Goal: Task Accomplishment & Management: Manage account settings

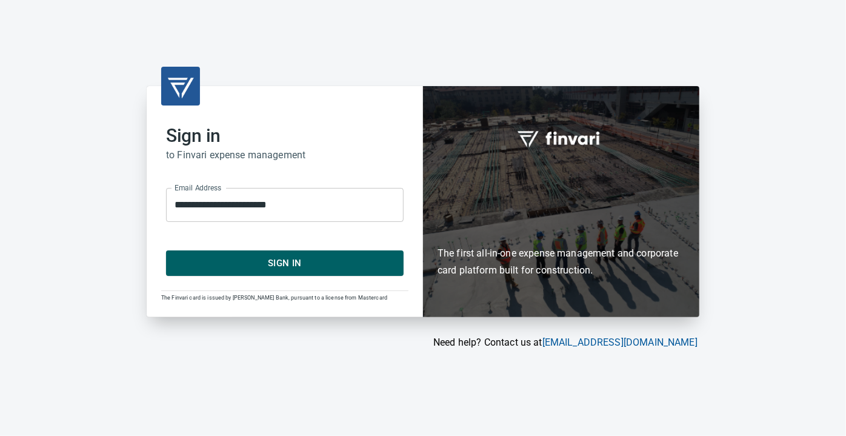
click at [286, 260] on span "Sign In" at bounding box center [284, 263] width 211 height 16
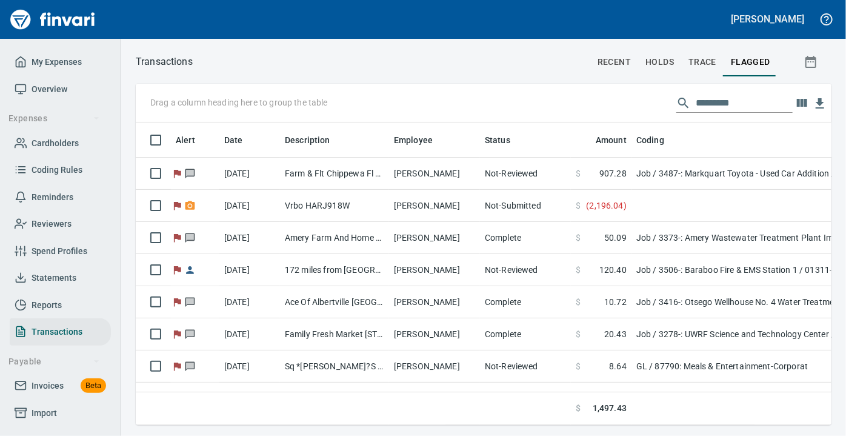
scroll to position [285, 679]
click at [44, 277] on span "Statements" at bounding box center [54, 277] width 45 height 15
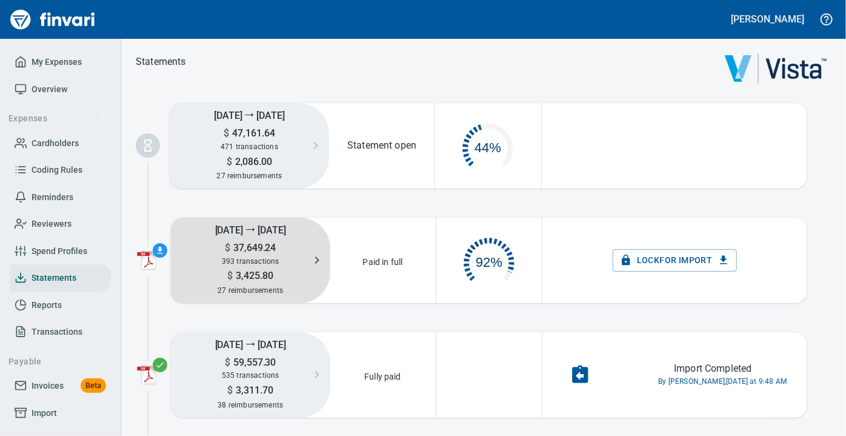
scroll to position [62, 95]
click at [264, 254] on div "393 transactions" at bounding box center [250, 260] width 159 height 13
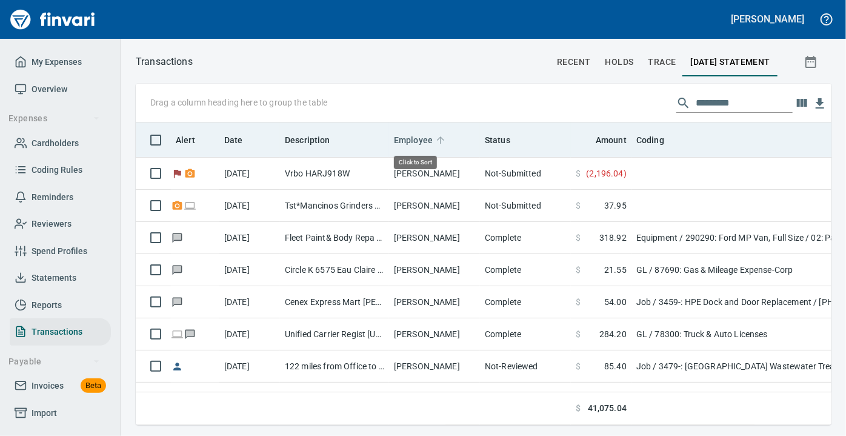
scroll to position [285, 679]
click at [414, 140] on span "Employee" at bounding box center [413, 140] width 39 height 15
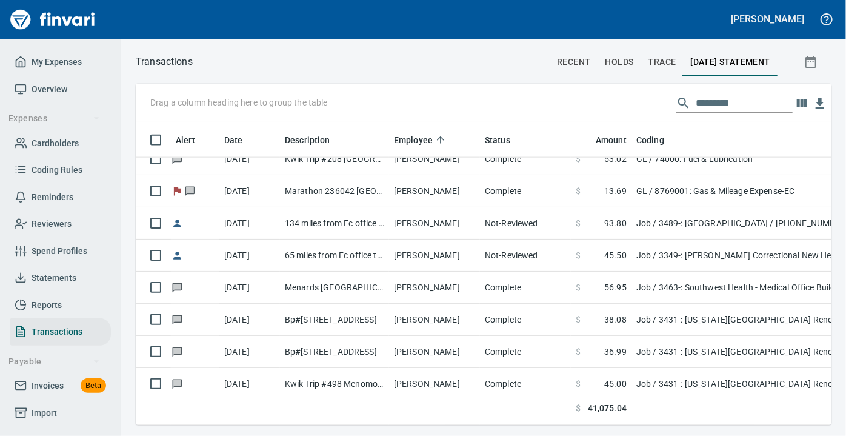
scroll to position [3156, 0]
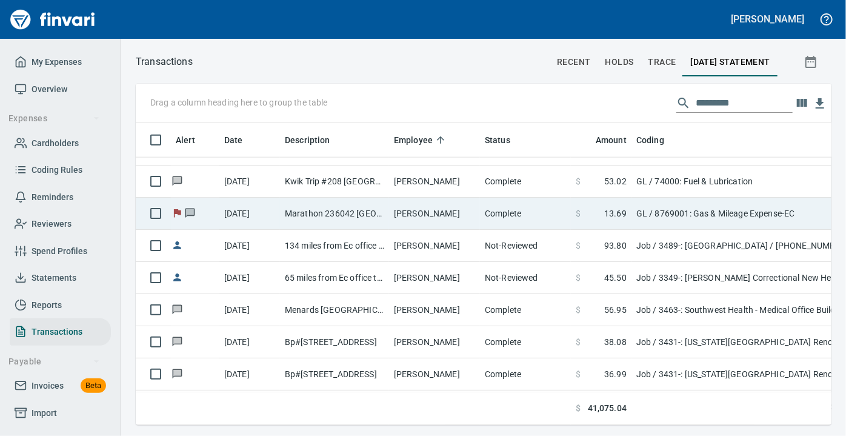
click at [444, 216] on td "Dalton Brown" at bounding box center [434, 213] width 91 height 32
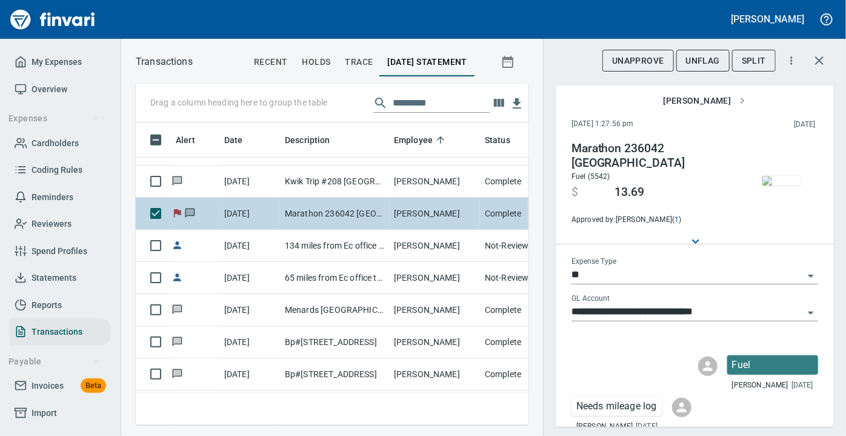
scroll to position [285, 376]
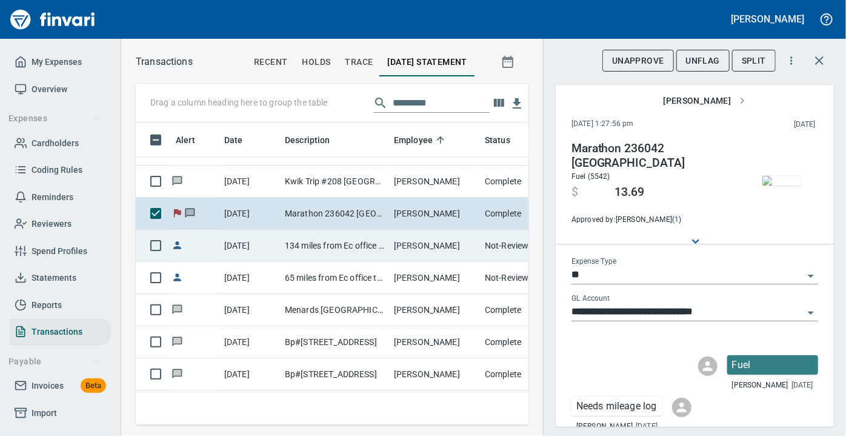
click at [327, 246] on td "134 miles from Ec office to Rf library" at bounding box center [334, 246] width 109 height 32
type input "***"
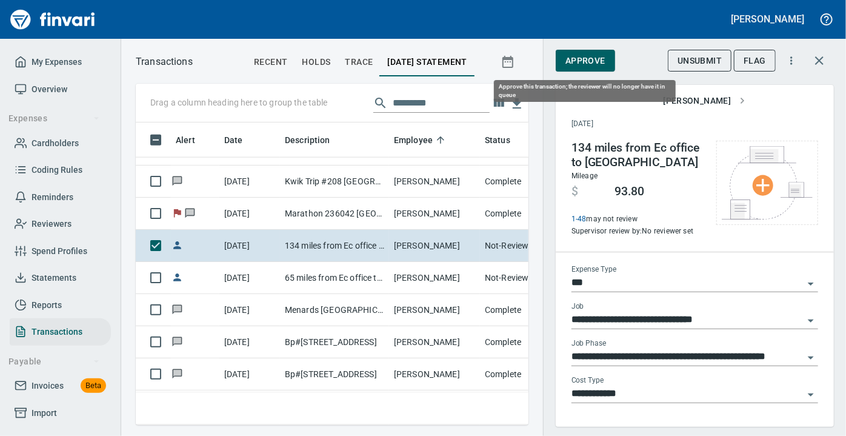
scroll to position [285, 376]
click at [589, 56] on span "Approve" at bounding box center [585, 60] width 40 height 15
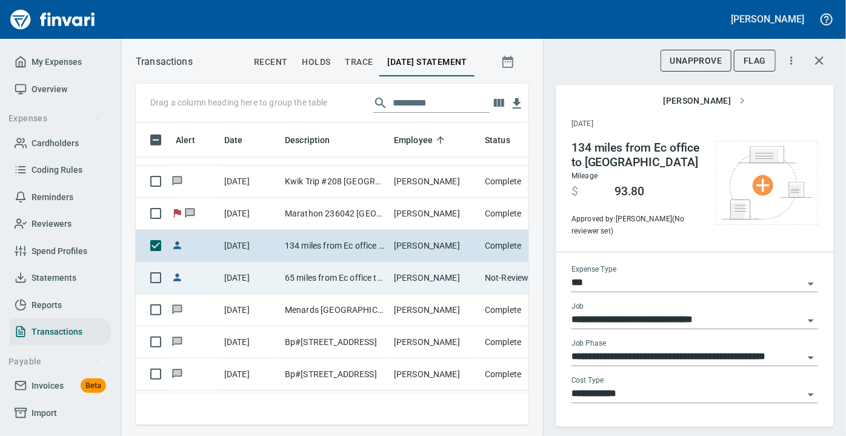
click at [269, 273] on td "10/1/2025" at bounding box center [249, 278] width 61 height 32
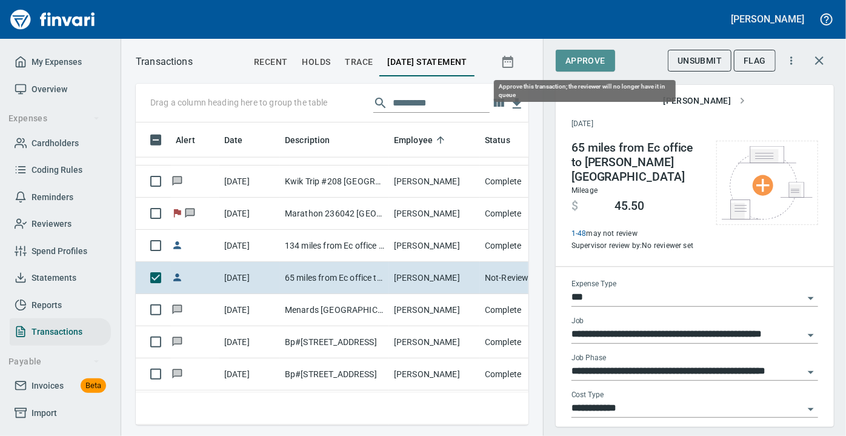
click at [577, 64] on span "Approve" at bounding box center [585, 60] width 40 height 15
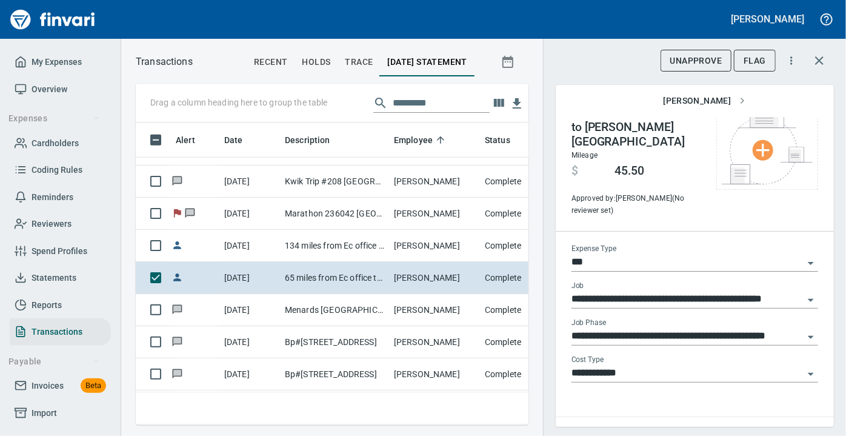
scroll to position [39, 0]
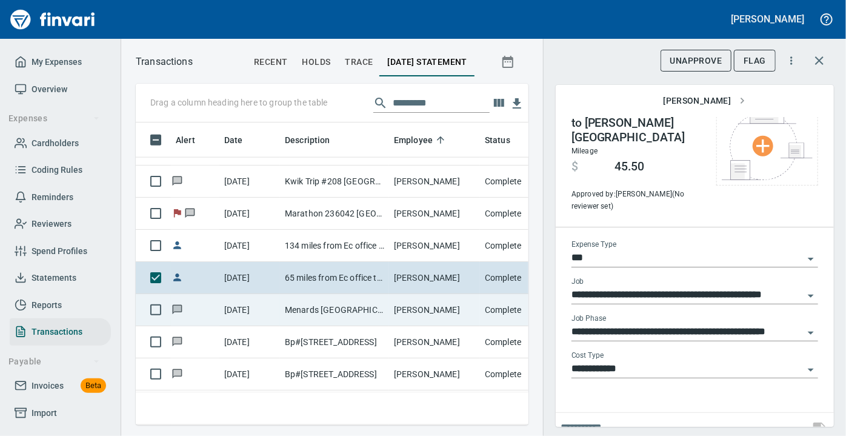
click at [289, 312] on td "Menards Platteville Wi Platteville WI" at bounding box center [334, 310] width 109 height 32
type input "**********"
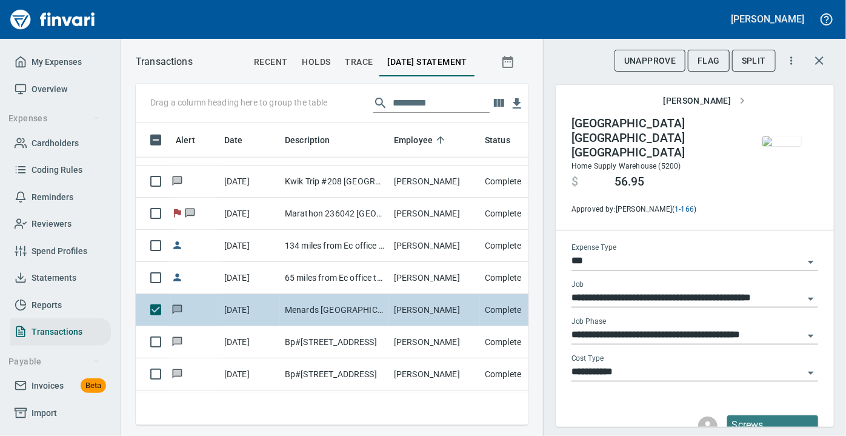
scroll to position [40, 0]
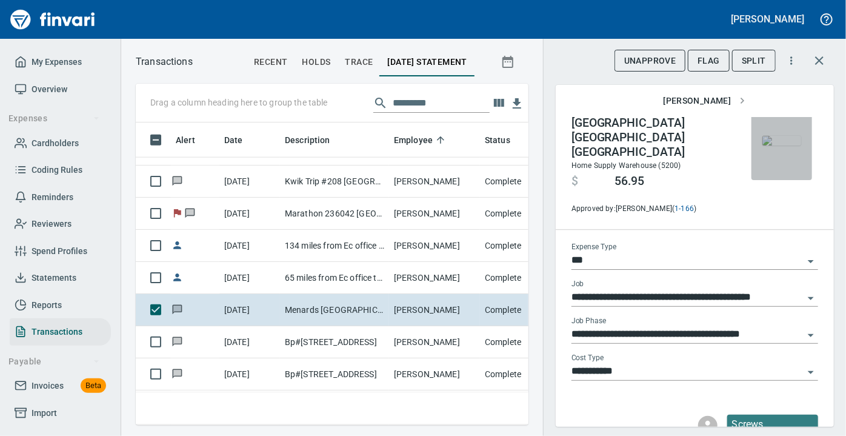
click at [762, 145] on img "button" at bounding box center [781, 141] width 39 height 10
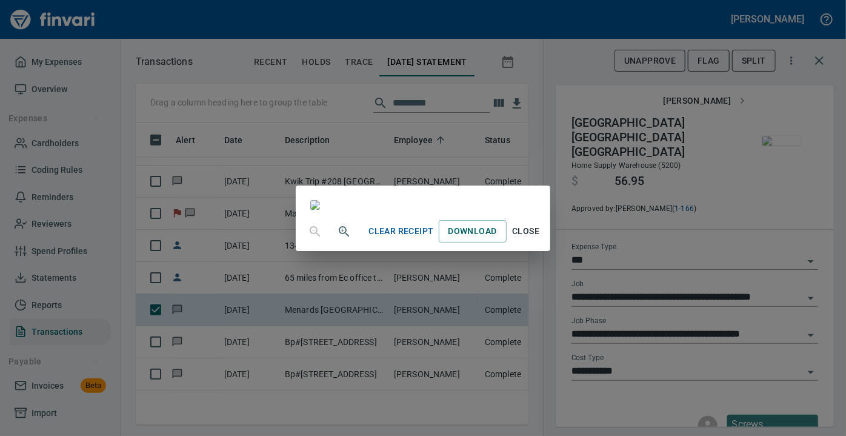
scroll to position [182, 0]
click at [540, 239] on span "Close" at bounding box center [525, 231] width 29 height 15
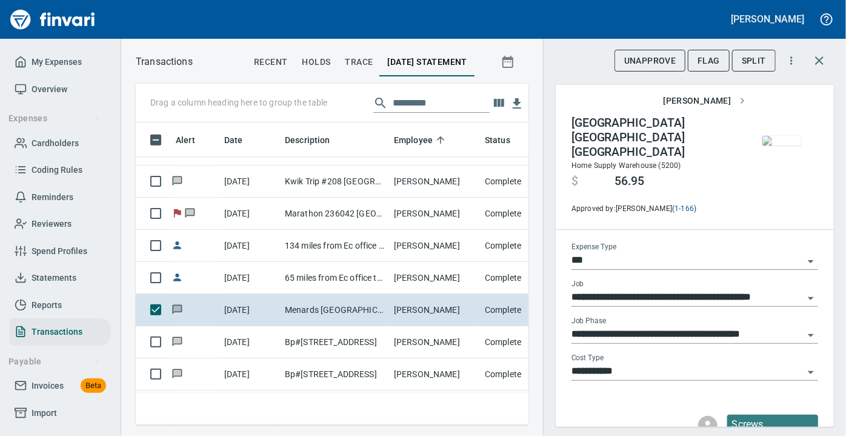
scroll to position [24, 0]
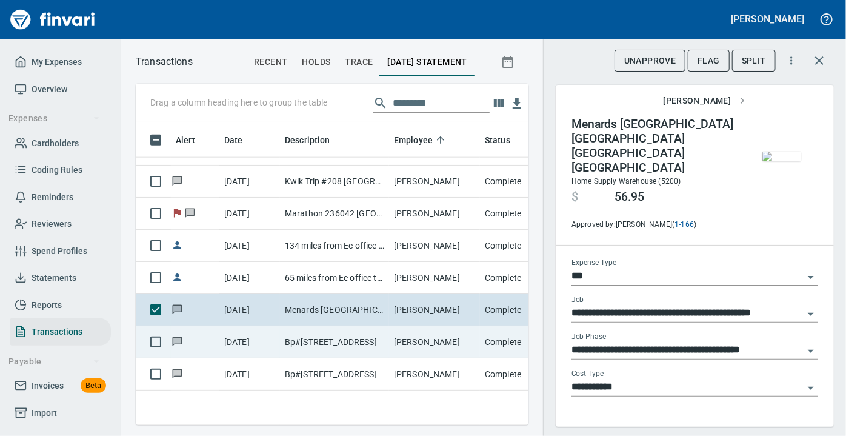
click at [248, 342] on td "9/30/2025" at bounding box center [249, 342] width 61 height 32
type input "**********"
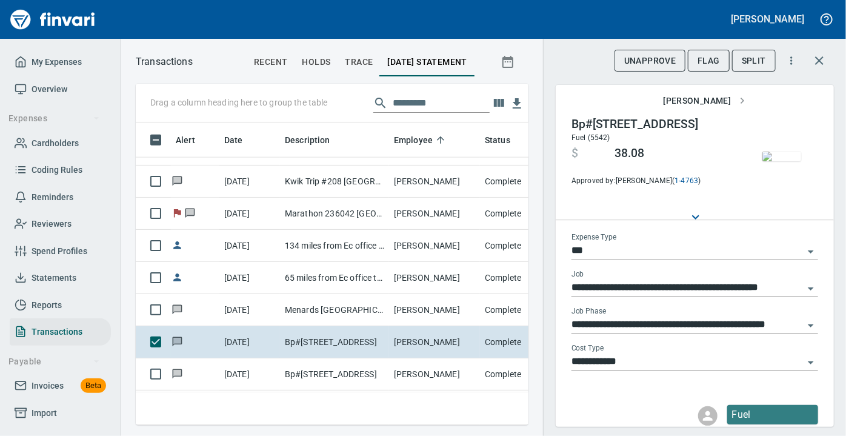
click at [771, 160] on img "button" at bounding box center [781, 156] width 39 height 10
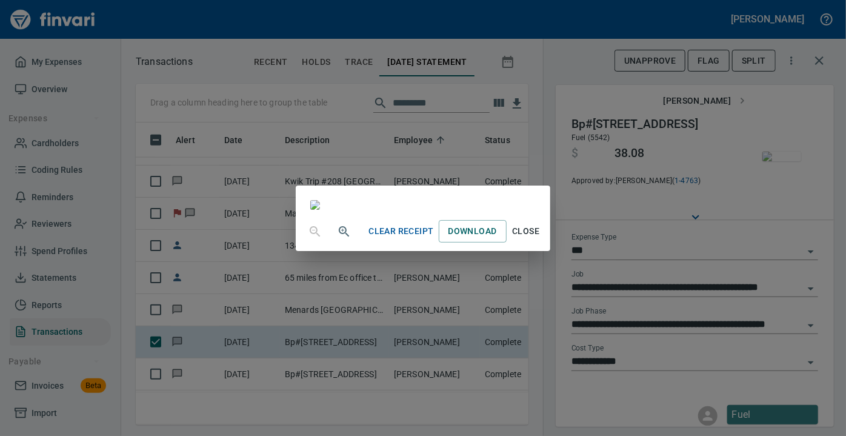
scroll to position [122, 0]
click at [540, 239] on span "Close" at bounding box center [525, 231] width 29 height 15
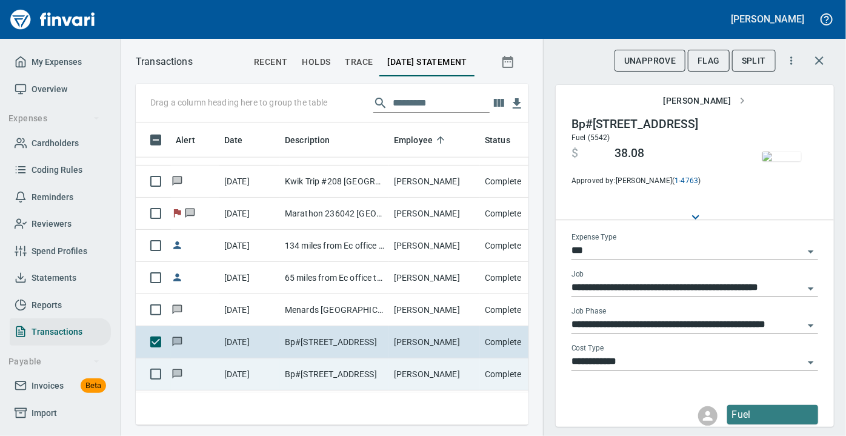
click at [321, 368] on td "Bp#1992460greely Ave B Stillwater MN" at bounding box center [334, 374] width 109 height 32
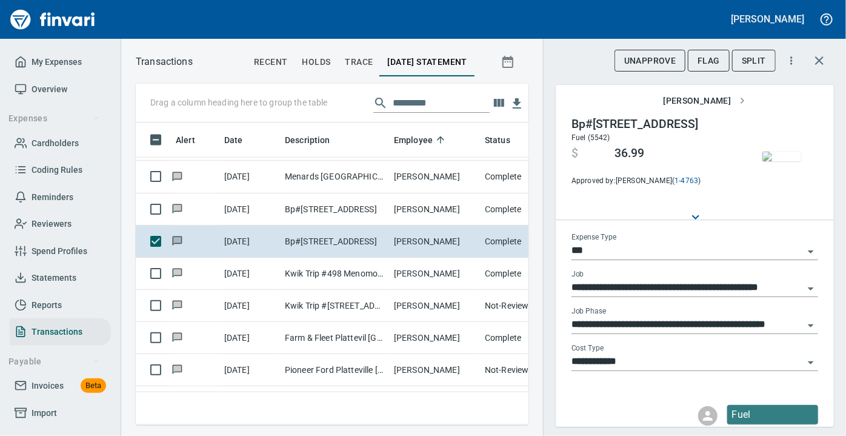
scroll to position [3281, 0]
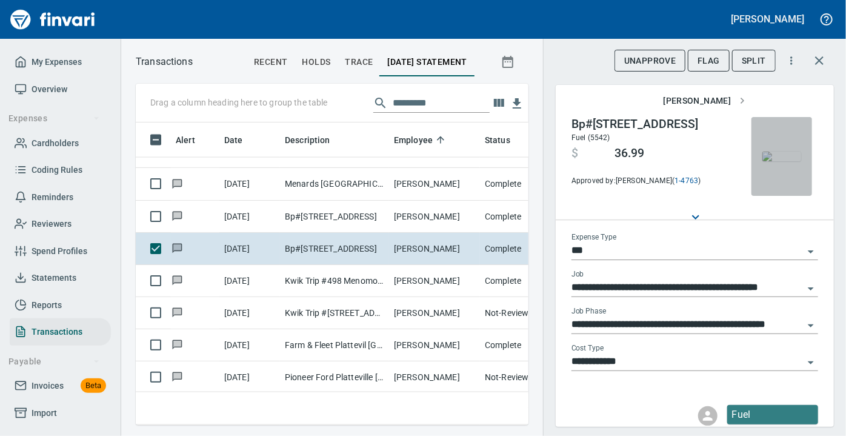
click at [777, 156] on img "button" at bounding box center [781, 156] width 39 height 10
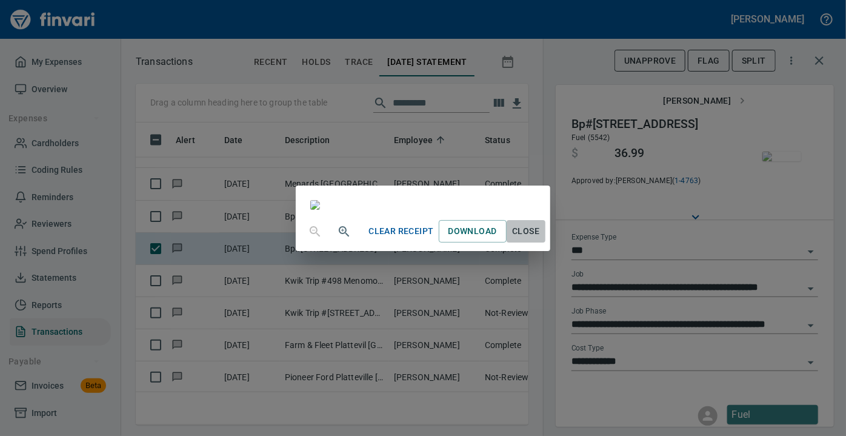
click at [540, 239] on span "Close" at bounding box center [525, 231] width 29 height 15
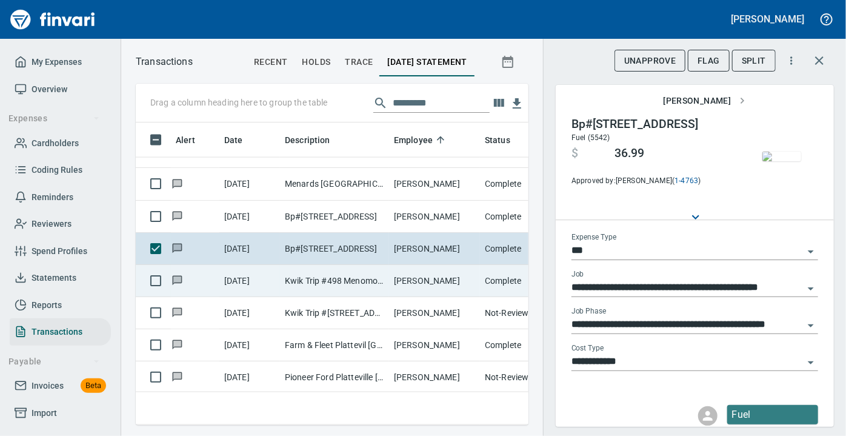
click at [320, 273] on td "Kwik Trip #498 Menomonie WI" at bounding box center [334, 281] width 109 height 32
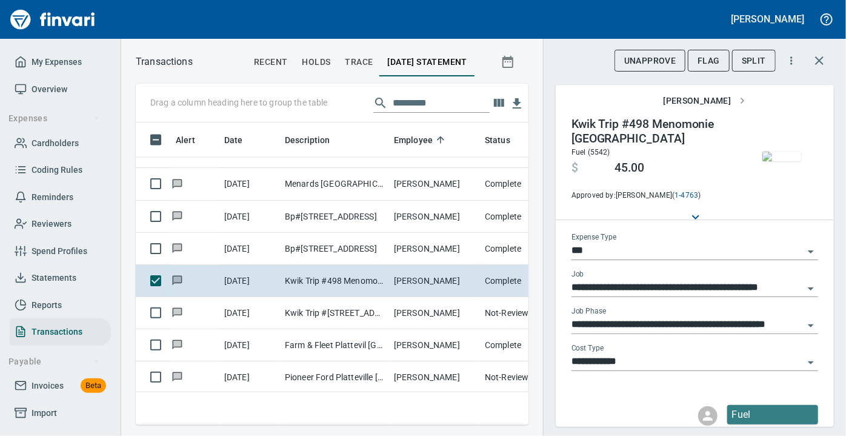
click at [766, 155] on img "button" at bounding box center [781, 156] width 39 height 10
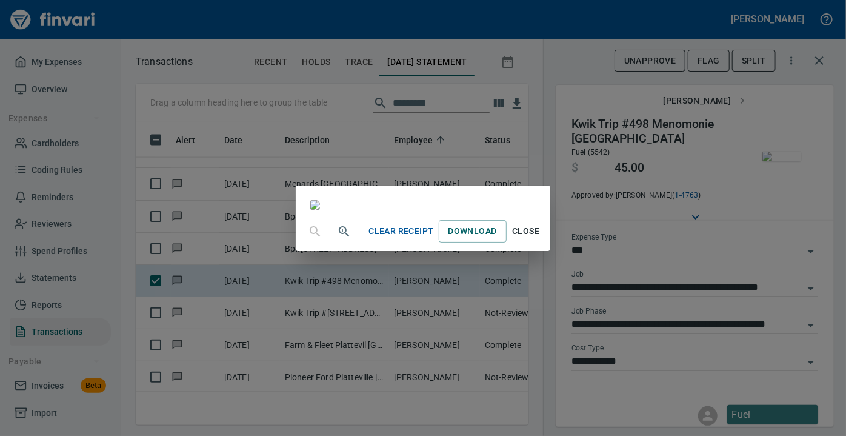
click at [540, 239] on span "Close" at bounding box center [525, 231] width 29 height 15
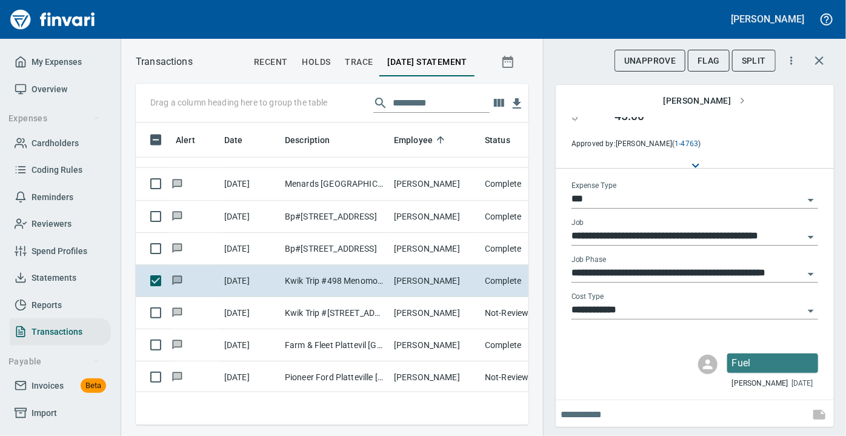
scroll to position [78, 0]
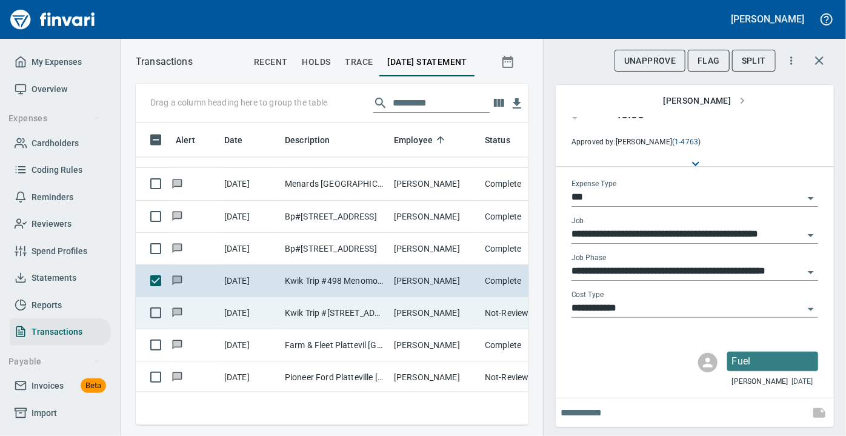
click at [273, 305] on td "9/29/2025" at bounding box center [249, 313] width 61 height 32
type input "*********"
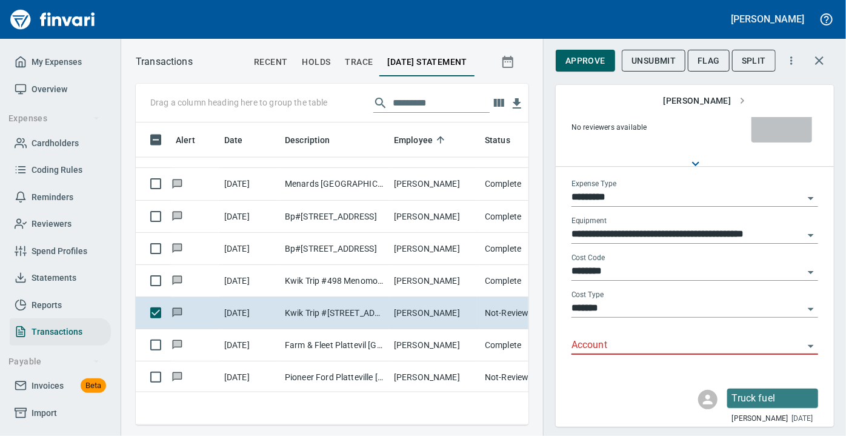
click at [782, 108] on img "button" at bounding box center [781, 103] width 39 height 10
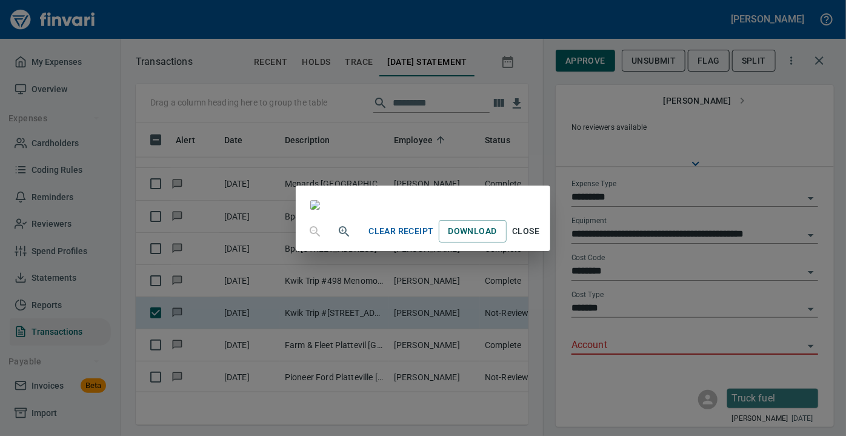
scroll to position [61, 0]
click at [540, 239] on span "Close" at bounding box center [525, 231] width 29 height 15
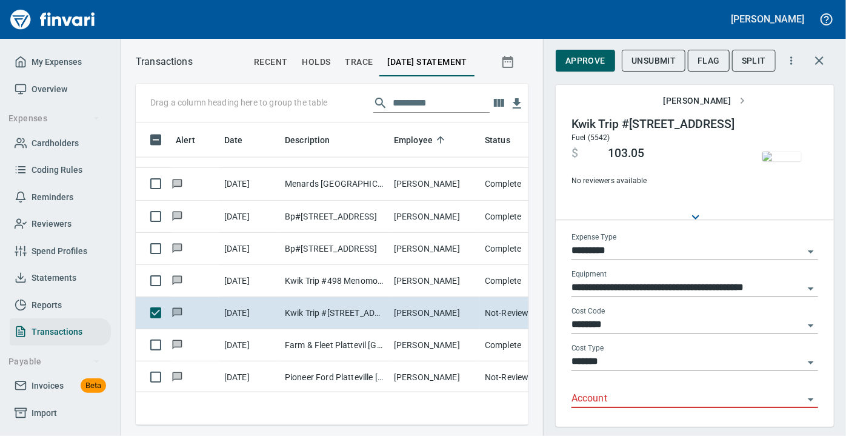
scroll to position [285, 376]
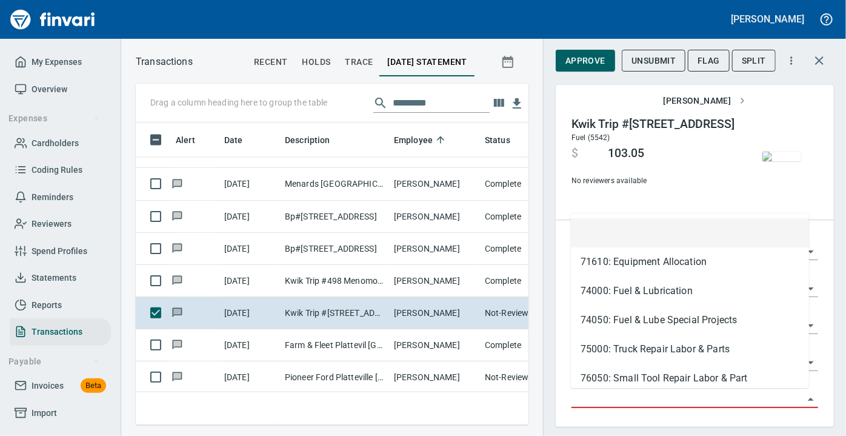
click at [644, 400] on input "Account" at bounding box center [687, 398] width 232 height 17
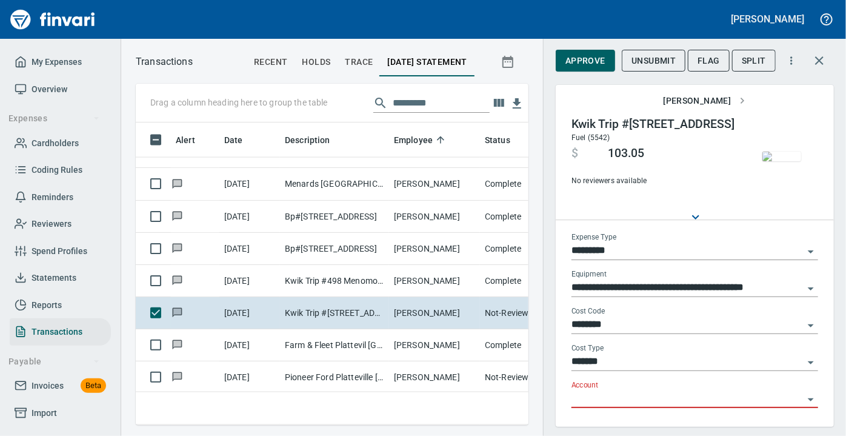
click at [644, 400] on input "Account" at bounding box center [687, 398] width 232 height 17
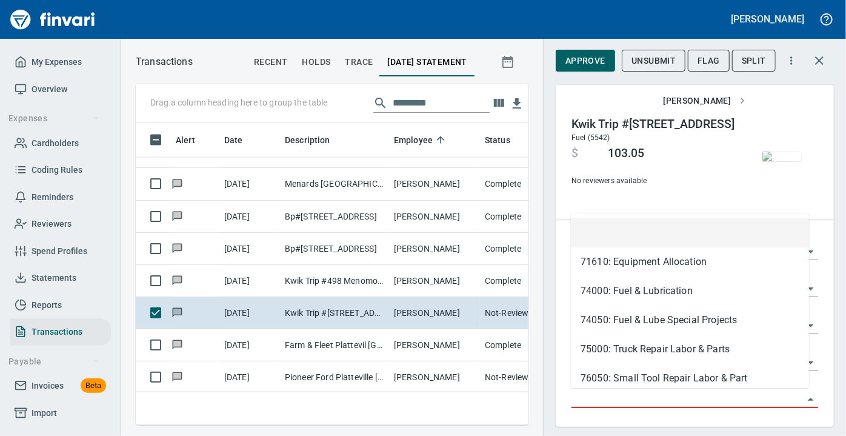
click at [644, 400] on input "Account" at bounding box center [687, 398] width 232 height 17
click at [675, 213] on div "71610: Equipment Allocation 74000: Fuel & Lubrication 74050: Fuel & Lube Specia…" at bounding box center [690, 300] width 238 height 174
click at [685, 179] on div "No reviewers available" at bounding box center [653, 174] width 164 height 27
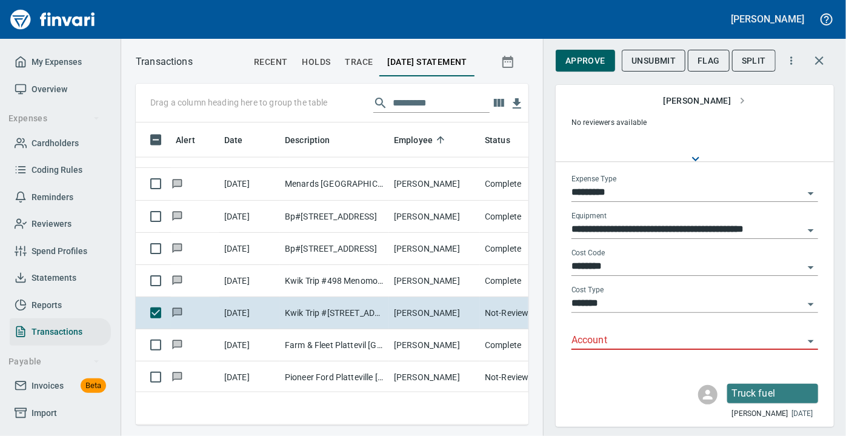
scroll to position [82, 0]
click at [806, 341] on icon "Open" at bounding box center [810, 341] width 15 height 15
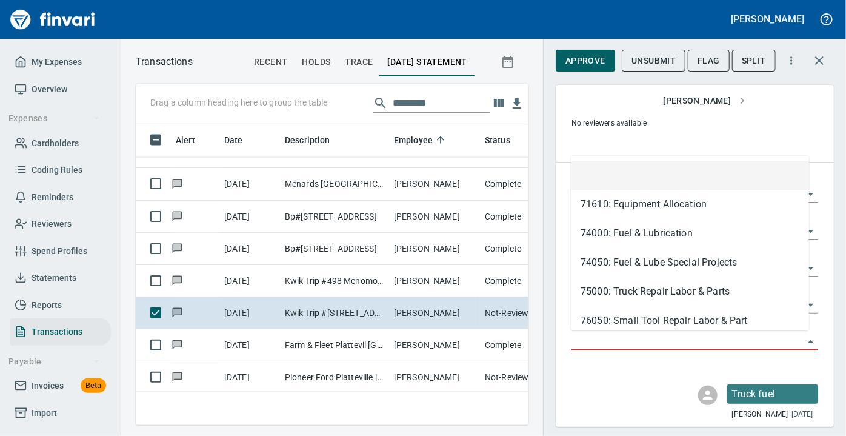
scroll to position [285, 376]
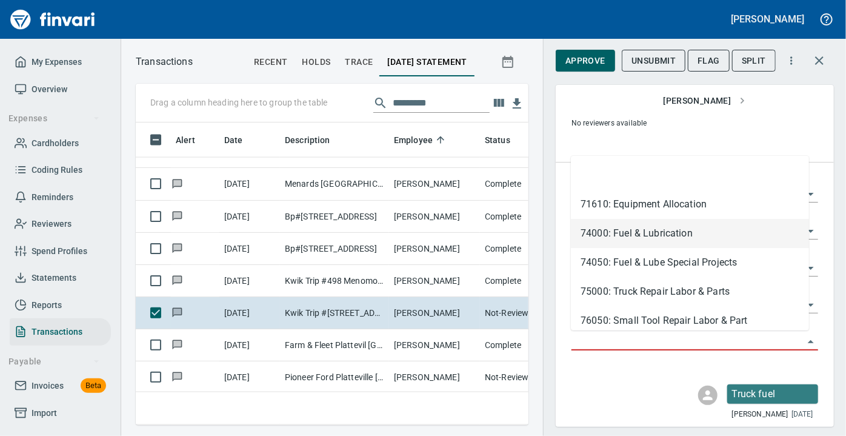
click at [687, 236] on li "74000: Fuel & Lubrication" at bounding box center [690, 233] width 238 height 29
type input "**********"
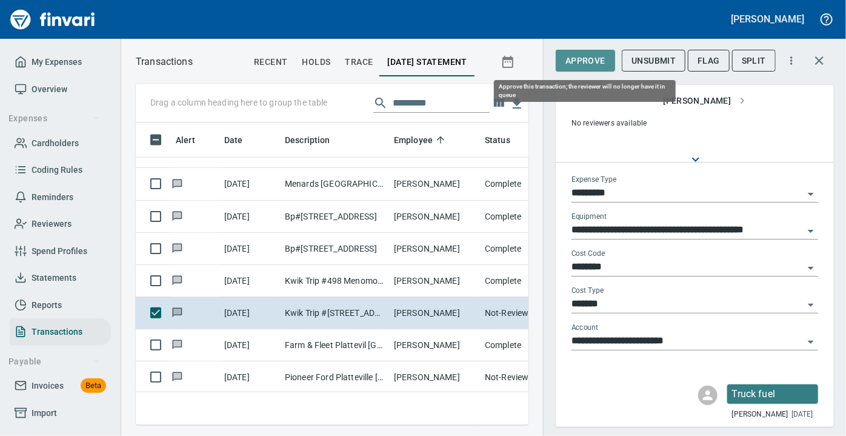
click at [585, 56] on span "Approve" at bounding box center [585, 60] width 40 height 15
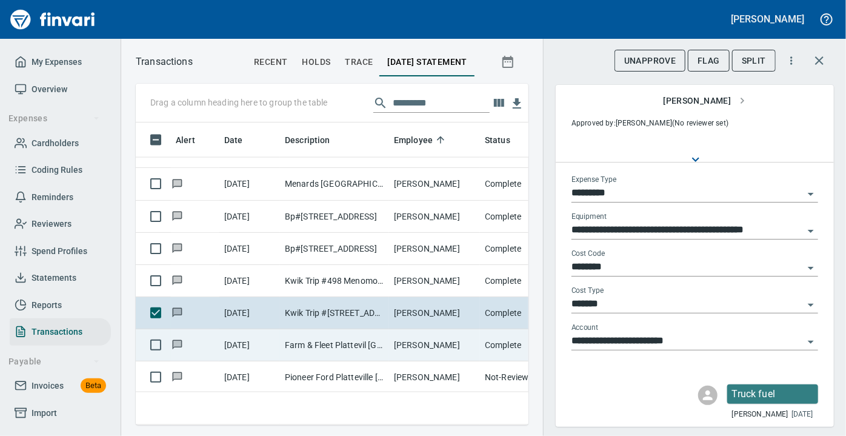
click at [328, 340] on td "Farm & Fleet Plattevil Platteville WI" at bounding box center [334, 345] width 109 height 32
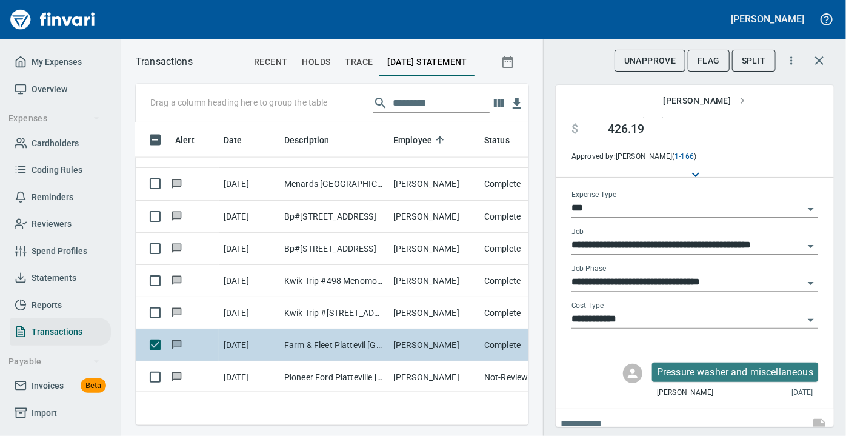
scroll to position [3281, 5]
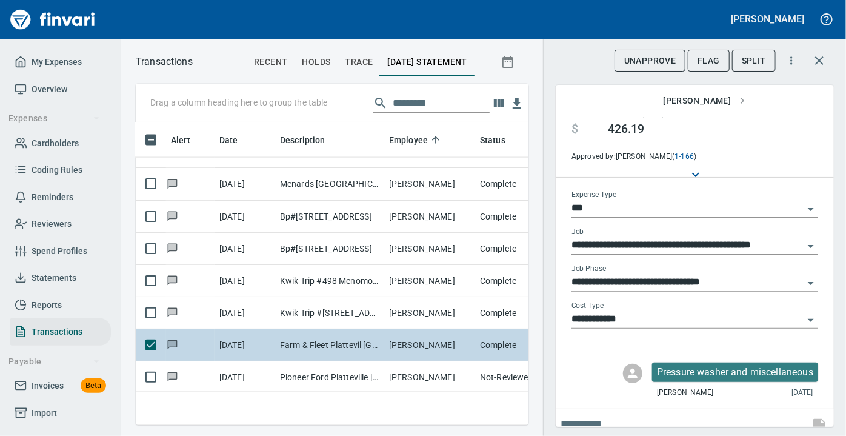
click at [768, 108] on img "button" at bounding box center [781, 103] width 39 height 10
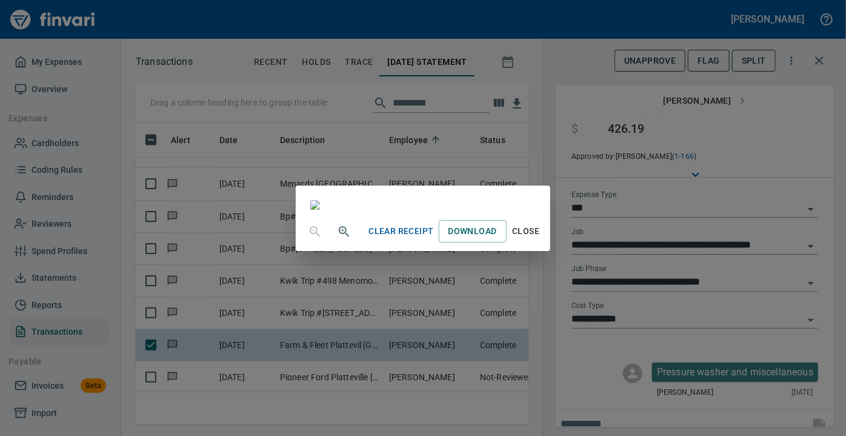
click at [768, 124] on div "Clear Receipt Download Close" at bounding box center [423, 218] width 846 height 436
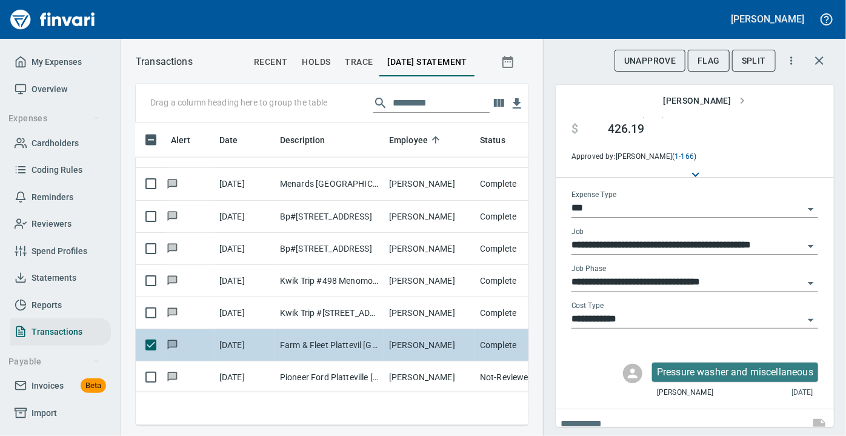
scroll to position [24, 0]
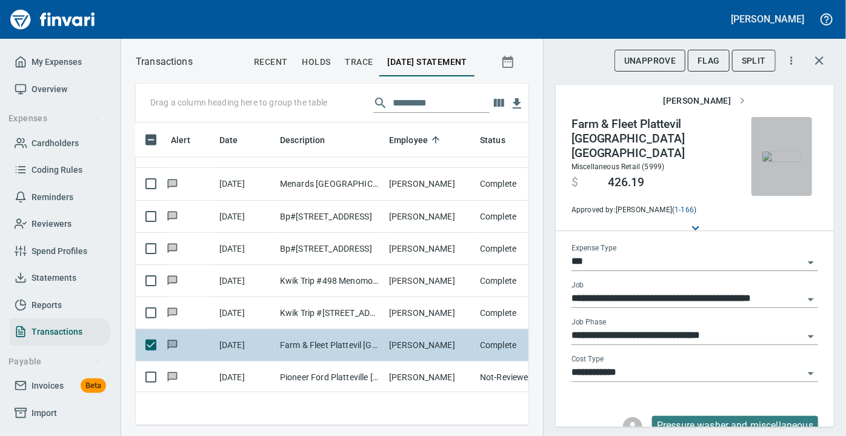
click at [775, 156] on img "button" at bounding box center [781, 156] width 39 height 10
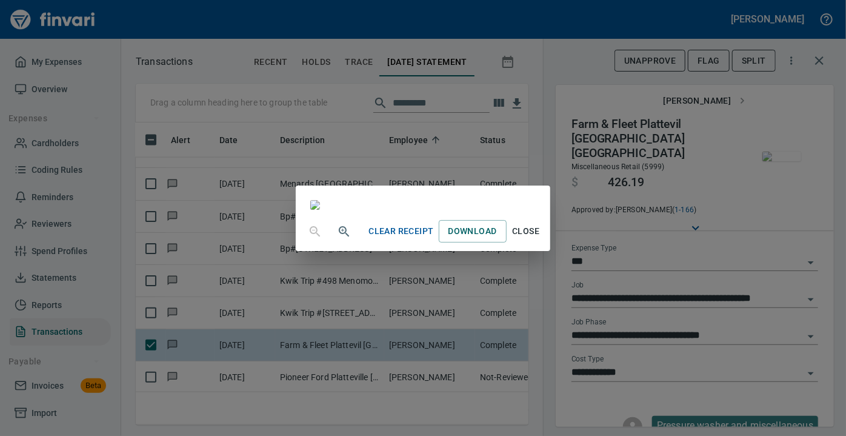
scroll to position [257, 0]
click at [540, 239] on span "Close" at bounding box center [525, 231] width 29 height 15
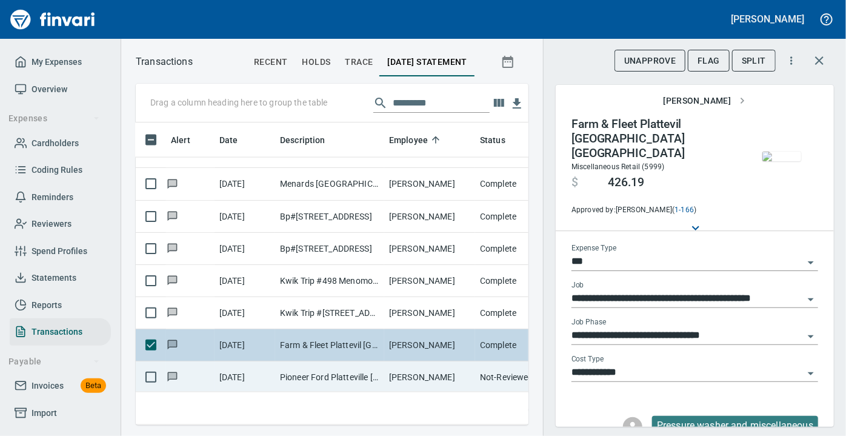
click at [368, 376] on td "Pioneer Ford Platteville WI" at bounding box center [329, 377] width 109 height 32
type input "*********"
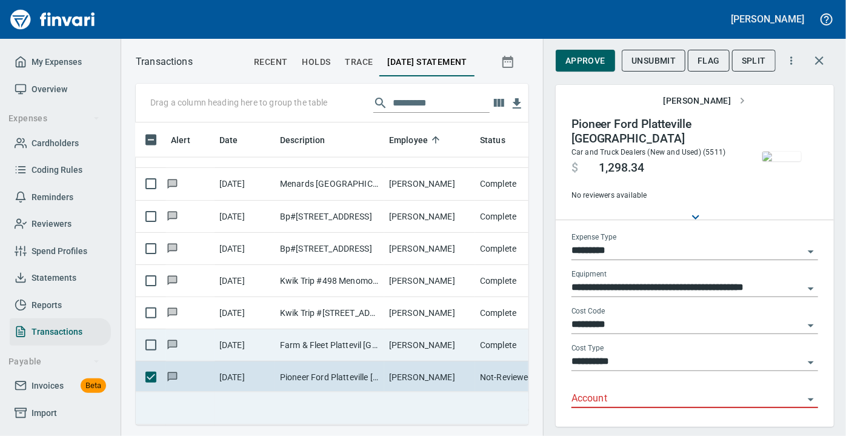
click at [518, 411] on td at bounding box center [520, 408] width 91 height 33
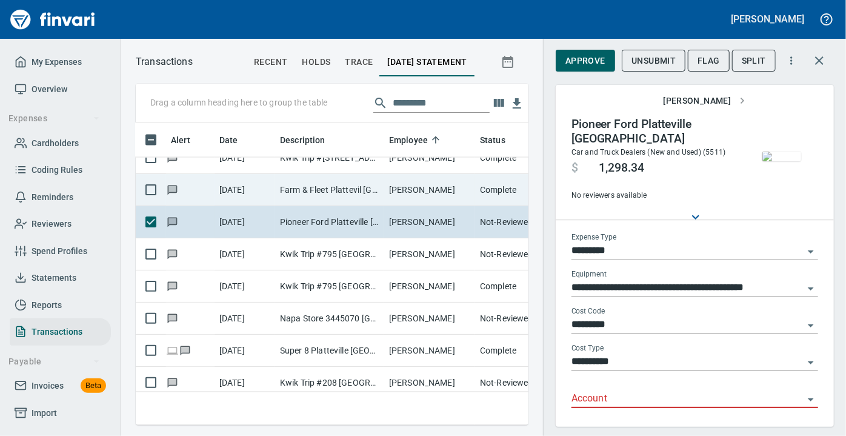
scroll to position [3457, 5]
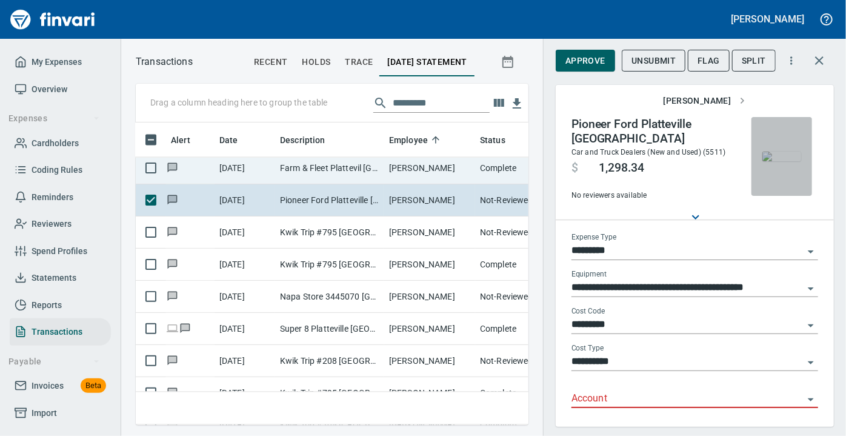
click at [783, 151] on img "button" at bounding box center [781, 156] width 39 height 10
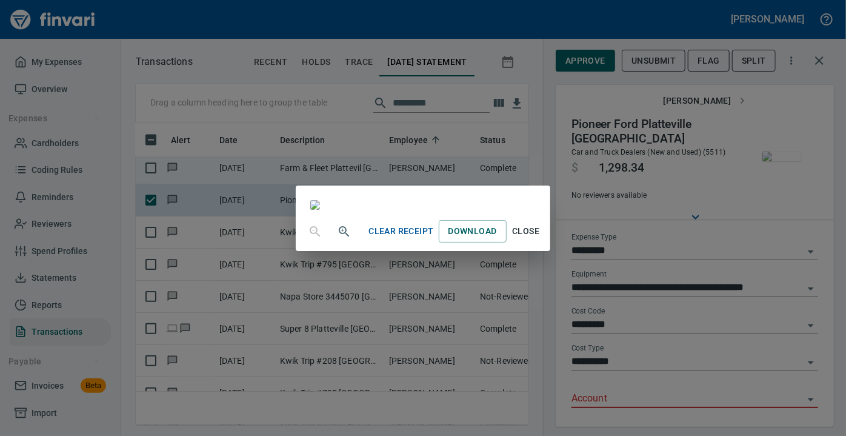
click at [320, 200] on img at bounding box center [315, 205] width 10 height 10
click at [540, 239] on span "Close" at bounding box center [525, 231] width 29 height 15
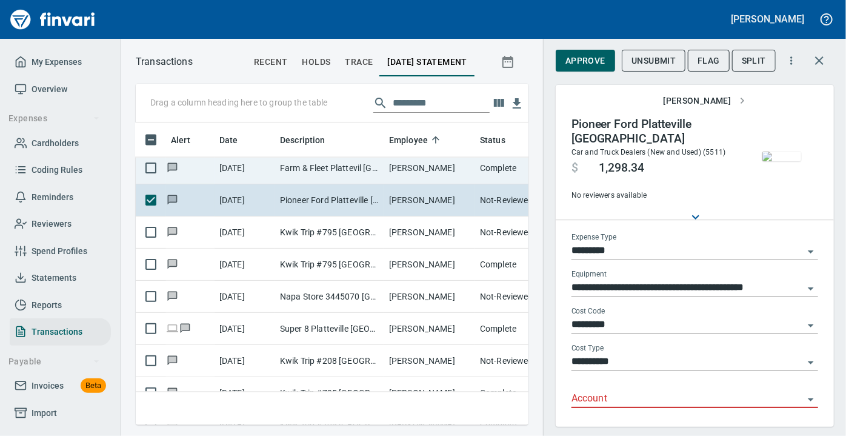
click at [808, 398] on icon "Open" at bounding box center [811, 399] width 6 height 3
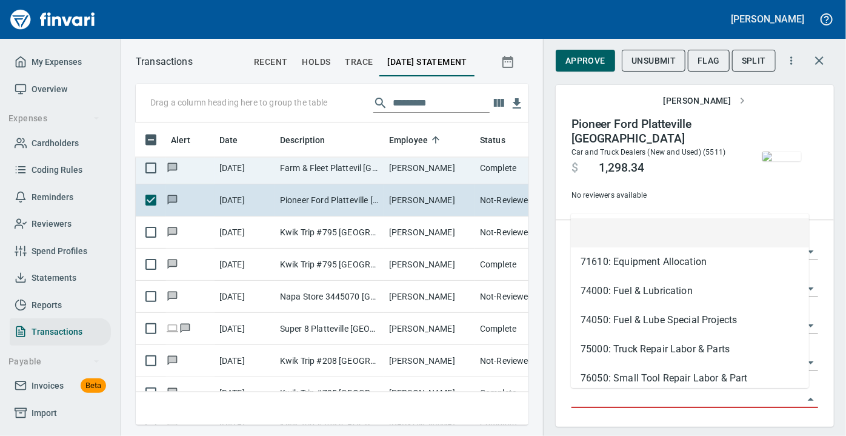
scroll to position [285, 376]
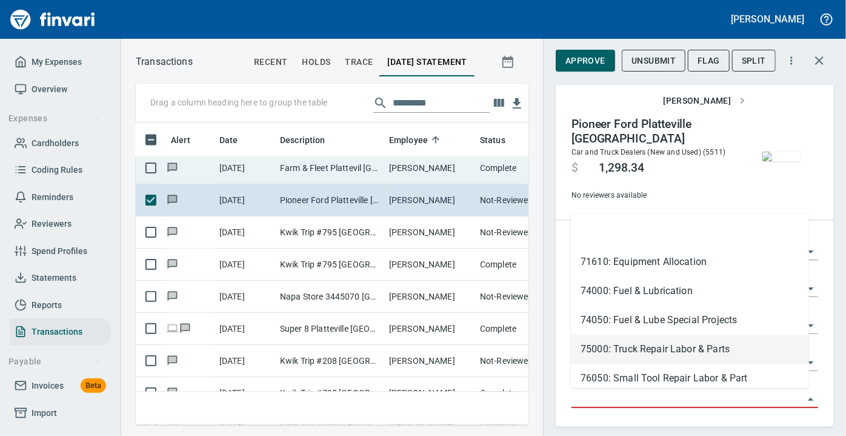
click at [691, 350] on li "75000: Truck Repair Labor & Parts" at bounding box center [690, 348] width 238 height 29
type input "**********"
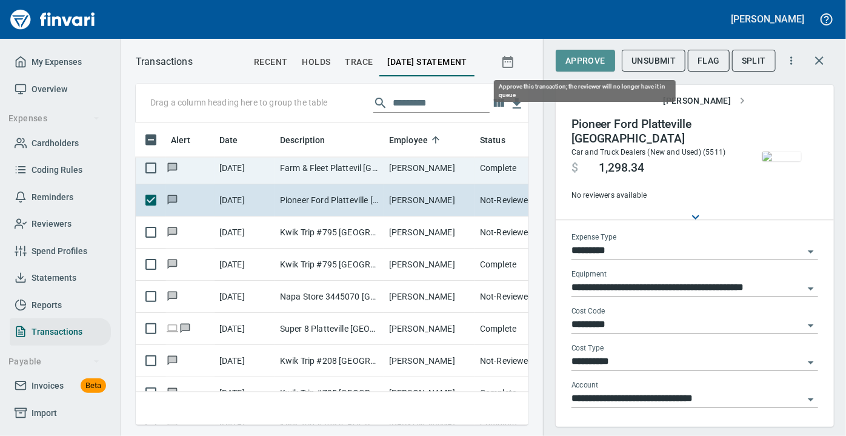
click at [577, 58] on span "Approve" at bounding box center [585, 60] width 40 height 15
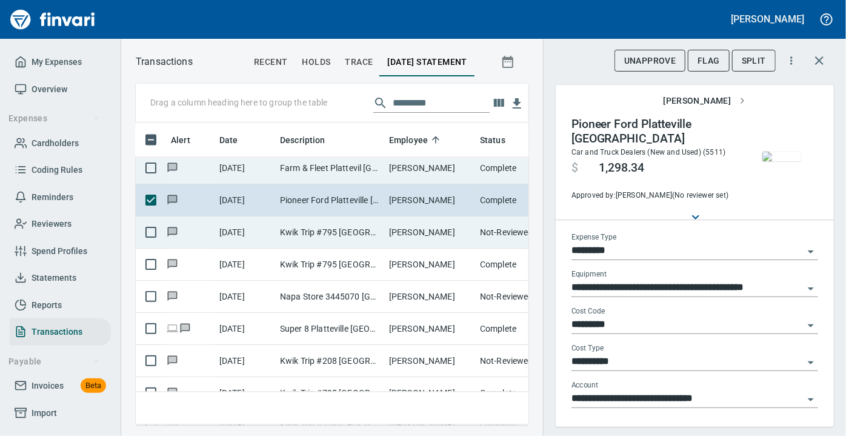
click at [325, 224] on td "Kwik Trip #795 Platteville WI" at bounding box center [329, 232] width 109 height 32
type input "********"
type input "*******"
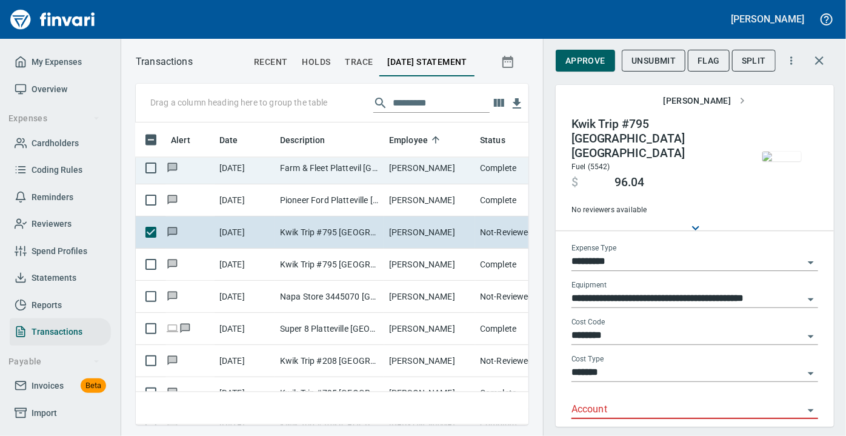
click at [775, 161] on img "button" at bounding box center [781, 156] width 39 height 10
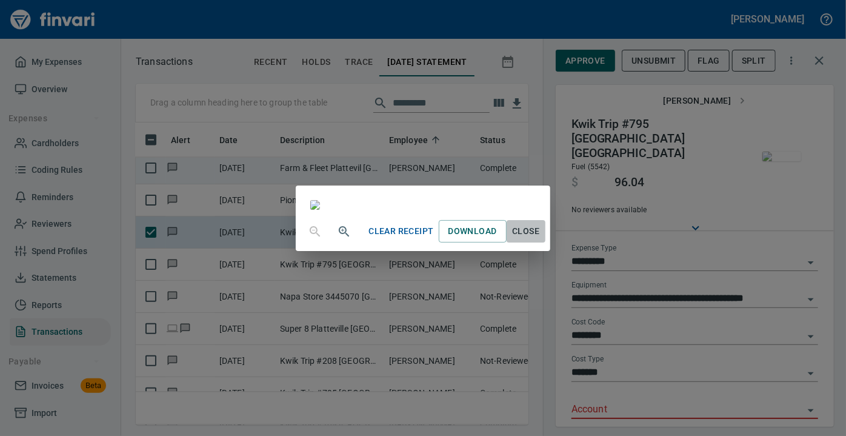
click at [540, 239] on span "Close" at bounding box center [525, 231] width 29 height 15
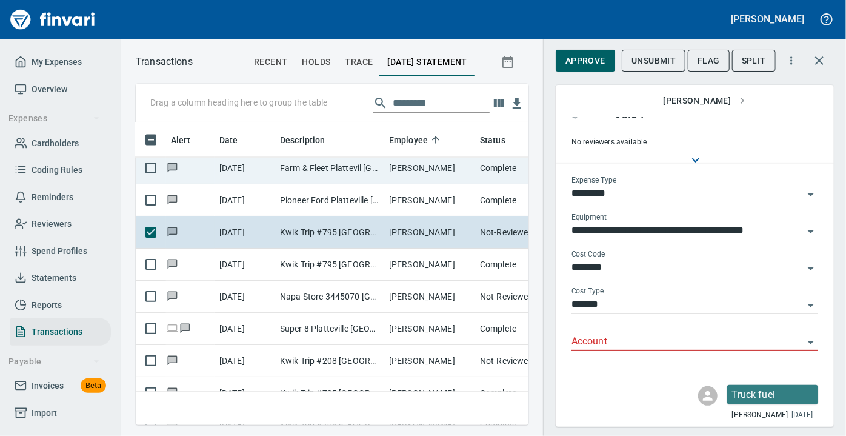
scroll to position [90, 0]
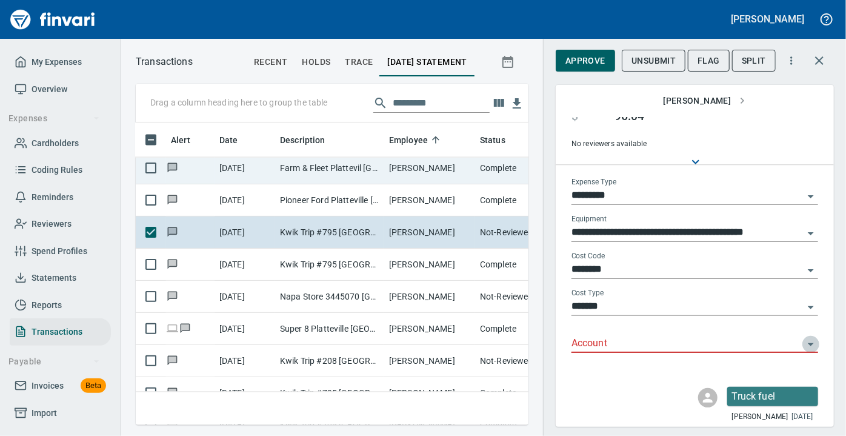
click at [805, 337] on icon "Open" at bounding box center [810, 344] width 15 height 15
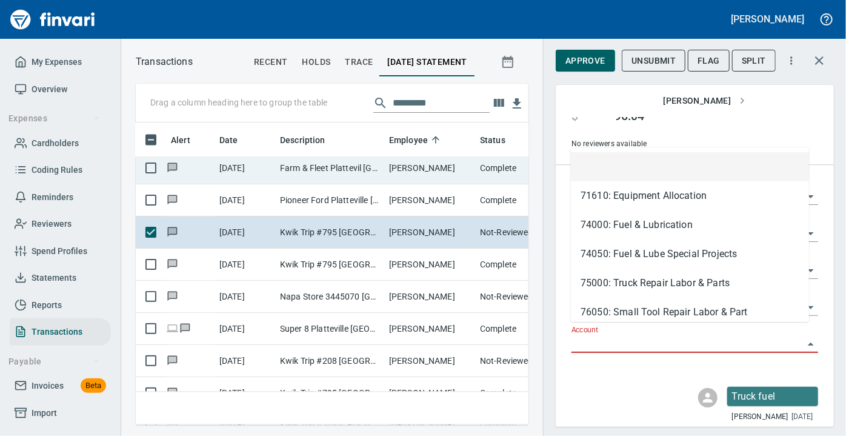
scroll to position [285, 376]
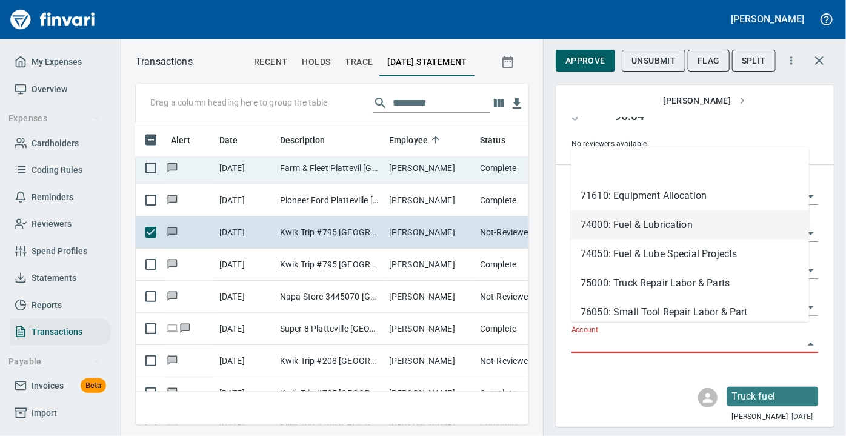
click at [658, 227] on li "74000: Fuel & Lubrication" at bounding box center [690, 224] width 238 height 29
type input "**********"
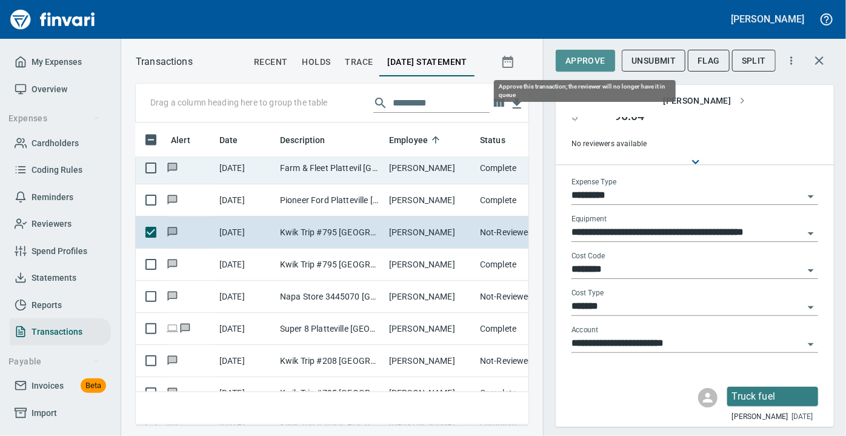
click at [589, 54] on span "Approve" at bounding box center [585, 60] width 40 height 15
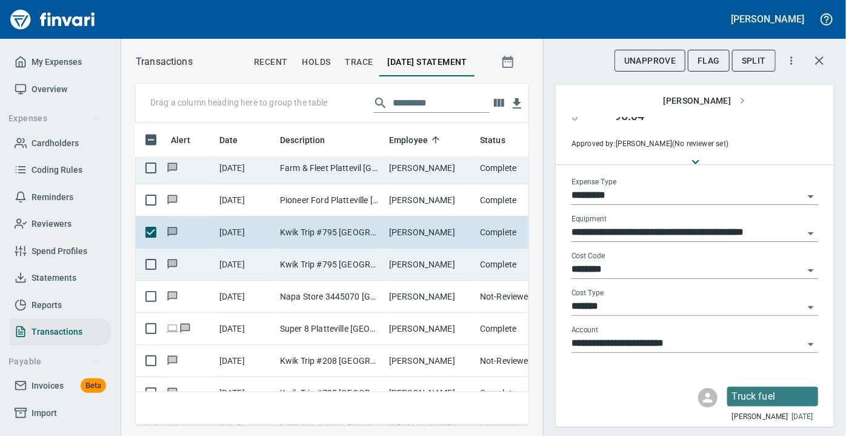
click at [331, 258] on td "Kwik Trip #795 Platteville WI" at bounding box center [329, 264] width 109 height 32
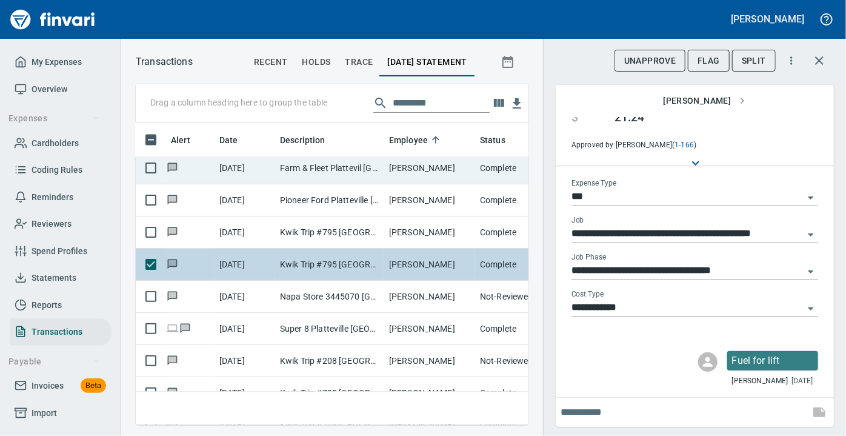
scroll to position [78, 0]
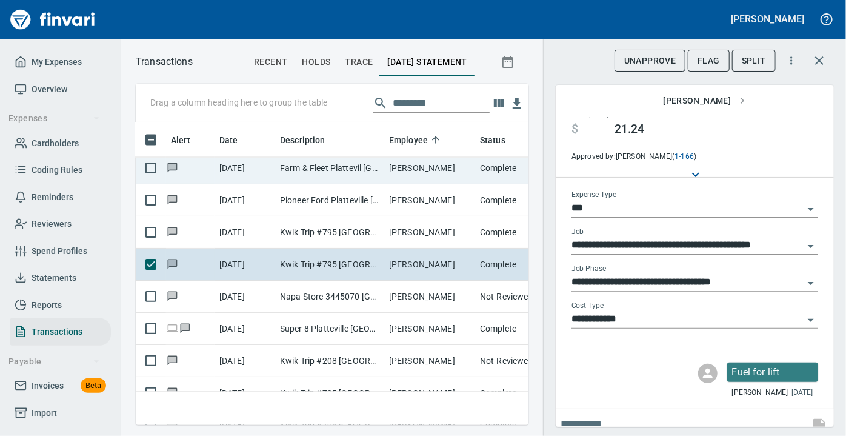
click at [762, 108] on img "button" at bounding box center [781, 103] width 39 height 10
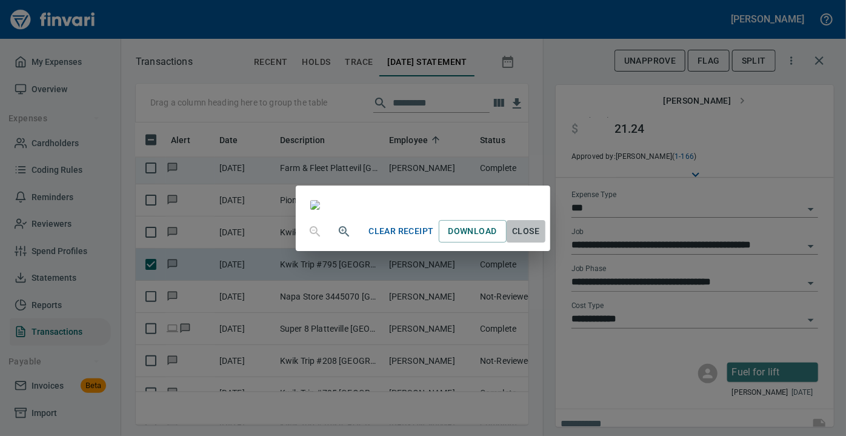
click at [540, 239] on span "Close" at bounding box center [525, 231] width 29 height 15
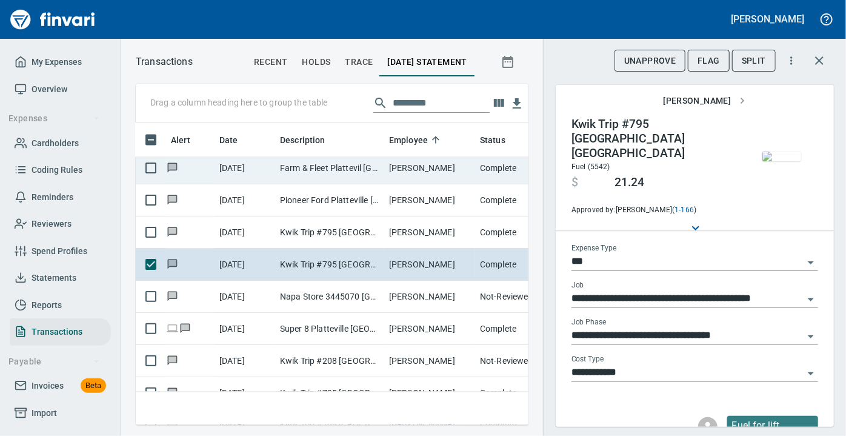
click at [644, 406] on div "Fuel for lift Daniel Back 10 days ago" at bounding box center [695, 431] width 278 height 51
click at [711, 62] on span "Flag" at bounding box center [708, 60] width 22 height 15
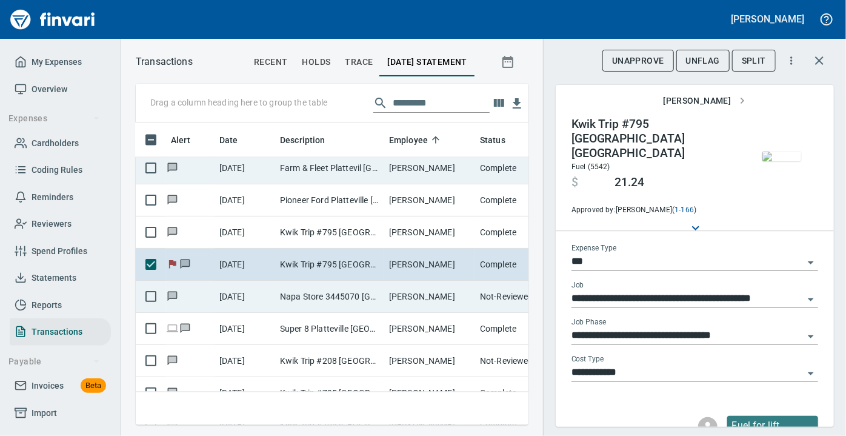
click at [328, 294] on td "Napa Store 3445070 Platteville WI" at bounding box center [329, 296] width 109 height 32
type input "*********"
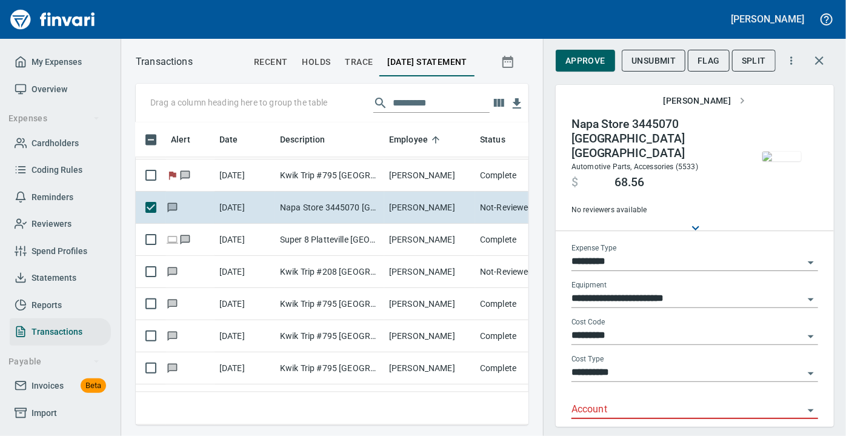
scroll to position [3575, 5]
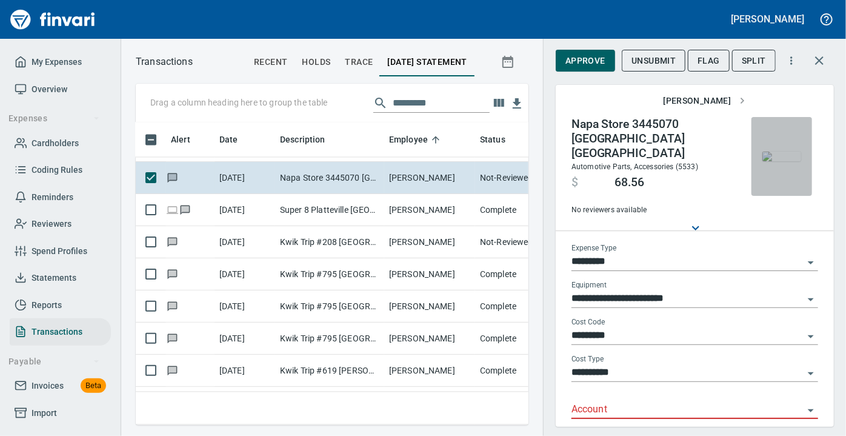
click at [778, 151] on img "button" at bounding box center [781, 156] width 39 height 10
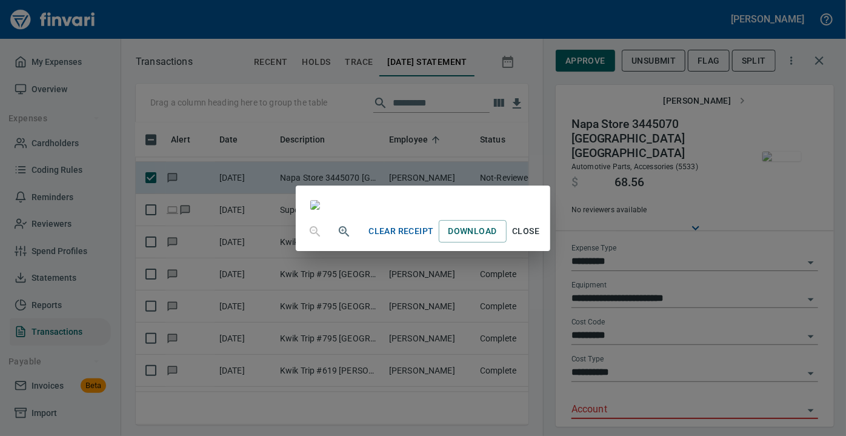
scroll to position [121, 0]
click at [540, 239] on span "Close" at bounding box center [525, 231] width 29 height 15
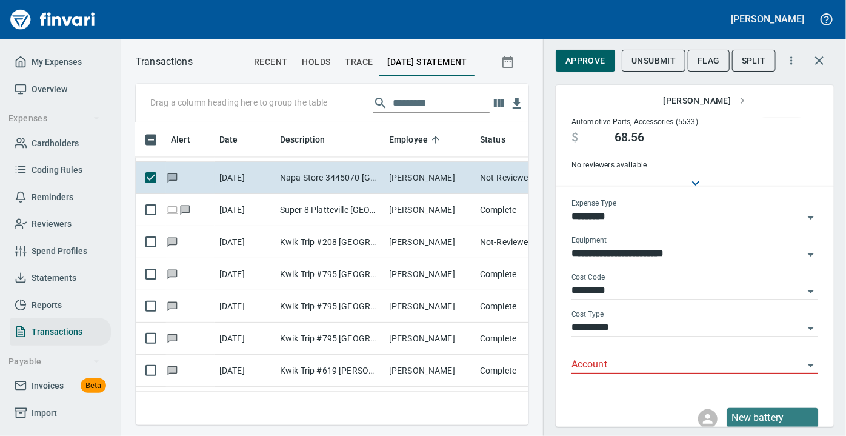
scroll to position [68, 0]
click at [839, 334] on div "**********" at bounding box center [694, 218] width 303 height 436
click at [804, 359] on icon "Open" at bounding box center [810, 366] width 15 height 15
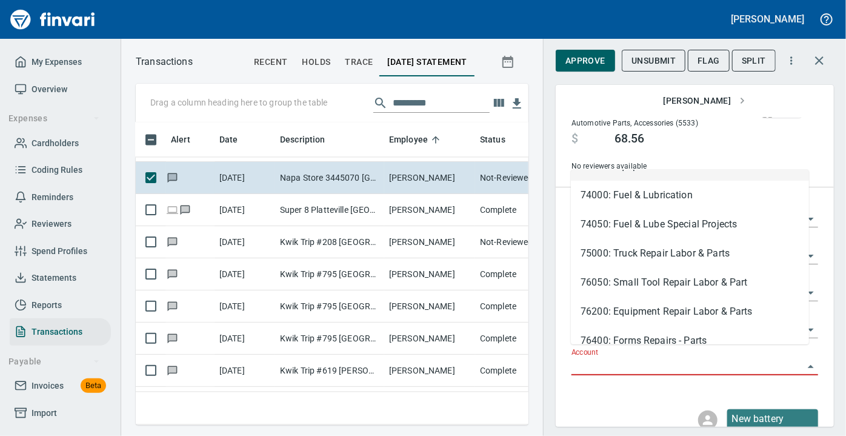
scroll to position [53, 0]
click at [674, 307] on li "76200: Equipment Repair Labor & Parts" at bounding box center [690, 310] width 238 height 29
type input "**********"
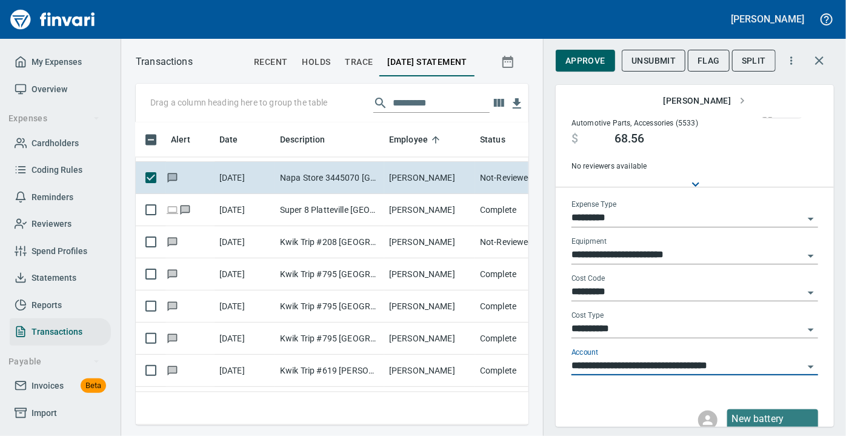
click at [674, 311] on div "**********" at bounding box center [694, 324] width 247 height 27
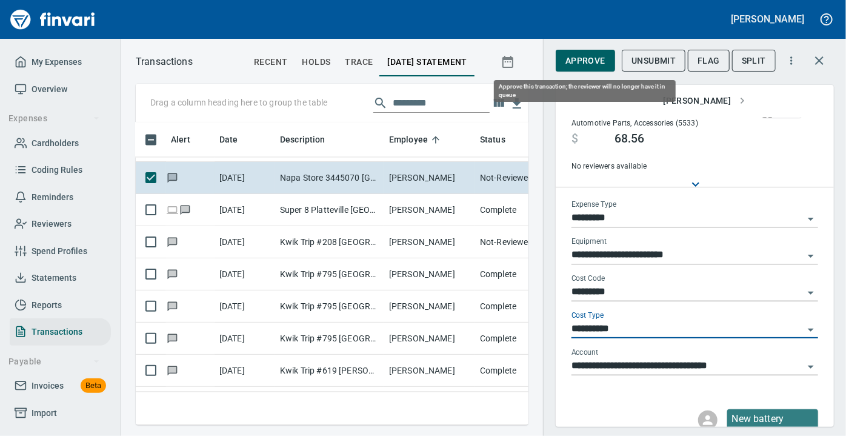
click at [594, 62] on span "Approve" at bounding box center [585, 60] width 40 height 15
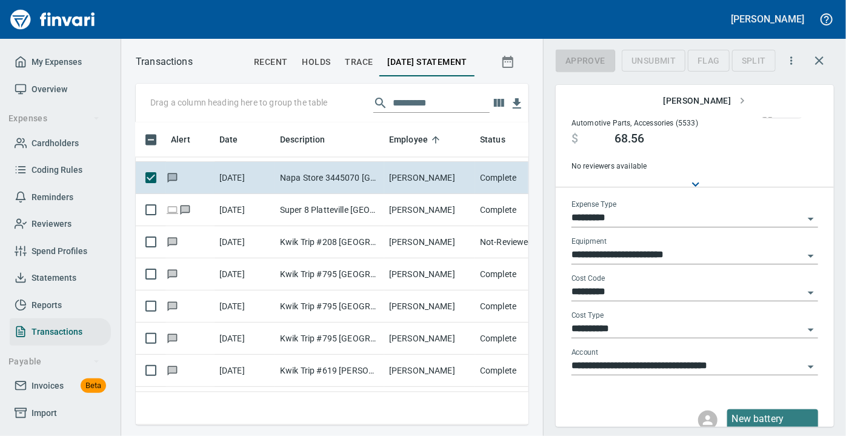
scroll to position [285, 376]
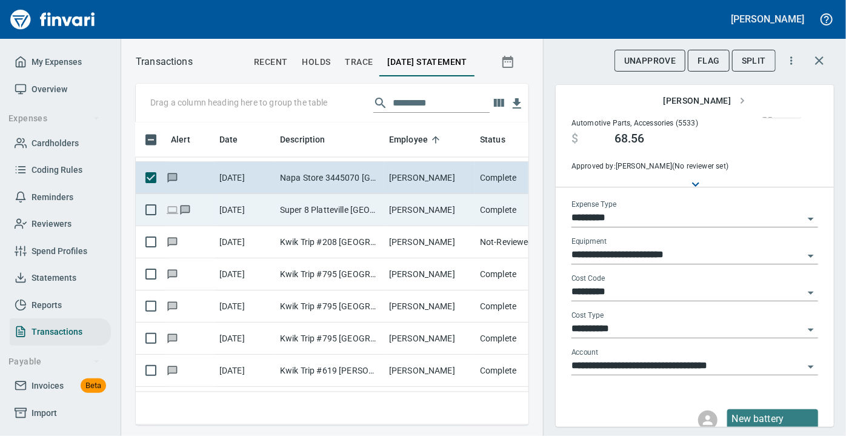
click at [267, 207] on td "9/30/2025" at bounding box center [244, 210] width 61 height 32
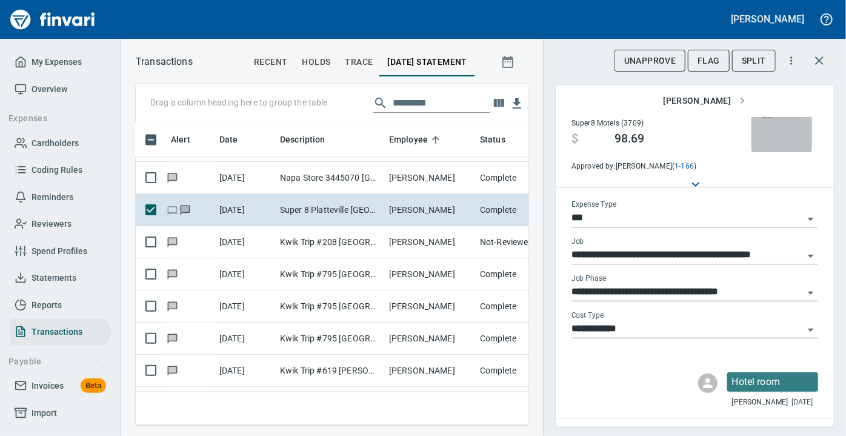
click at [766, 118] on img "button" at bounding box center [781, 113] width 39 height 10
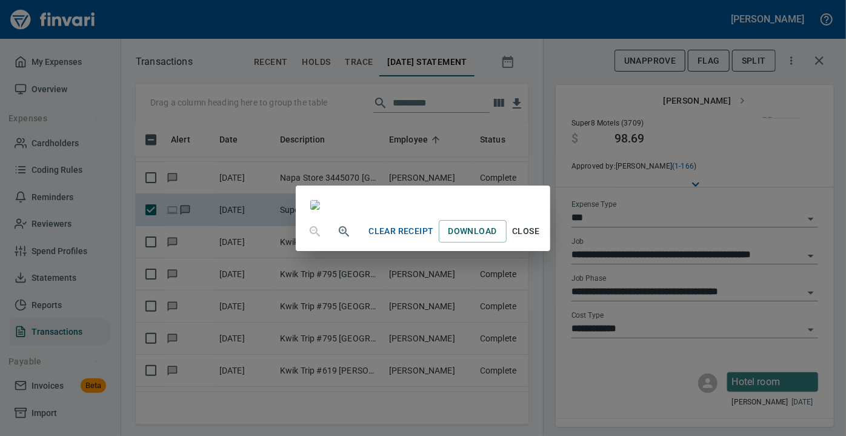
scroll to position [125, 0]
click at [540, 239] on span "Close" at bounding box center [525, 231] width 29 height 15
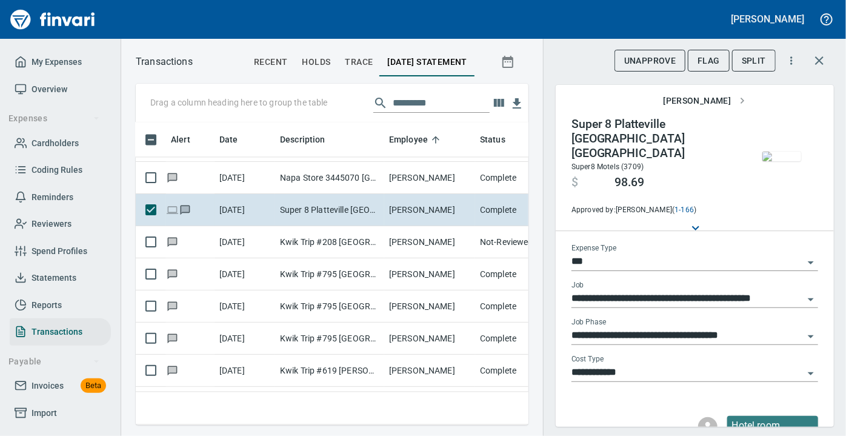
click at [646, 406] on div "Hotel room Daniel Back 11 days ago" at bounding box center [695, 431] width 278 height 51
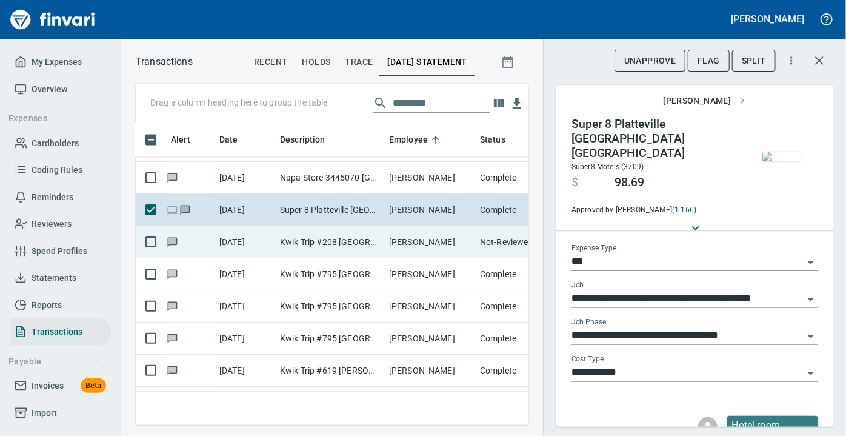
click at [337, 240] on td "Kwik Trip #208 Altoona WI" at bounding box center [329, 242] width 109 height 32
type input "*********"
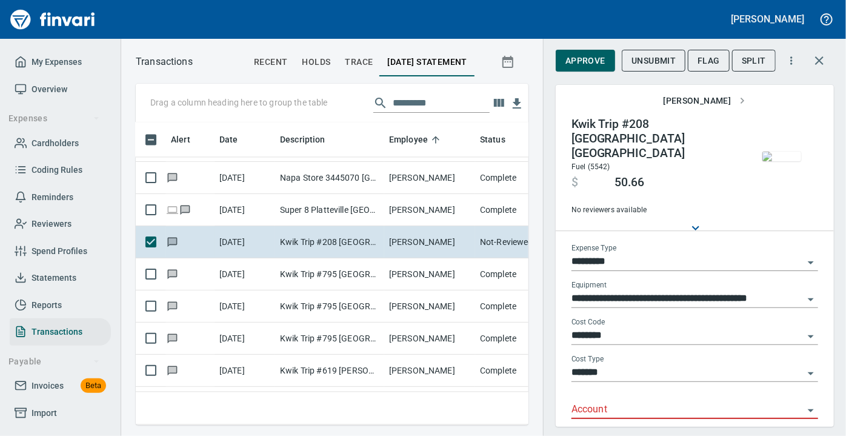
click at [774, 156] on img "button" at bounding box center [781, 156] width 39 height 10
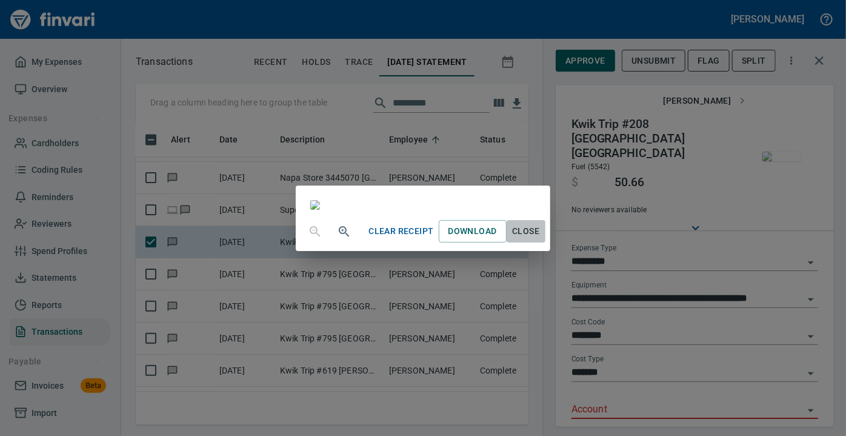
click at [540, 239] on span "Close" at bounding box center [525, 231] width 29 height 15
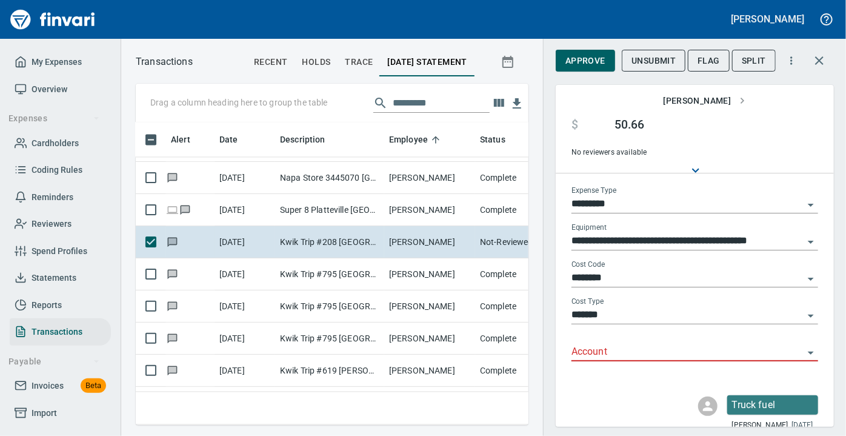
scroll to position [88, 0]
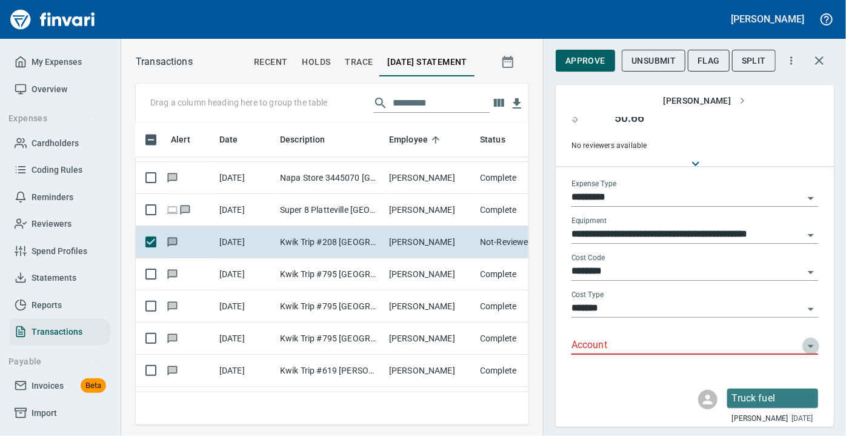
click at [803, 339] on icon "Open" at bounding box center [810, 346] width 15 height 15
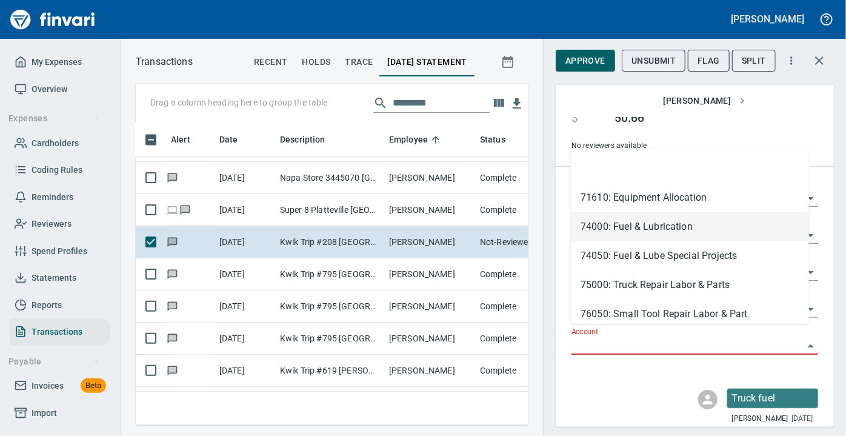
click at [649, 222] on li "74000: Fuel & Lubrication" at bounding box center [690, 226] width 238 height 29
type input "**********"
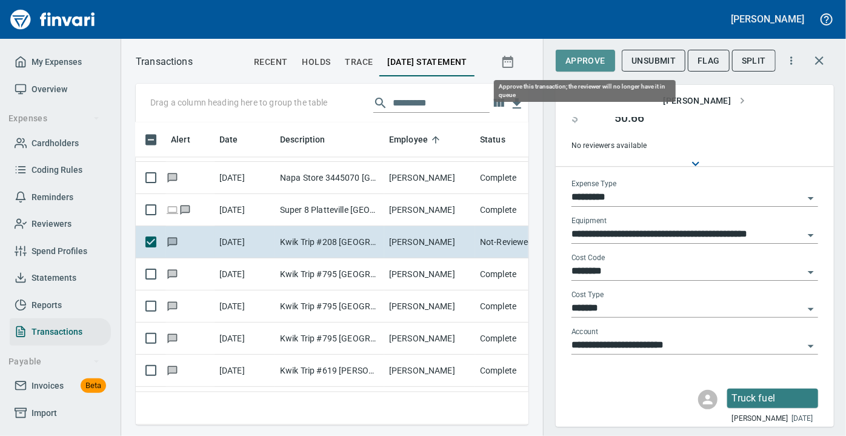
click at [582, 55] on span "Approve" at bounding box center [585, 60] width 40 height 15
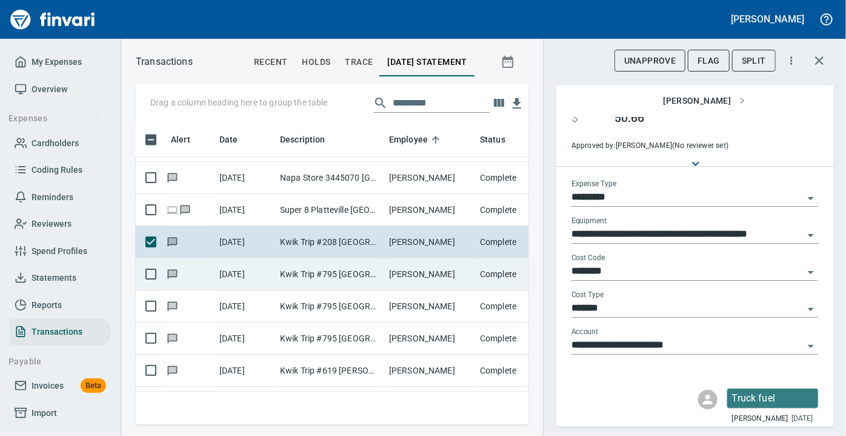
click at [307, 274] on td "Kwik Trip #795 Platteville WI" at bounding box center [329, 274] width 109 height 32
type input "***"
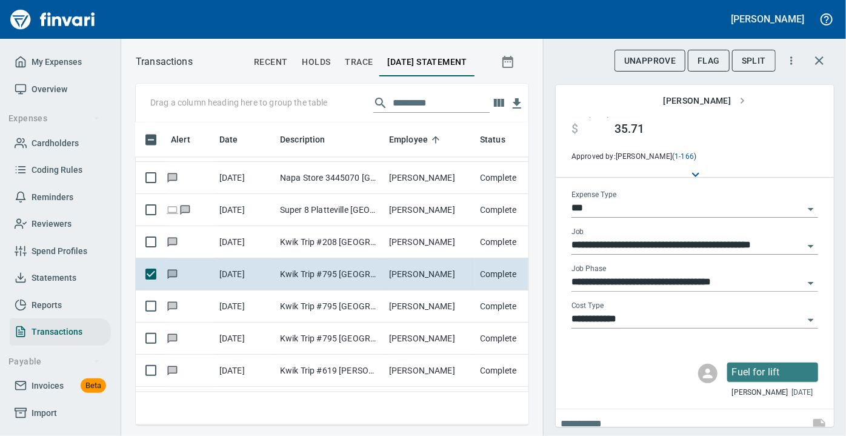
click at [768, 108] on img "button" at bounding box center [781, 103] width 39 height 10
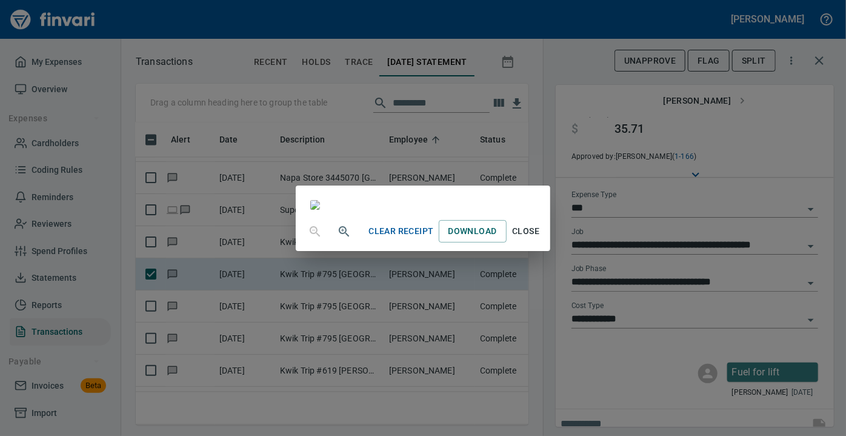
click at [540, 239] on span "Close" at bounding box center [525, 231] width 29 height 15
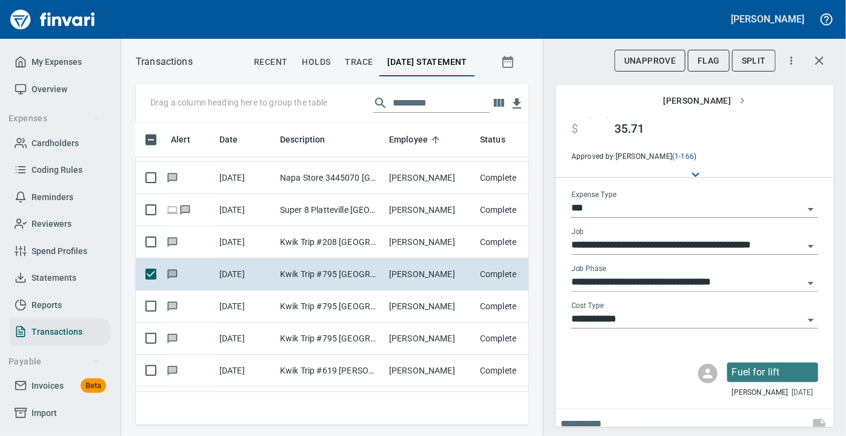
scroll to position [24, 0]
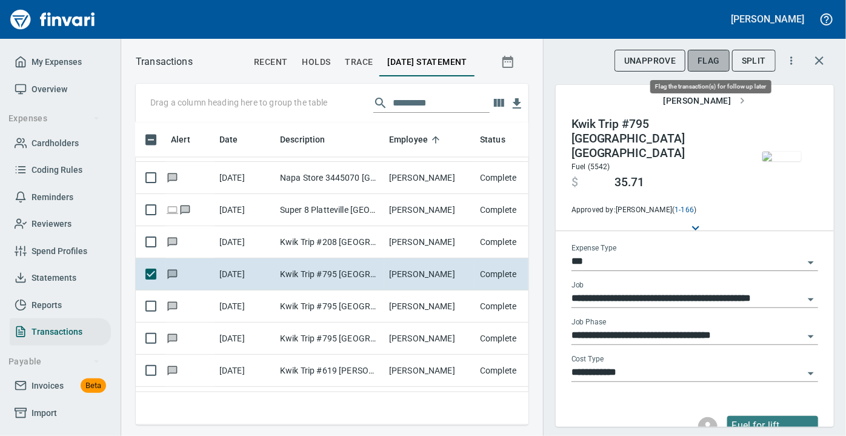
click at [706, 65] on span "Flag" at bounding box center [708, 60] width 22 height 15
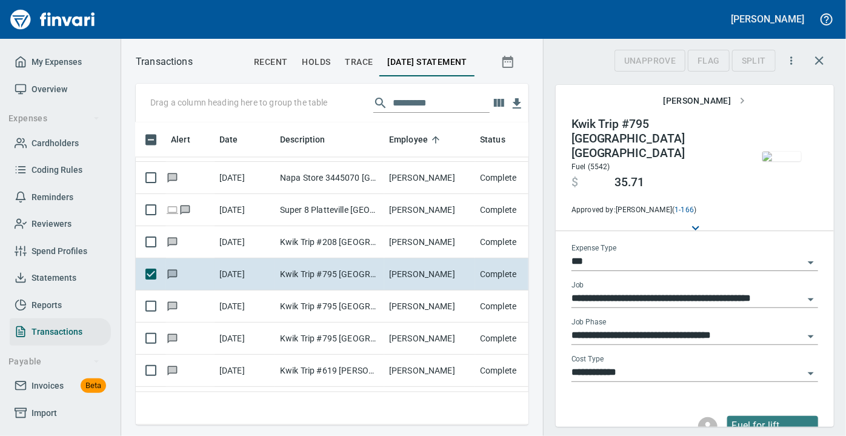
scroll to position [285, 376]
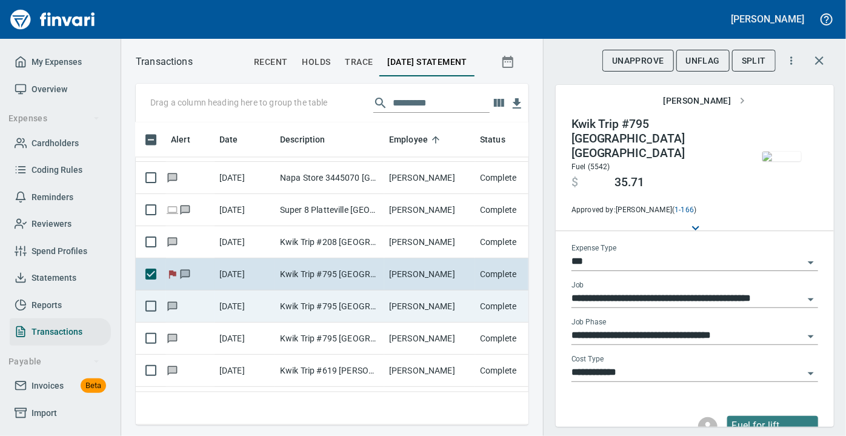
click at [258, 298] on td "10/1/2025" at bounding box center [244, 306] width 61 height 32
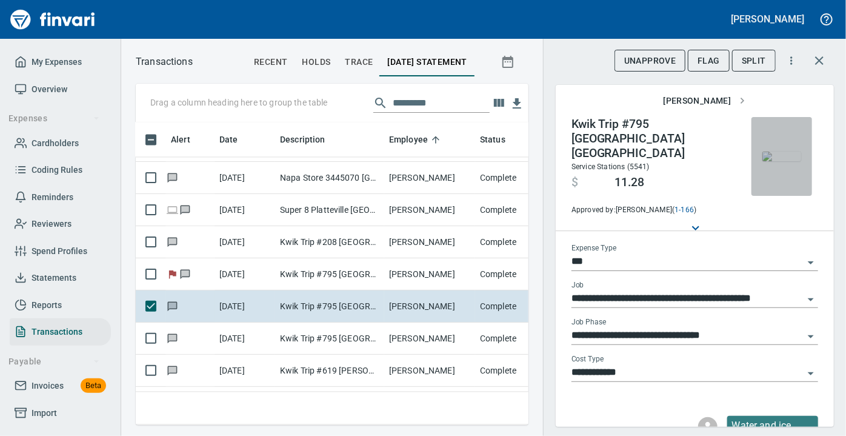
click at [783, 161] on img "button" at bounding box center [781, 156] width 39 height 10
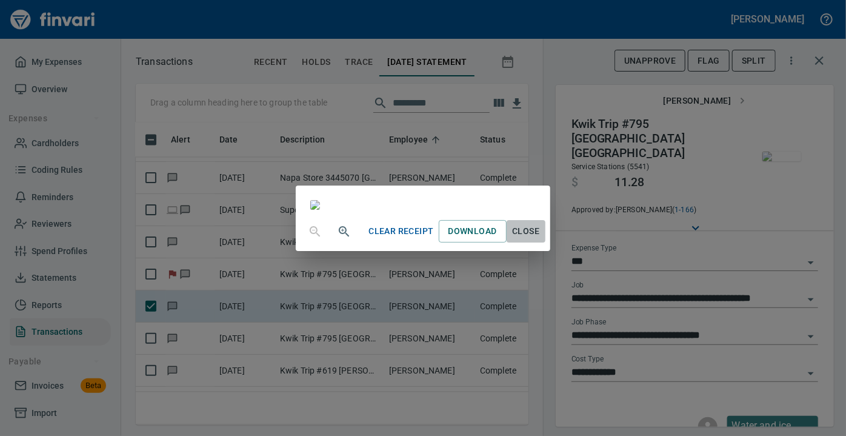
click at [540, 239] on span "Close" at bounding box center [525, 231] width 29 height 15
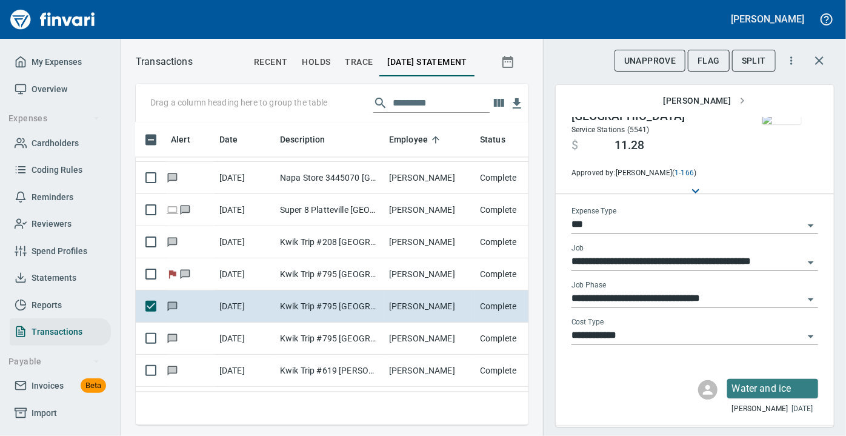
scroll to position [78, 0]
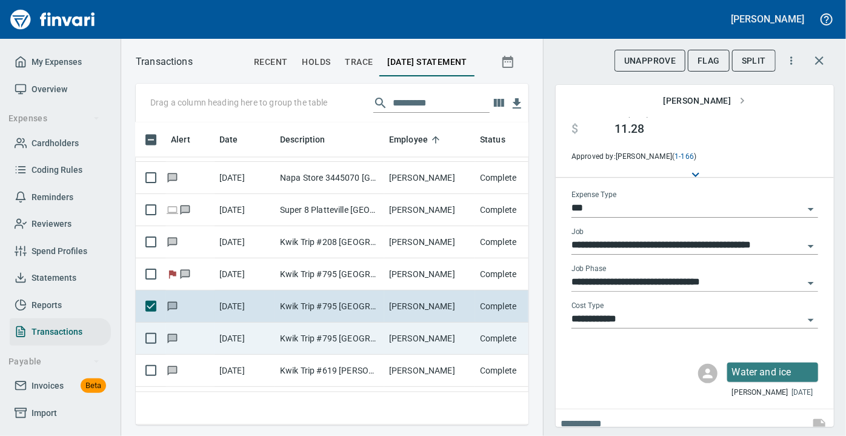
click at [339, 334] on td "Kwik Trip #795 Platteville WI" at bounding box center [329, 338] width 109 height 32
type input "**********"
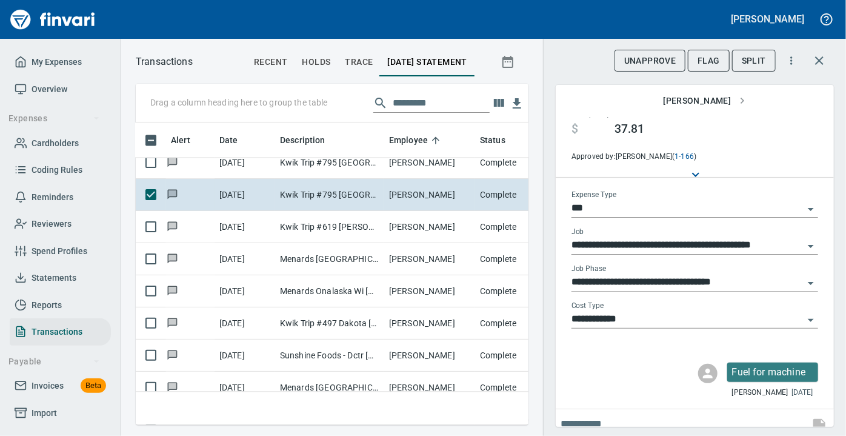
scroll to position [3729, 5]
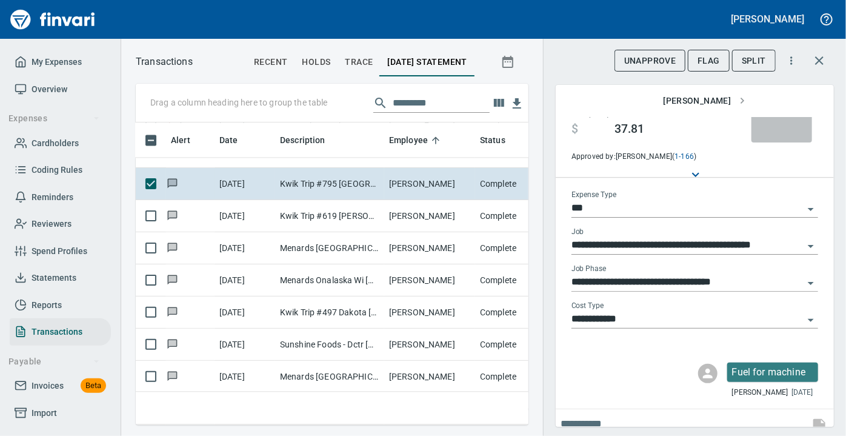
click at [775, 108] on img "button" at bounding box center [781, 103] width 39 height 10
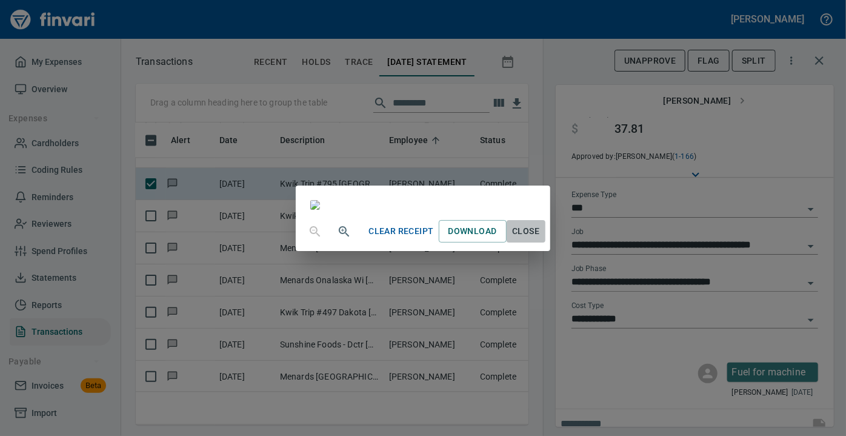
click at [540, 239] on span "Close" at bounding box center [525, 231] width 29 height 15
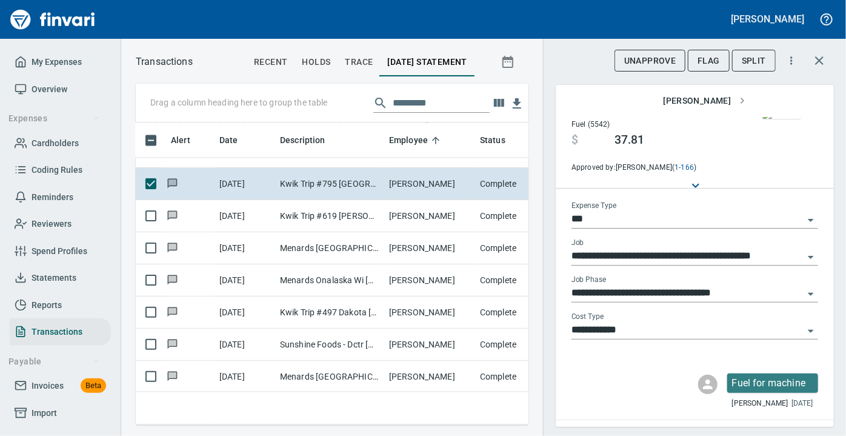
scroll to position [78, 0]
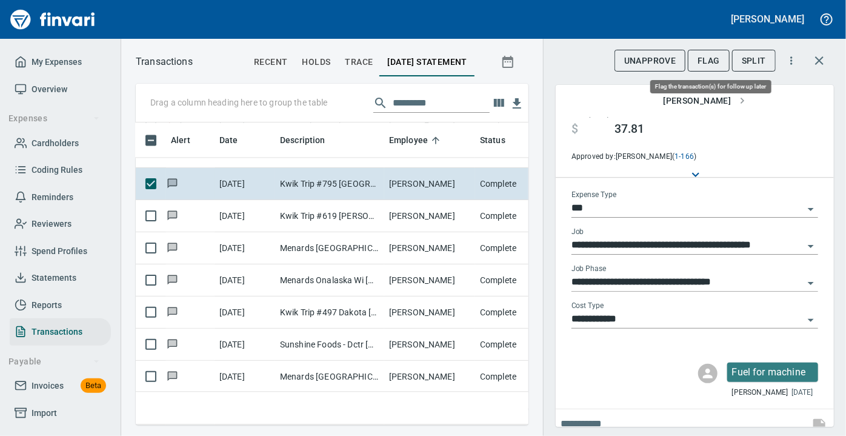
click at [714, 63] on span "Flag" at bounding box center [708, 60] width 22 height 15
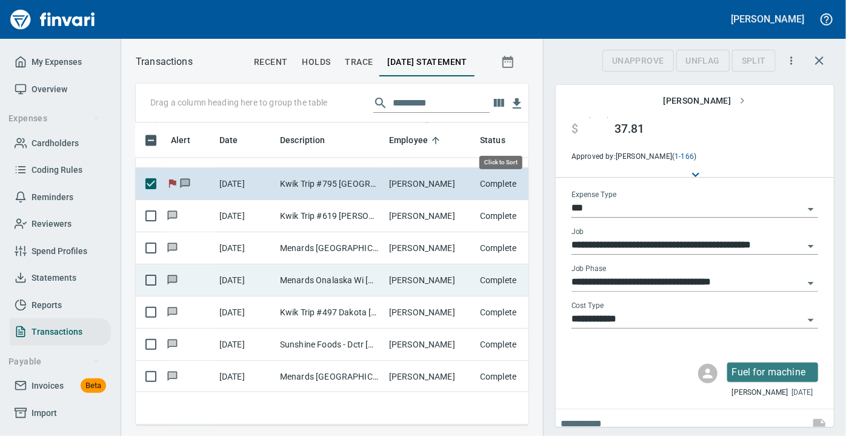
scroll to position [285, 376]
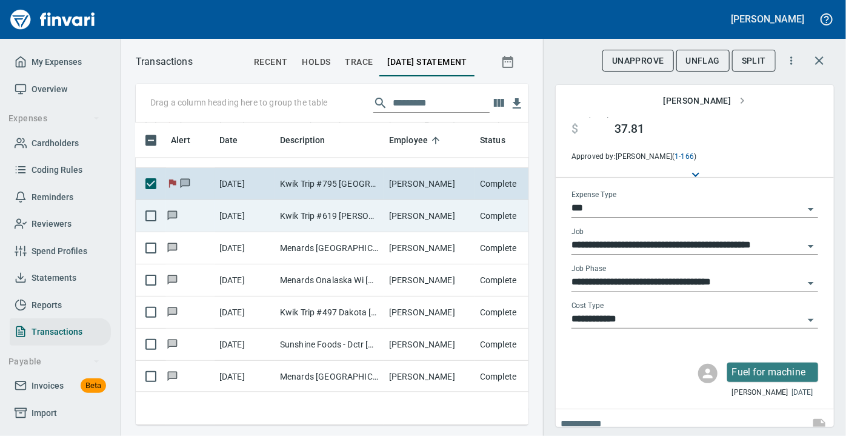
click at [299, 213] on td "Kwik Trip #619 Kasson MN" at bounding box center [329, 216] width 109 height 32
type input "**********"
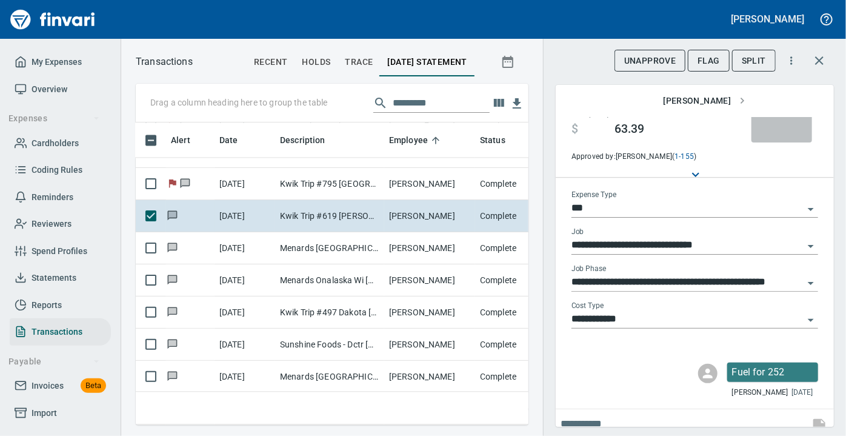
click at [764, 108] on img "button" at bounding box center [781, 103] width 39 height 10
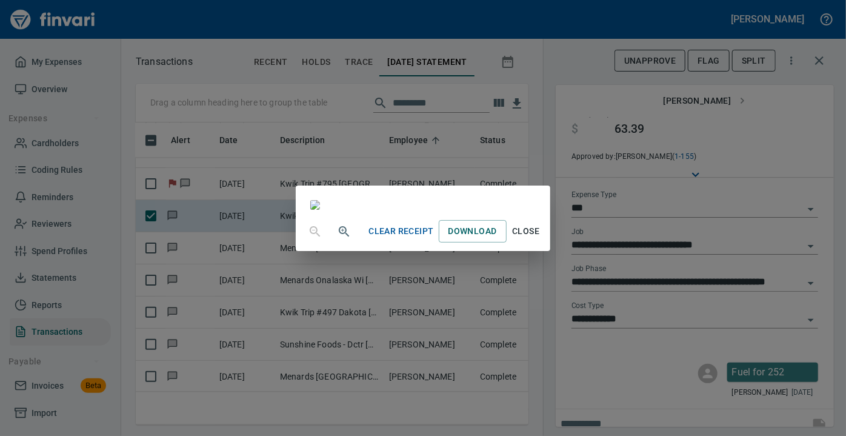
click at [540, 239] on span "Close" at bounding box center [525, 231] width 29 height 15
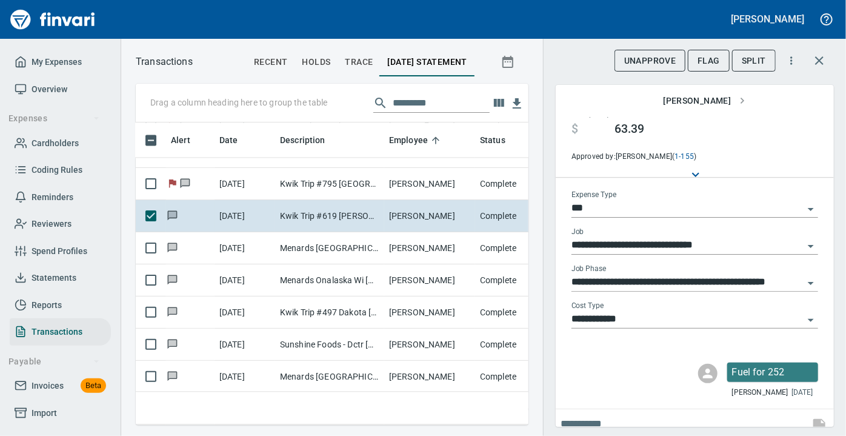
scroll to position [24, 0]
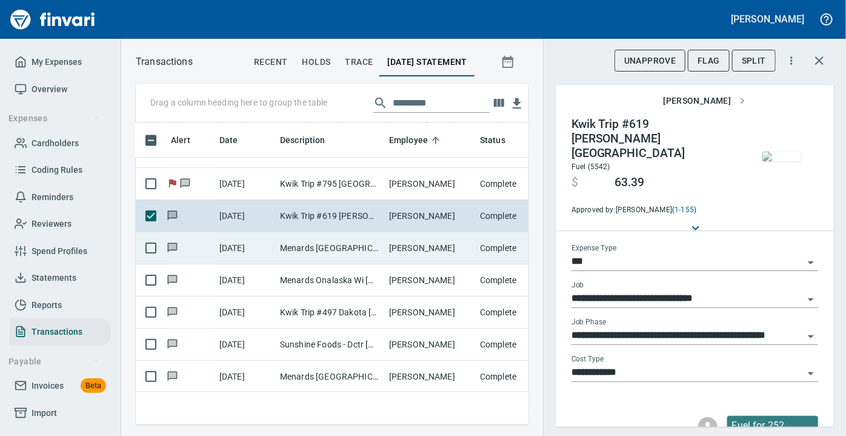
click at [311, 244] on td "Menards Rochester Sout Rochester MN" at bounding box center [329, 248] width 109 height 32
type input "**********"
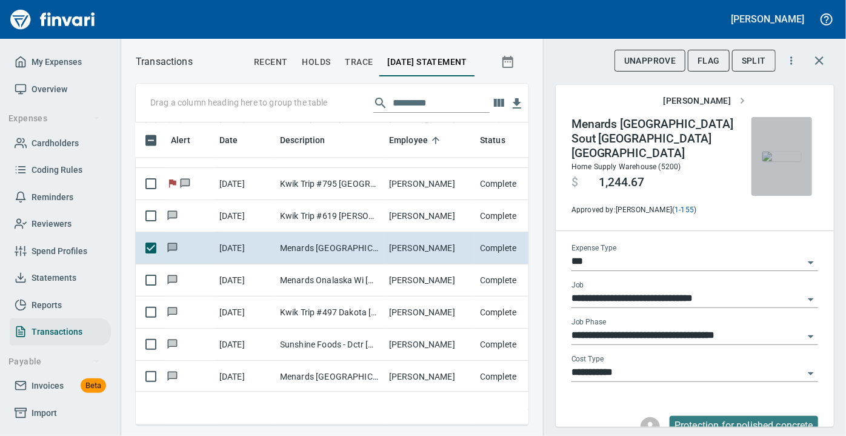
click at [777, 156] on img "button" at bounding box center [781, 156] width 39 height 10
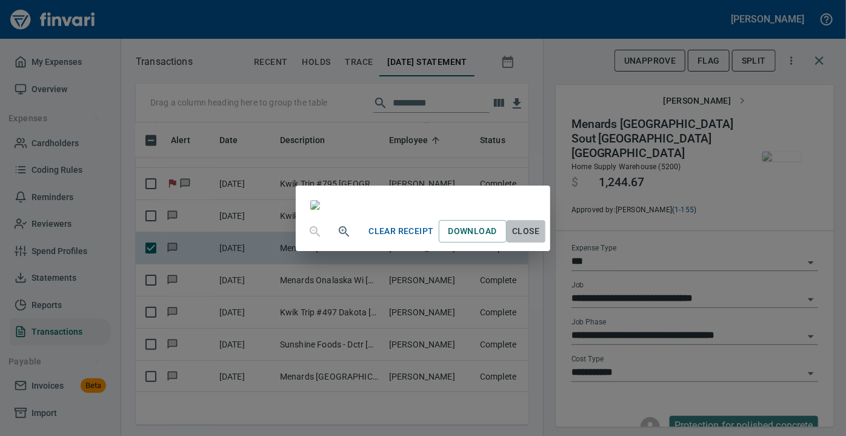
click at [540, 239] on span "Close" at bounding box center [525, 231] width 29 height 15
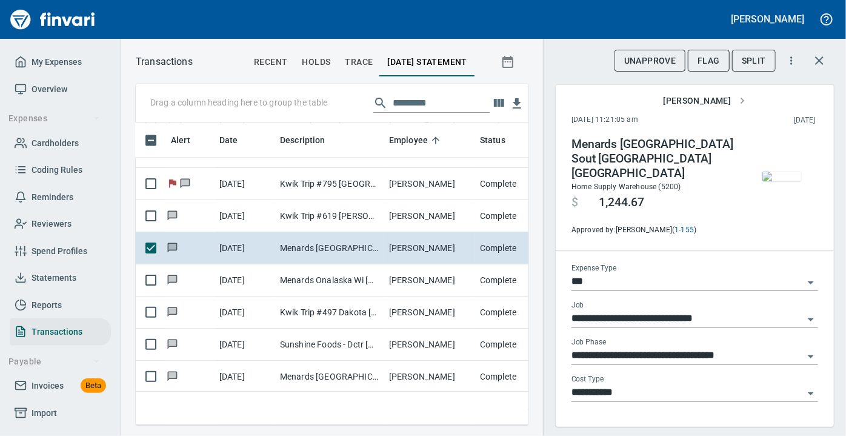
scroll to position [5, 0]
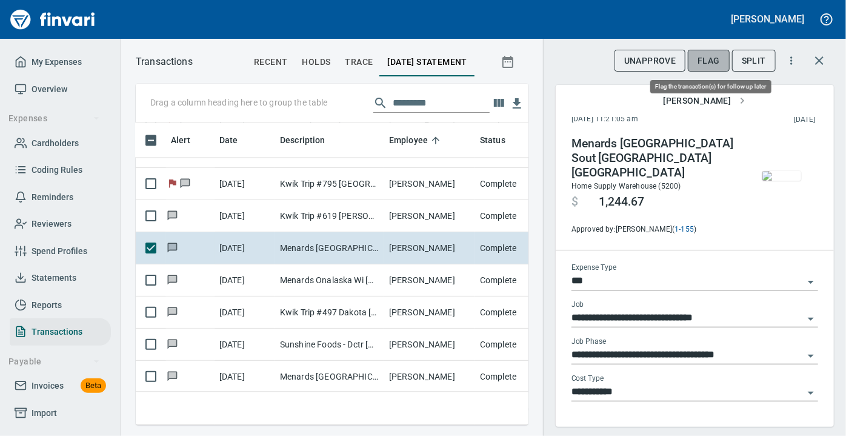
click at [700, 56] on span "Flag" at bounding box center [708, 60] width 22 height 15
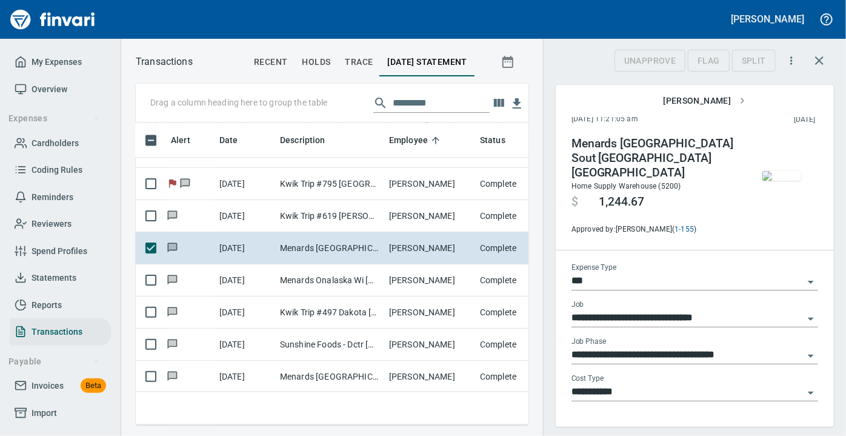
scroll to position [285, 376]
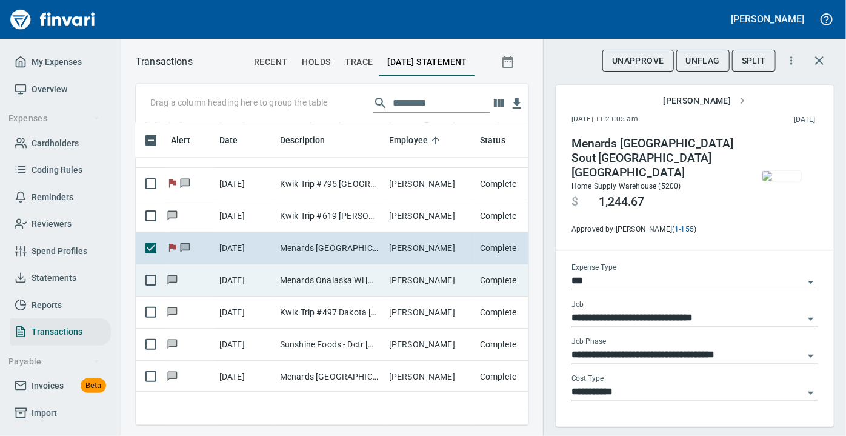
click at [317, 274] on td "Menards Onalaska Wi Onalaska WI" at bounding box center [329, 280] width 109 height 32
type input "**********"
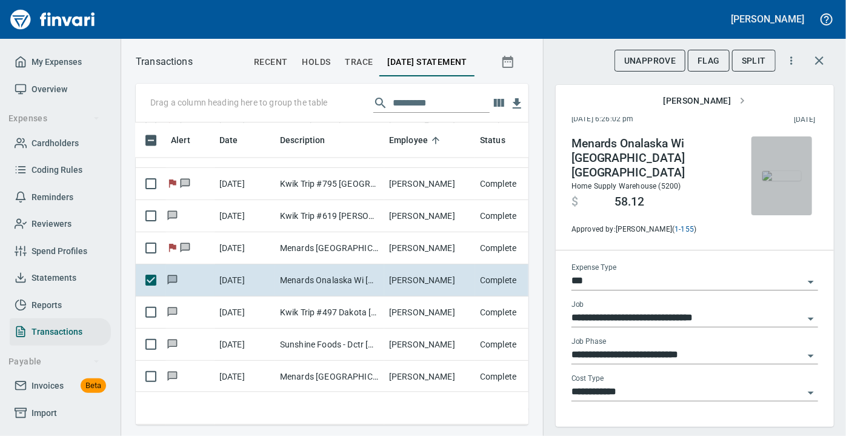
click at [782, 181] on img "button" at bounding box center [781, 176] width 39 height 10
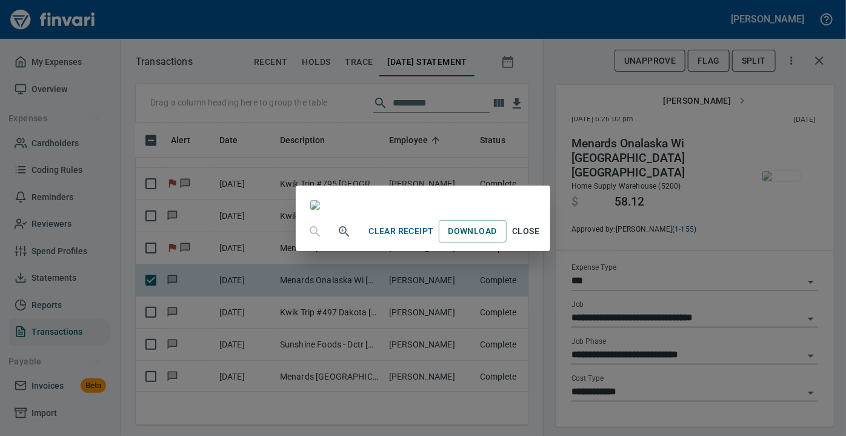
scroll to position [76, 0]
click at [540, 239] on span "Close" at bounding box center [525, 231] width 29 height 15
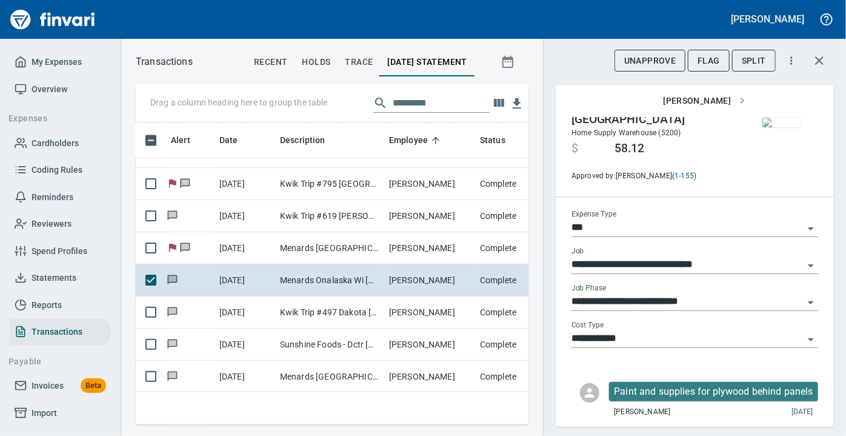
scroll to position [78, 0]
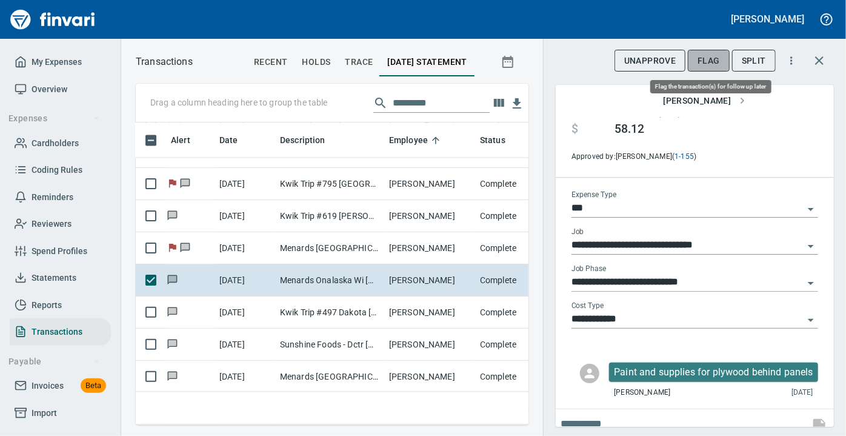
click at [706, 60] on span "Flag" at bounding box center [708, 60] width 22 height 15
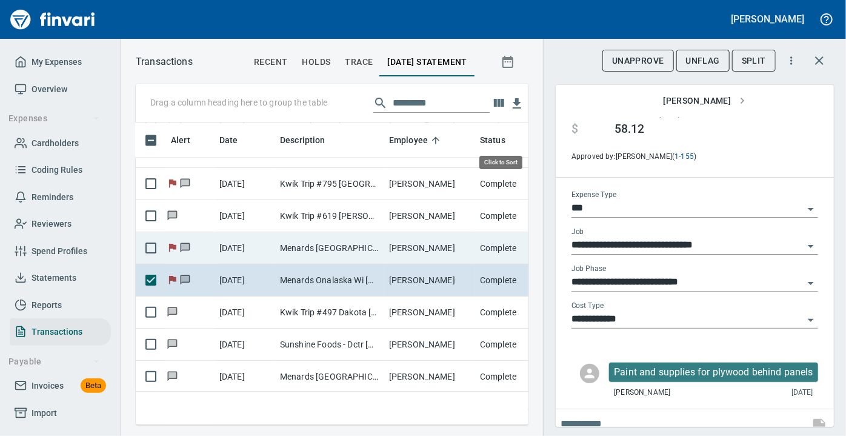
scroll to position [285, 376]
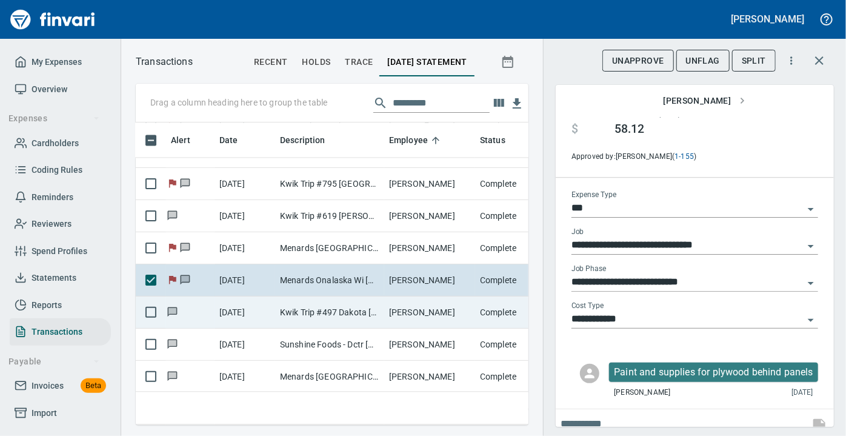
click at [293, 310] on td "Kwik Trip #497 Dakota MN" at bounding box center [329, 312] width 109 height 32
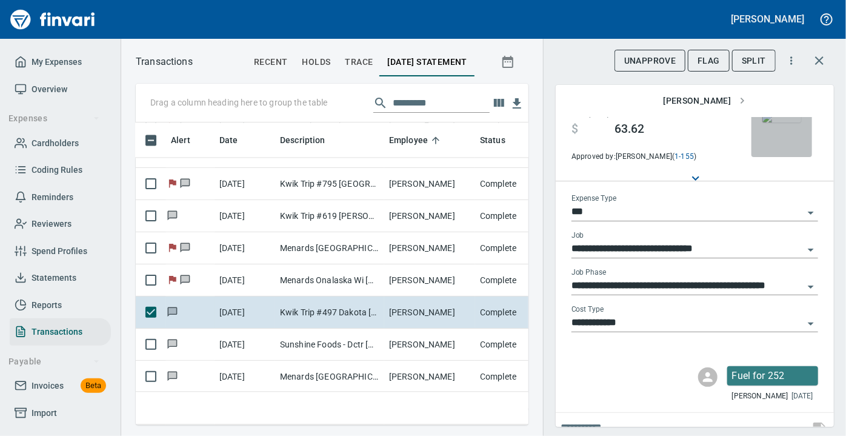
click at [772, 122] on img "button" at bounding box center [781, 118] width 39 height 10
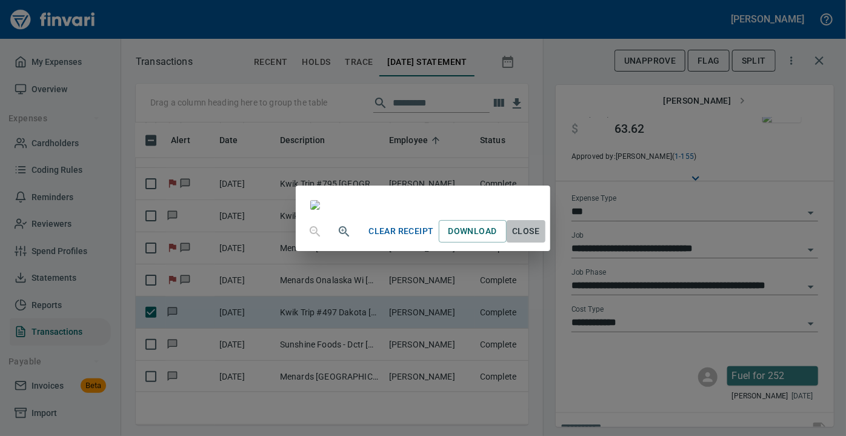
click at [540, 239] on span "Close" at bounding box center [525, 231] width 29 height 15
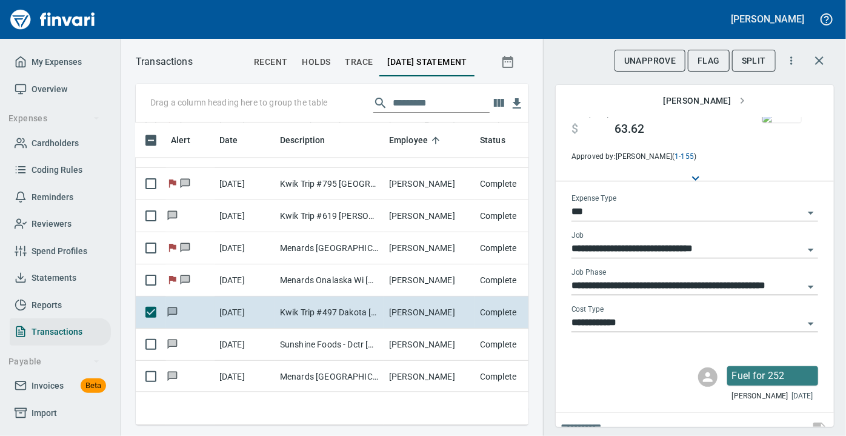
scroll to position [24, 0]
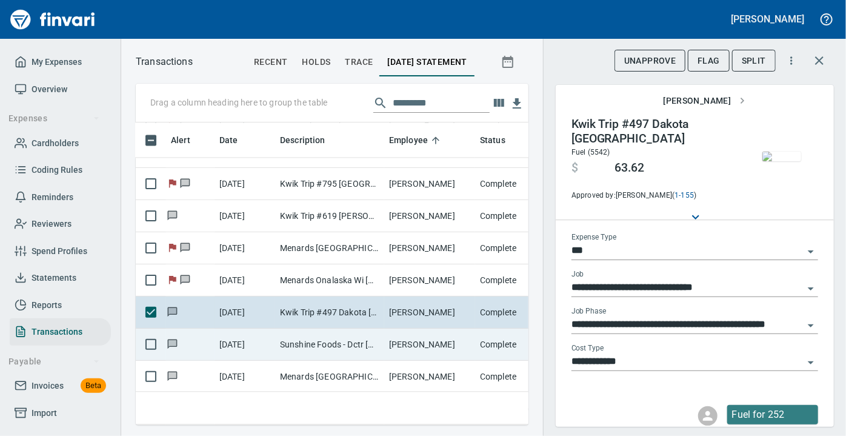
click at [331, 347] on td "Sunshine Foods - Dctr Dodge Center MN" at bounding box center [329, 344] width 109 height 32
type input "**********"
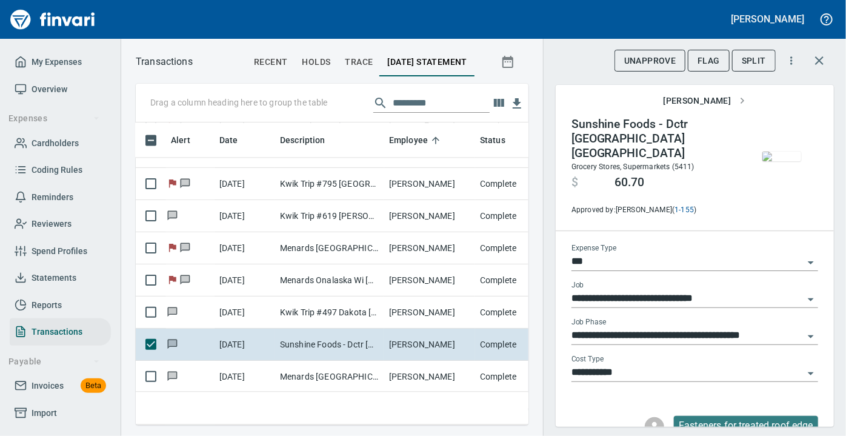
click at [775, 161] on img "button" at bounding box center [781, 156] width 39 height 10
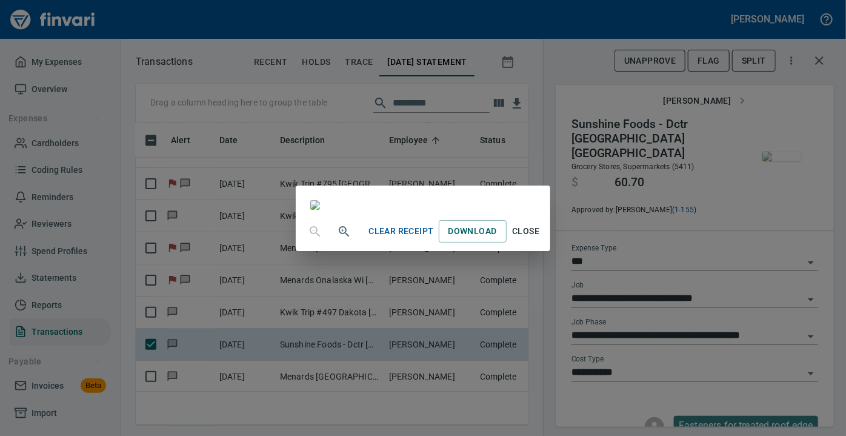
drag, startPoint x: 656, startPoint y: 208, endPoint x: 645, endPoint y: 251, distance: 44.2
click at [549, 212] on div at bounding box center [423, 198] width 254 height 27
click at [545, 242] on button "Close" at bounding box center [525, 231] width 39 height 22
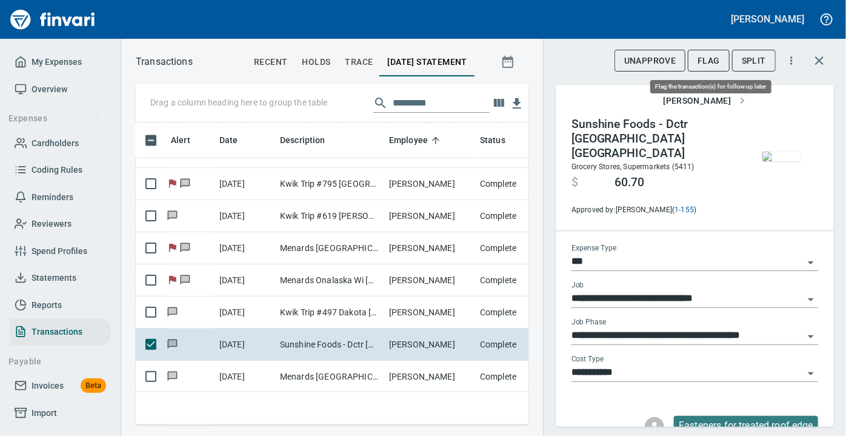
click at [709, 55] on span "Flag" at bounding box center [708, 60] width 22 height 15
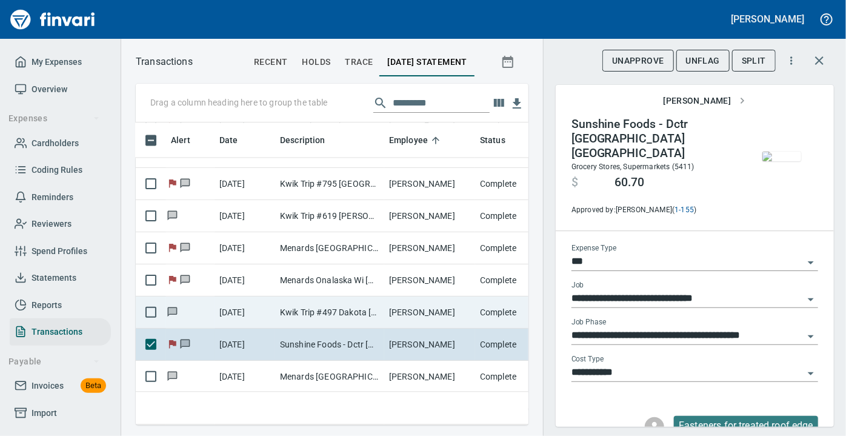
scroll to position [285, 376]
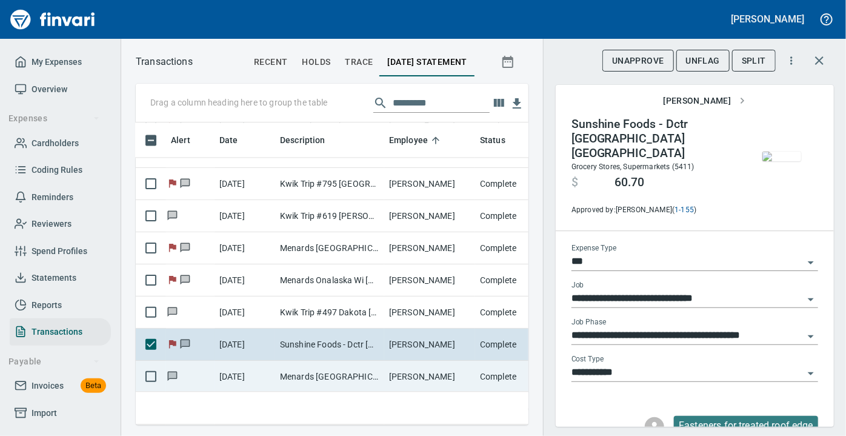
click at [302, 373] on td "Menards Rochester Sout Rochester MN" at bounding box center [329, 376] width 109 height 32
type input "**********"
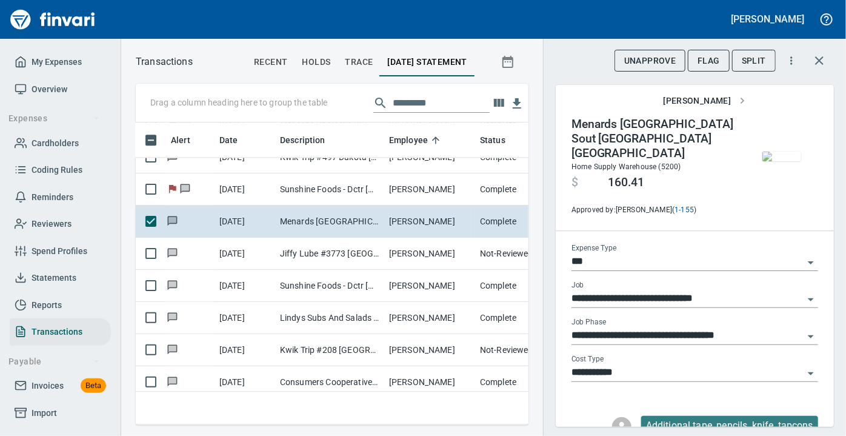
scroll to position [3905, 5]
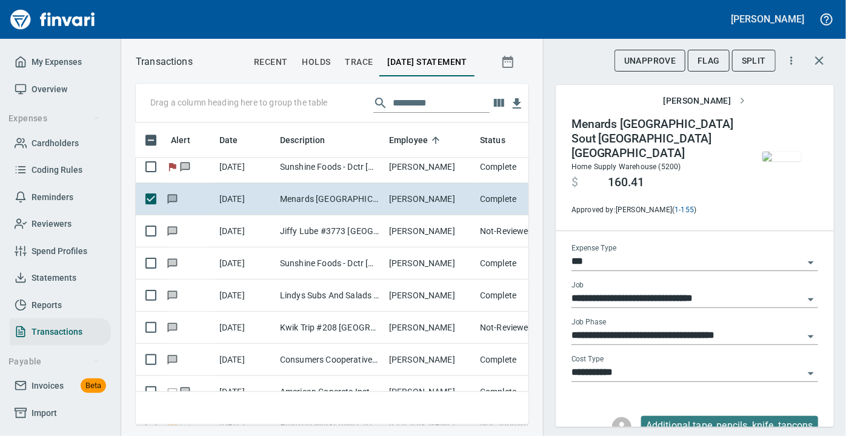
click at [763, 151] on img "button" at bounding box center [781, 156] width 39 height 10
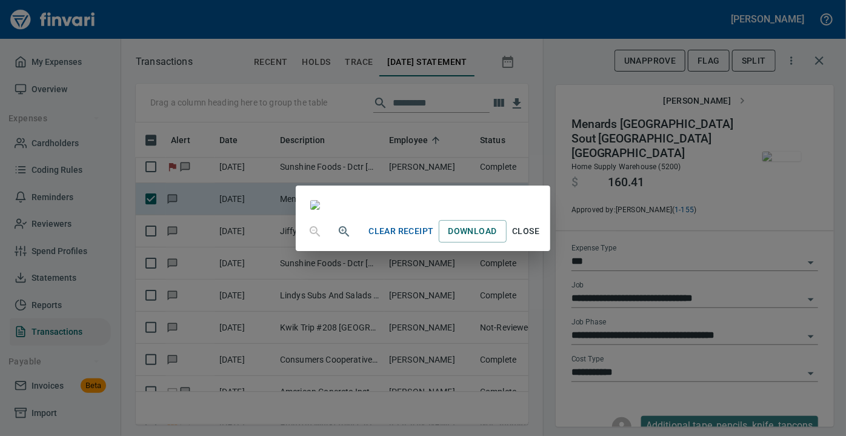
scroll to position [136, 0]
click at [540, 239] on span "Close" at bounding box center [525, 231] width 29 height 15
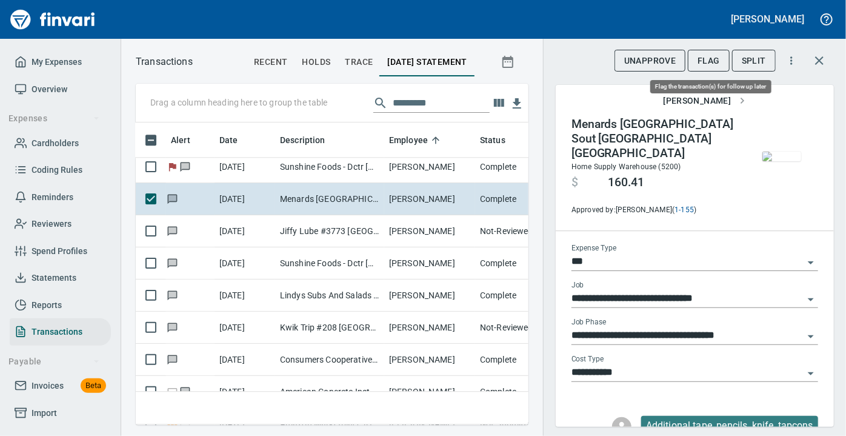
scroll to position [285, 376]
click at [708, 62] on span "Flag" at bounding box center [708, 60] width 22 height 15
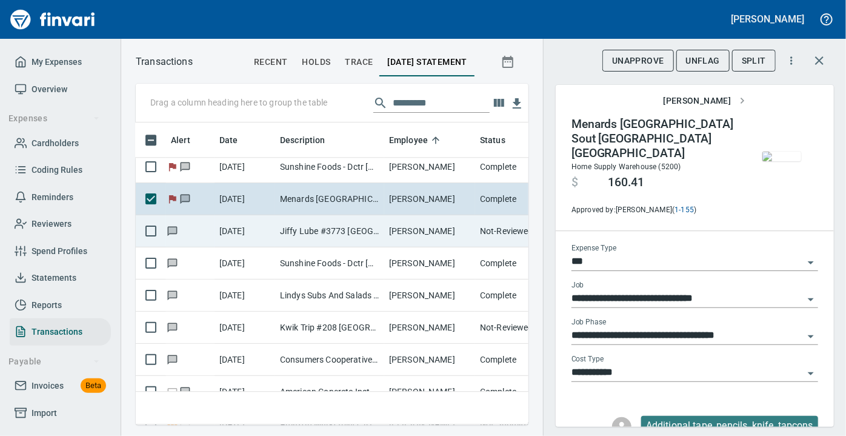
click at [332, 231] on td "Jiffy Lube #3773 Rochester MN" at bounding box center [329, 231] width 109 height 32
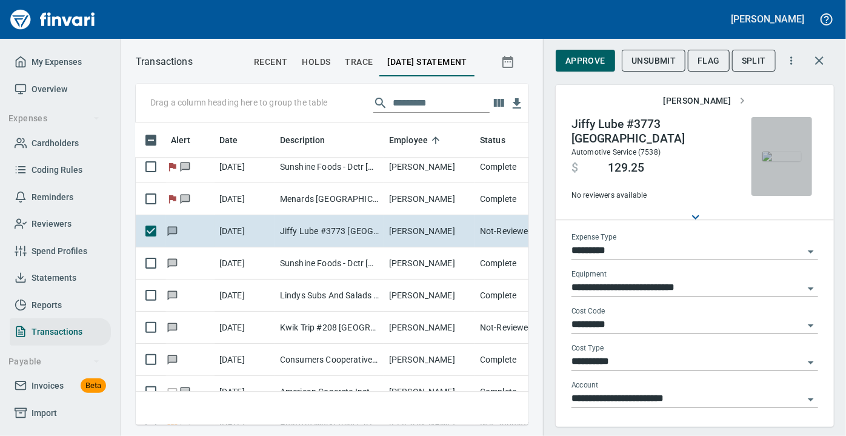
click at [780, 159] on img "button" at bounding box center [781, 156] width 39 height 10
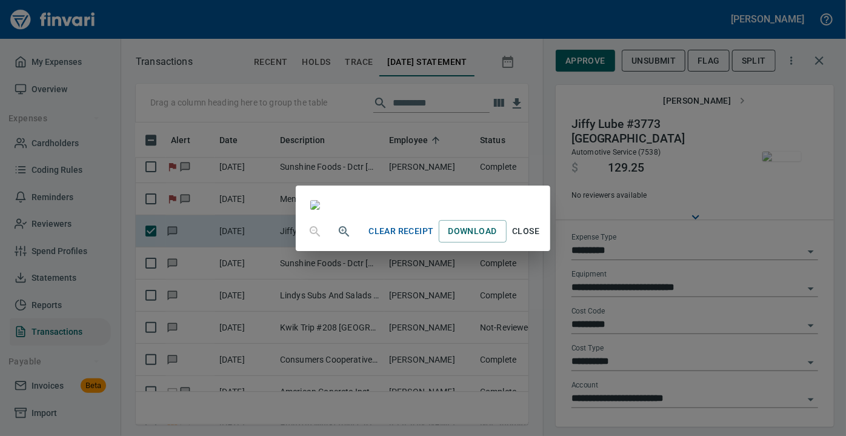
scroll to position [214, 0]
click at [540, 239] on span "Close" at bounding box center [525, 231] width 29 height 15
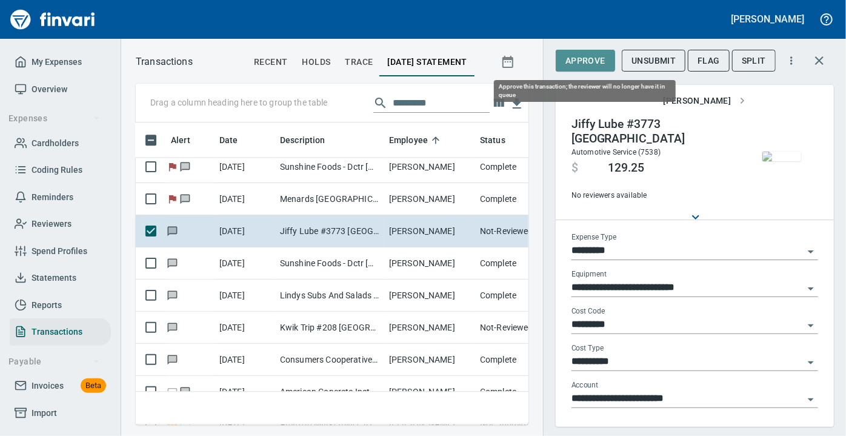
click at [583, 61] on span "Approve" at bounding box center [585, 60] width 40 height 15
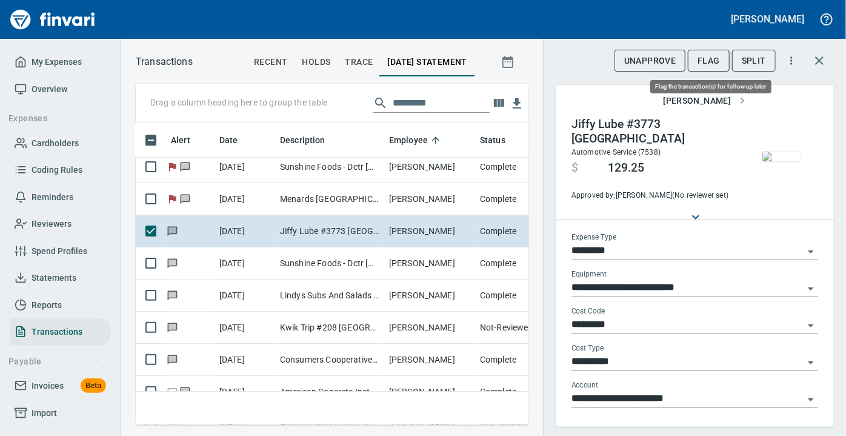
click at [714, 62] on span "Flag" at bounding box center [708, 60] width 22 height 15
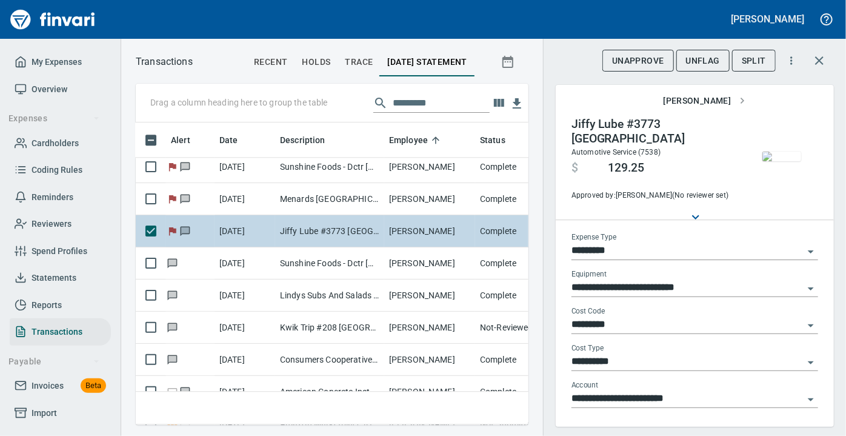
scroll to position [285, 376]
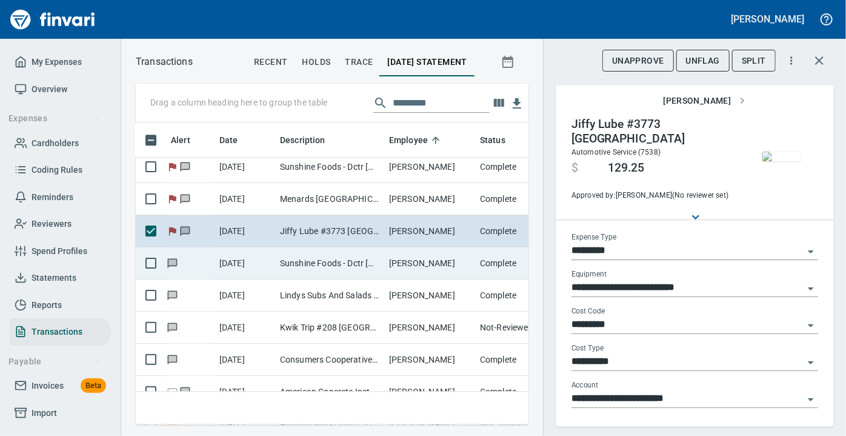
click at [353, 269] on td "Sunshine Foods - Dctr Dodge Center MN" at bounding box center [329, 263] width 109 height 32
type input "***"
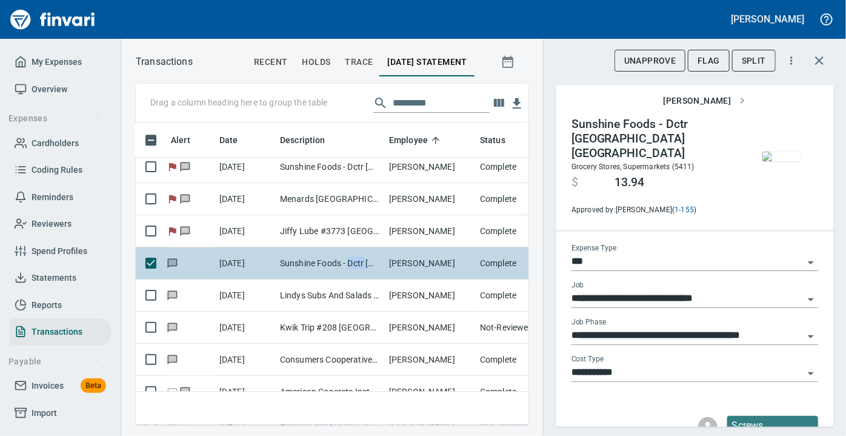
click at [353, 269] on td "Sunshine Foods - Dctr Dodge Center MN" at bounding box center [329, 263] width 109 height 32
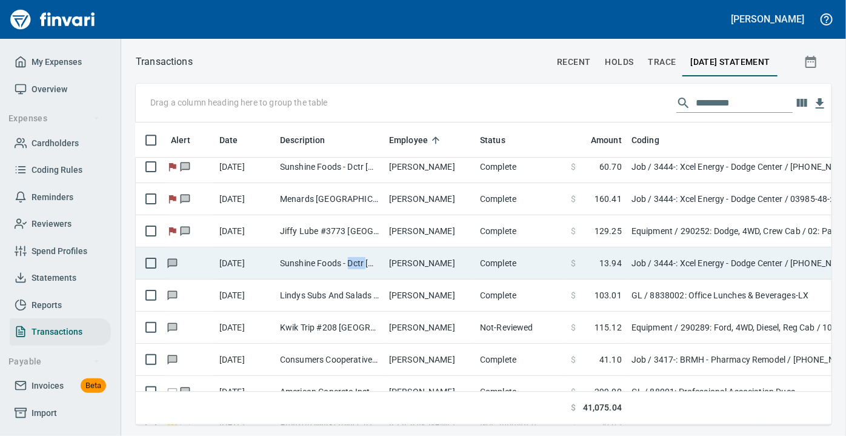
scroll to position [285, 677]
click at [297, 263] on td "Sunshine Foods - Dctr Dodge Center MN" at bounding box center [329, 263] width 109 height 32
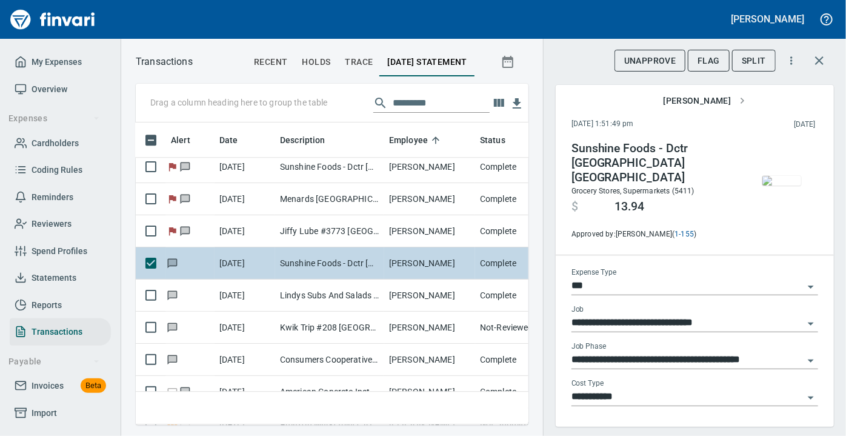
scroll to position [285, 376]
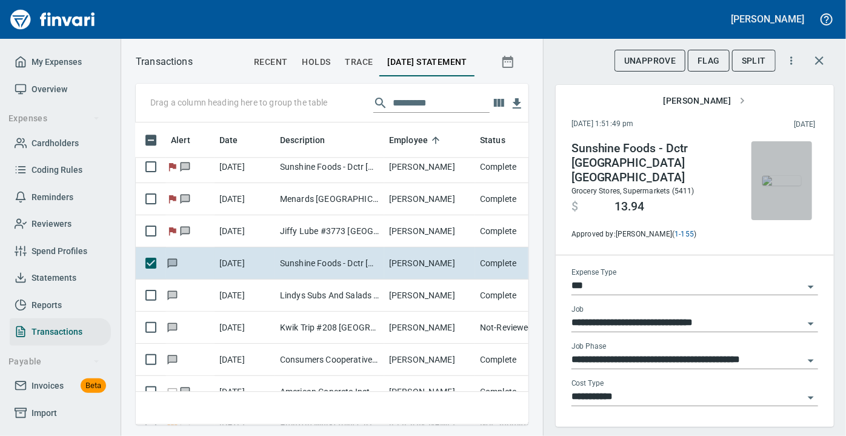
click at [762, 185] on img "button" at bounding box center [781, 181] width 39 height 10
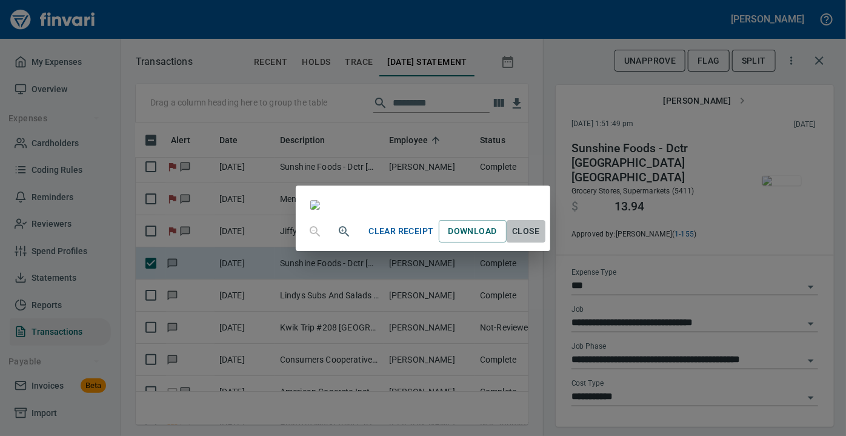
click at [540, 239] on span "Close" at bounding box center [525, 231] width 29 height 15
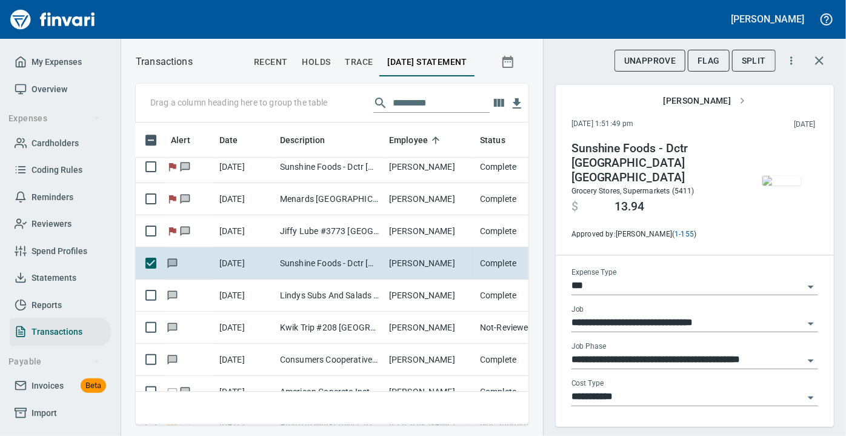
click at [762, 185] on img "button" at bounding box center [781, 181] width 39 height 10
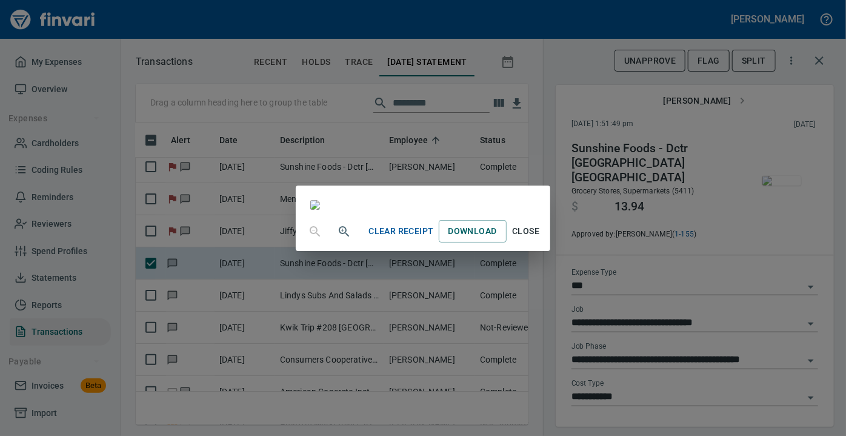
click at [540, 239] on span "Close" at bounding box center [525, 231] width 29 height 15
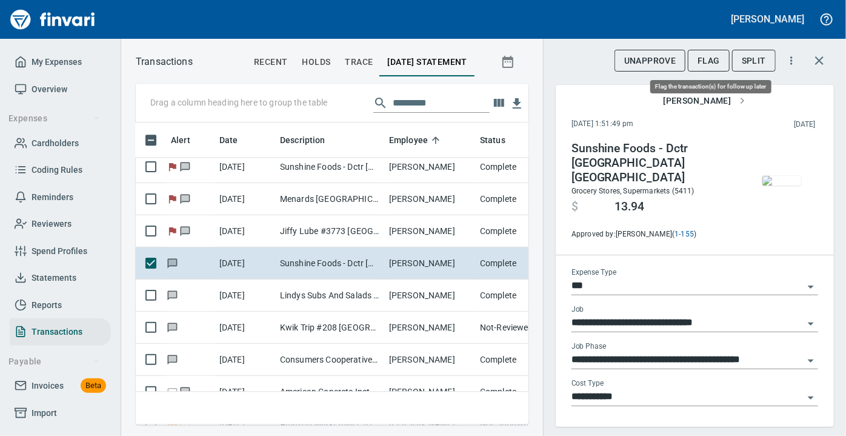
click at [705, 60] on span "Flag" at bounding box center [708, 60] width 22 height 15
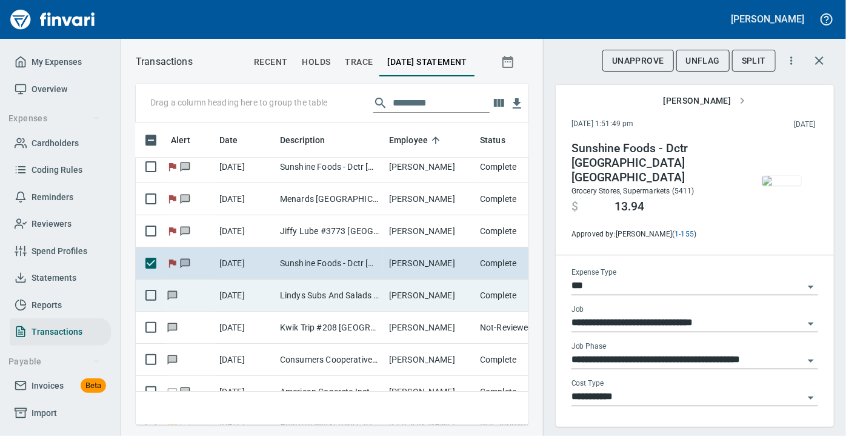
click at [323, 285] on td "Lindys Subs And Salads La Crosse WI" at bounding box center [329, 295] width 109 height 32
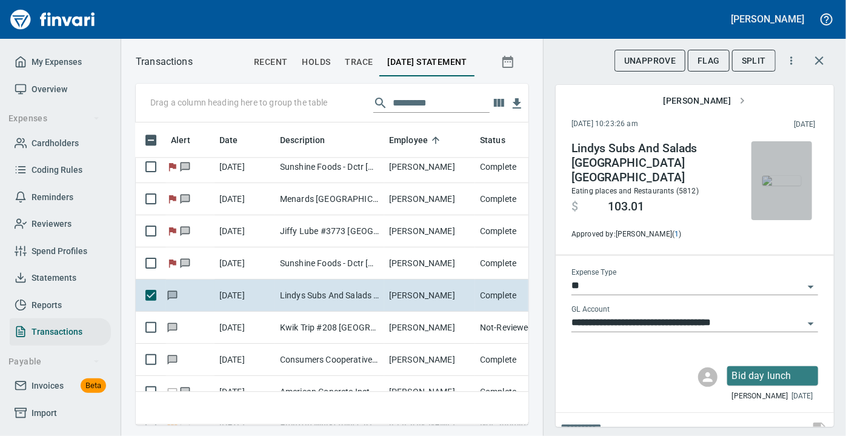
click at [782, 185] on img "button" at bounding box center [781, 181] width 39 height 10
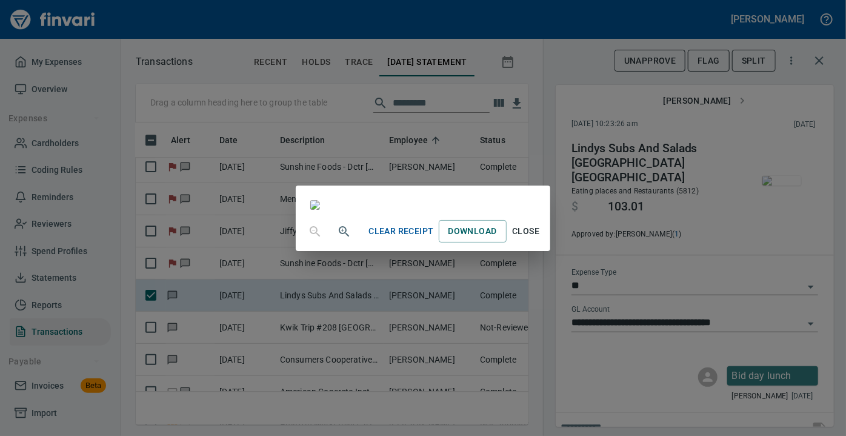
scroll to position [276, 0]
click at [540, 239] on span "Close" at bounding box center [525, 231] width 29 height 15
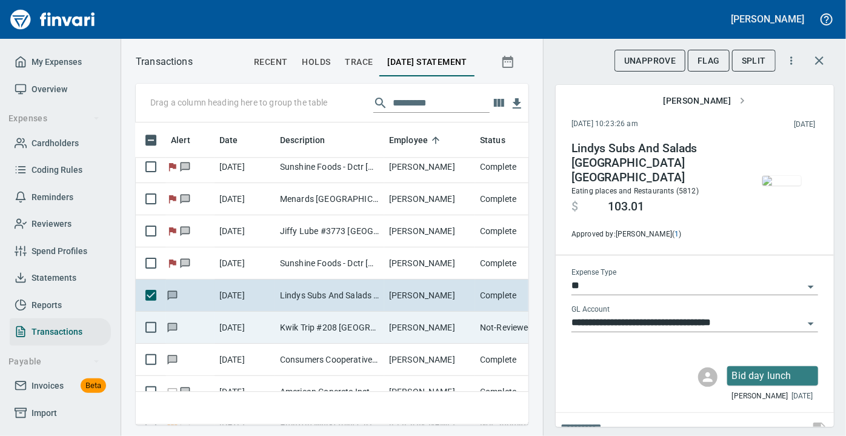
click at [347, 327] on td "Kwik Trip #208 Altoona WI" at bounding box center [329, 327] width 109 height 32
type input "*********"
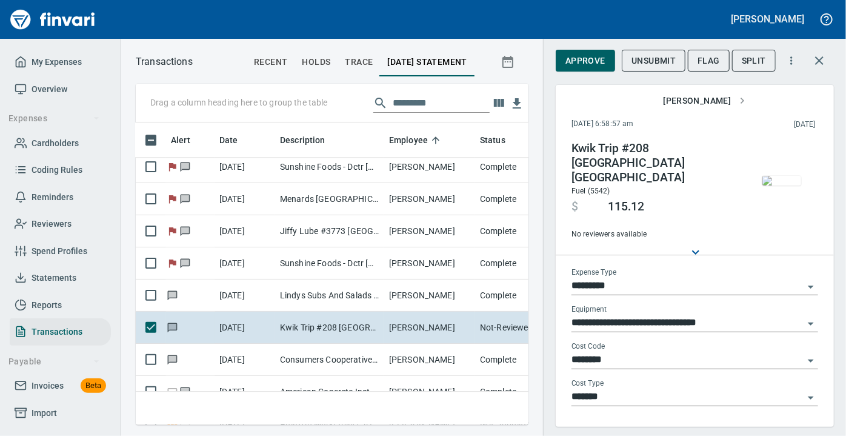
click at [775, 185] on img "button" at bounding box center [781, 181] width 39 height 10
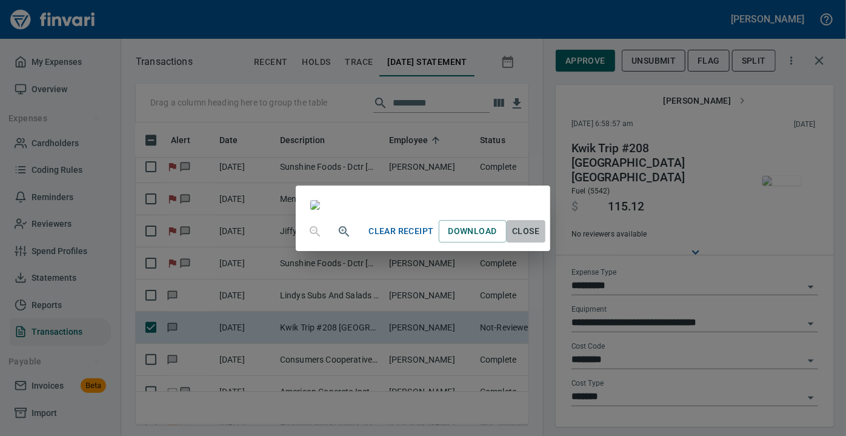
click at [540, 239] on span "Close" at bounding box center [525, 231] width 29 height 15
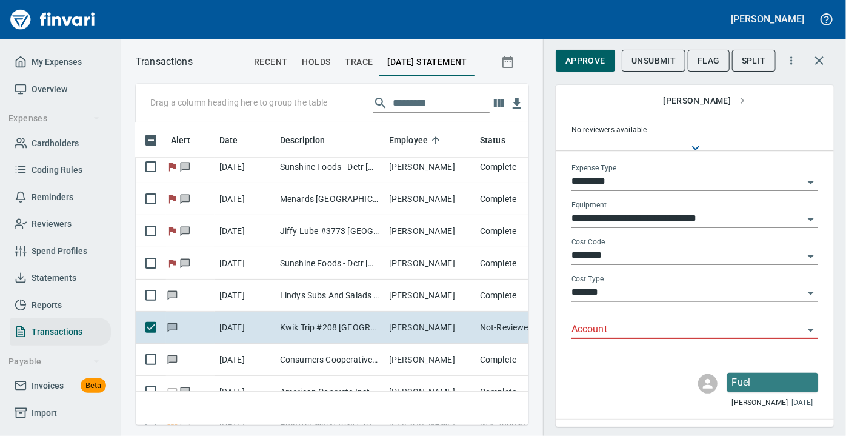
scroll to position [104, 0]
click at [808, 330] on icon "Open" at bounding box center [811, 331] width 6 height 3
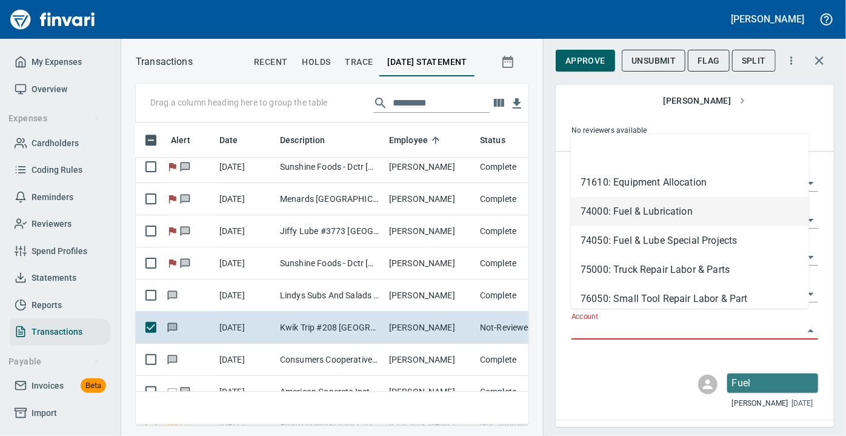
click at [645, 210] on li "74000: Fuel & Lubrication" at bounding box center [690, 211] width 238 height 29
type input "**********"
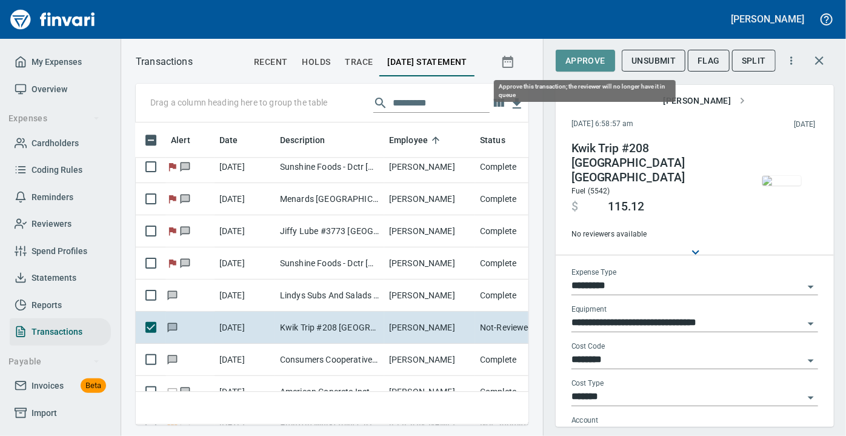
click at [580, 58] on span "Approve" at bounding box center [585, 60] width 40 height 15
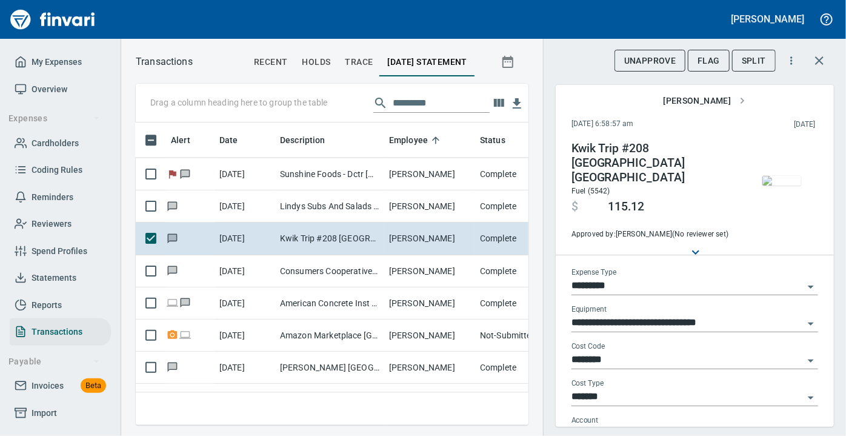
scroll to position [4023, 5]
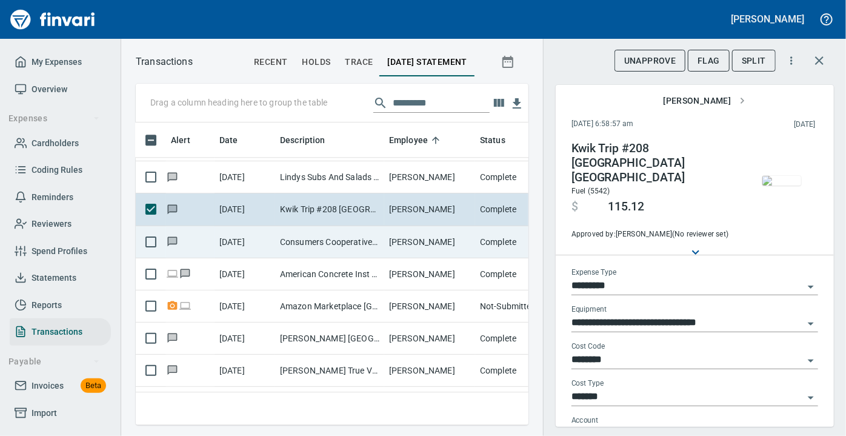
click at [305, 241] on td "Consumers Cooperative Pigeon Falls WI" at bounding box center [329, 242] width 109 height 32
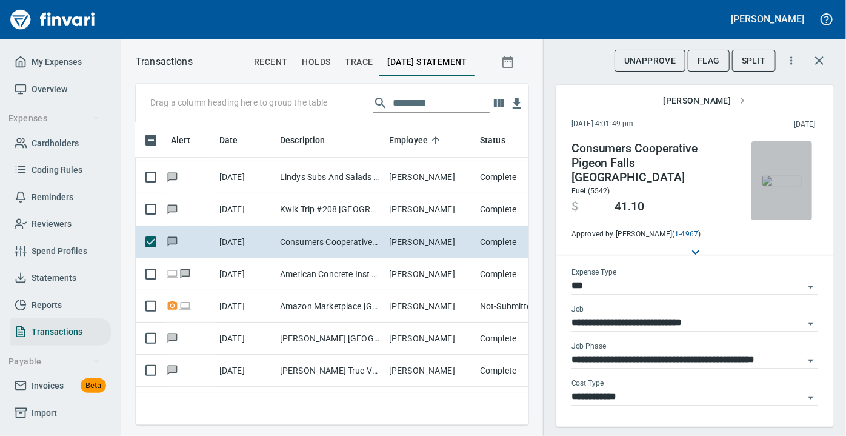
click at [786, 181] on img "button" at bounding box center [781, 181] width 39 height 10
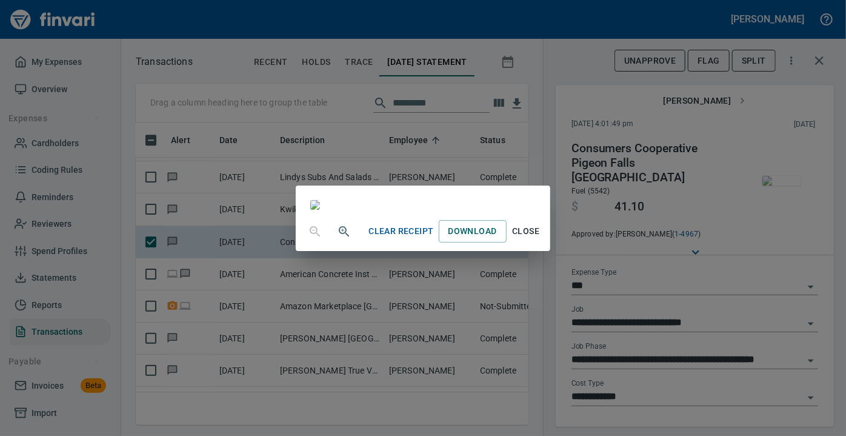
scroll to position [178, 0]
click at [540, 239] on span "Close" at bounding box center [525, 231] width 29 height 15
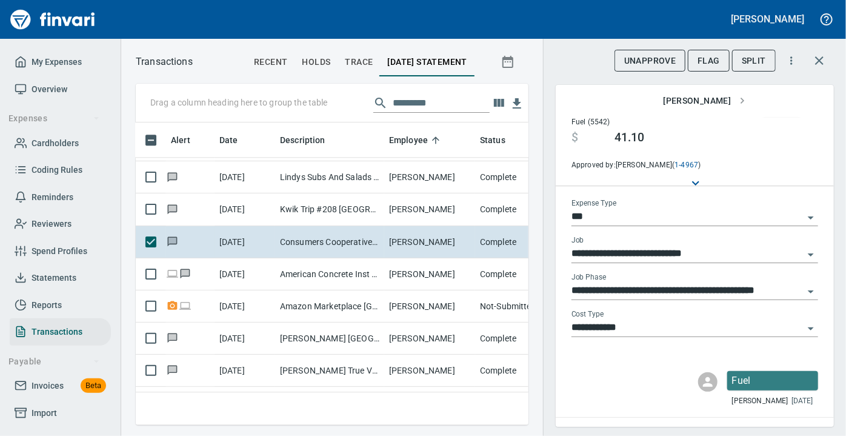
scroll to position [78, 0]
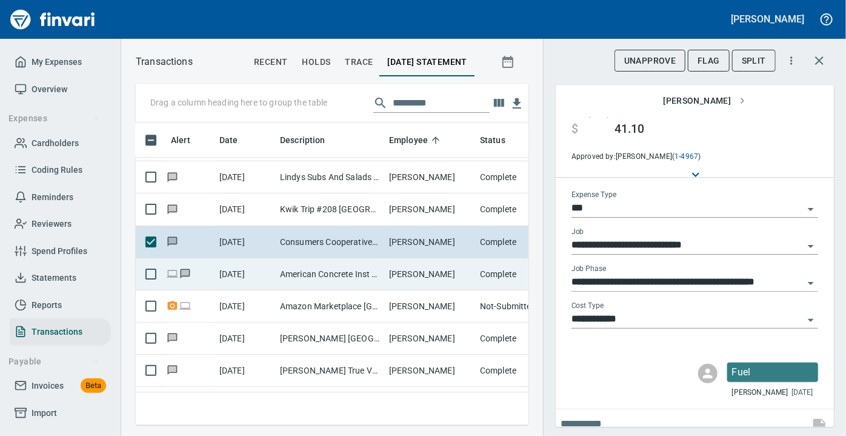
click at [384, 272] on td "Darren Hemauer" at bounding box center [429, 274] width 91 height 32
type input "**"
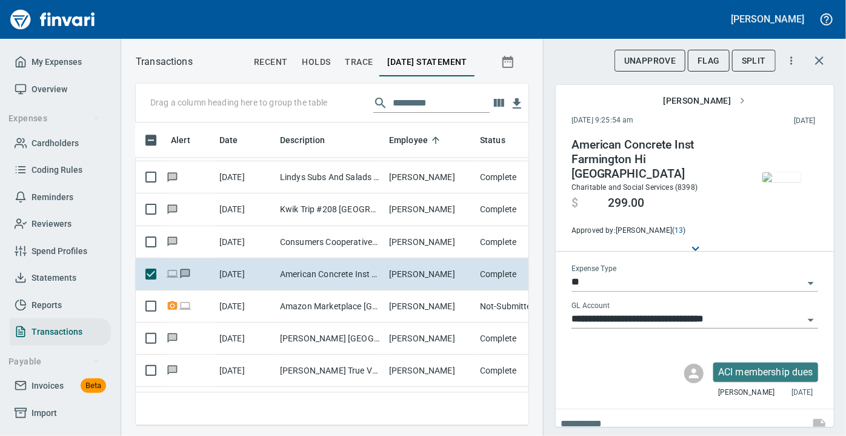
scroll to position [285, 376]
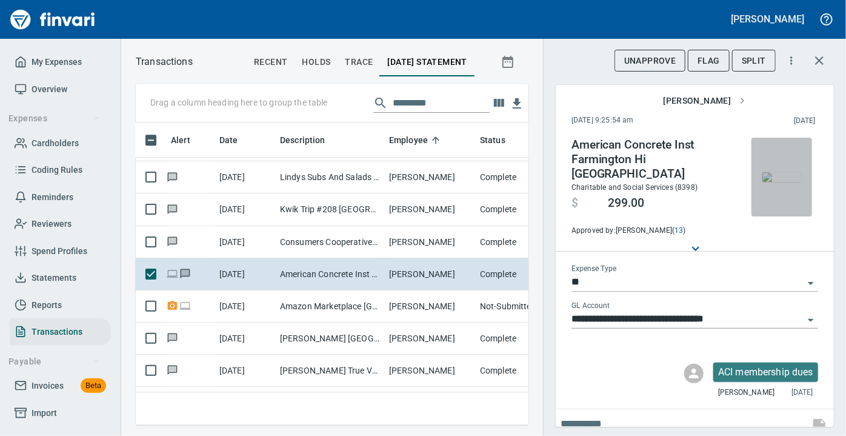
click at [762, 173] on img "button" at bounding box center [781, 177] width 39 height 10
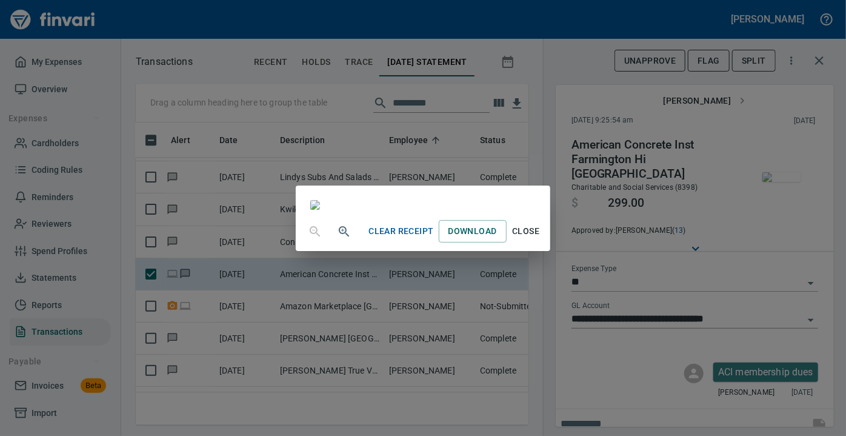
scroll to position [203, 0]
click at [540, 239] on span "Close" at bounding box center [525, 231] width 29 height 15
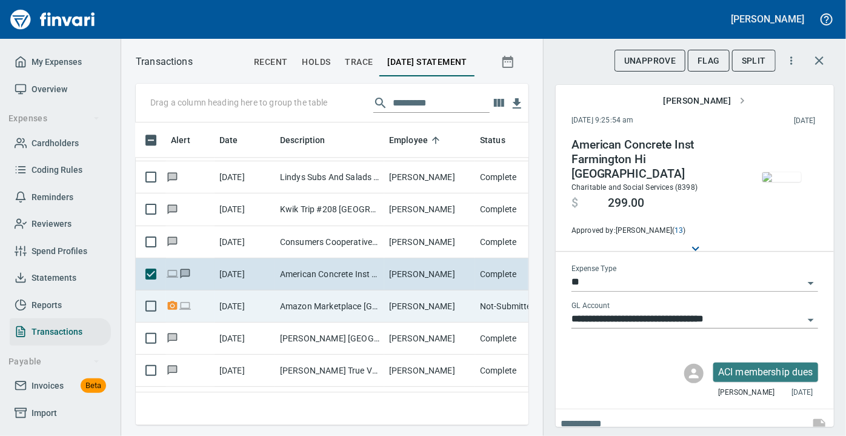
click at [302, 297] on td "Amazon Marketplace Seattle WA" at bounding box center [329, 306] width 109 height 32
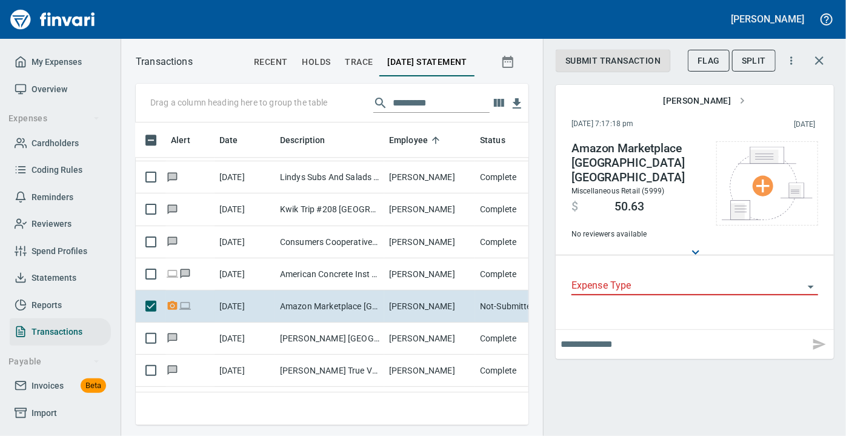
scroll to position [285, 376]
click at [708, 55] on span "Flag" at bounding box center [708, 60] width 22 height 15
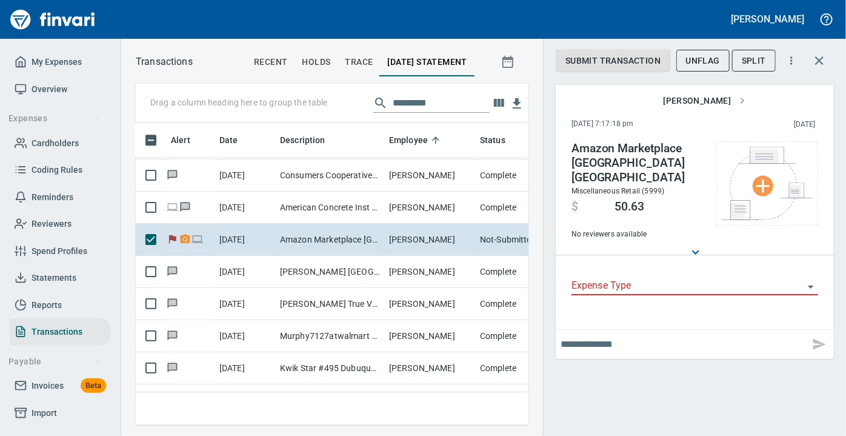
scroll to position [4111, 5]
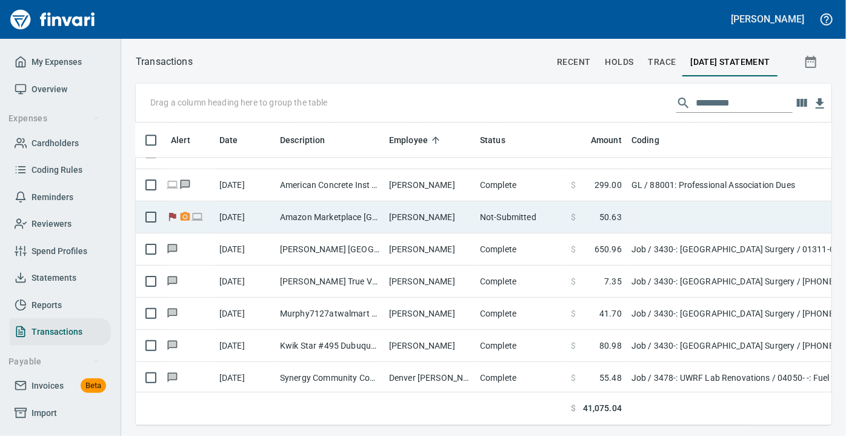
scroll to position [285, 677]
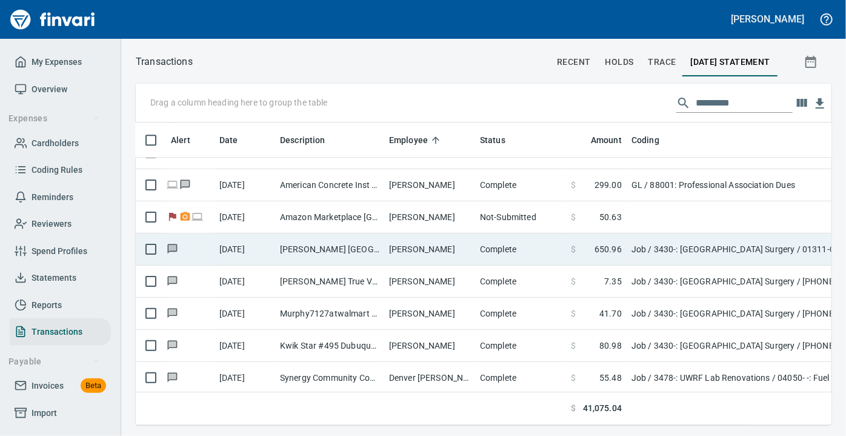
click at [324, 248] on td "Frentress Lake Marine East Dubuque IL" at bounding box center [329, 249] width 109 height 32
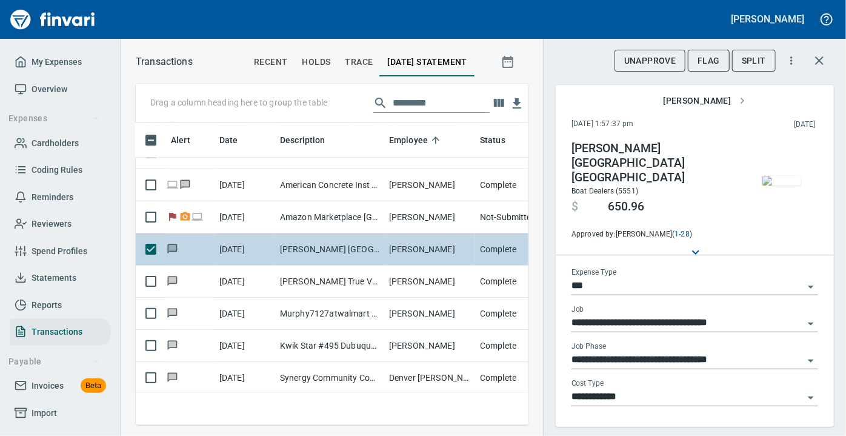
scroll to position [285, 376]
click at [324, 248] on td "Frentress Lake Marine East Dubuque IL" at bounding box center [329, 249] width 109 height 32
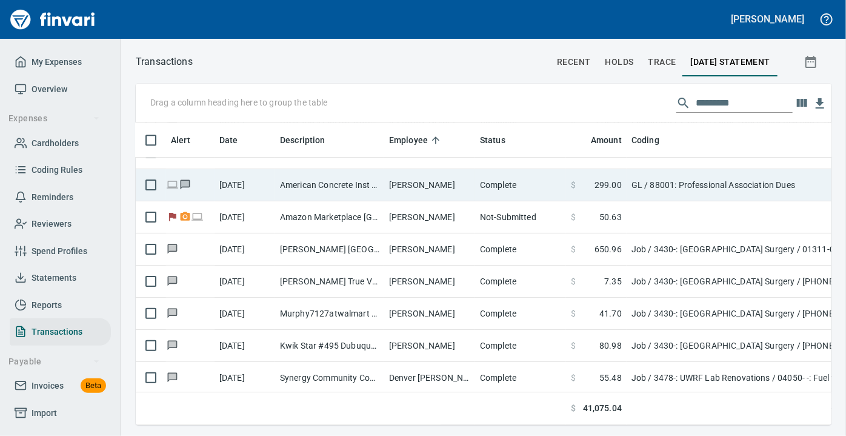
scroll to position [285, 677]
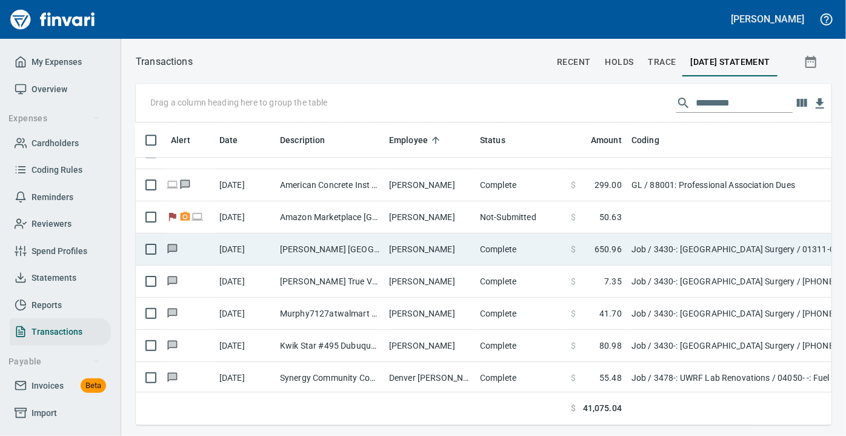
click at [363, 248] on td "Frentress Lake Marine East Dubuque IL" at bounding box center [329, 249] width 109 height 32
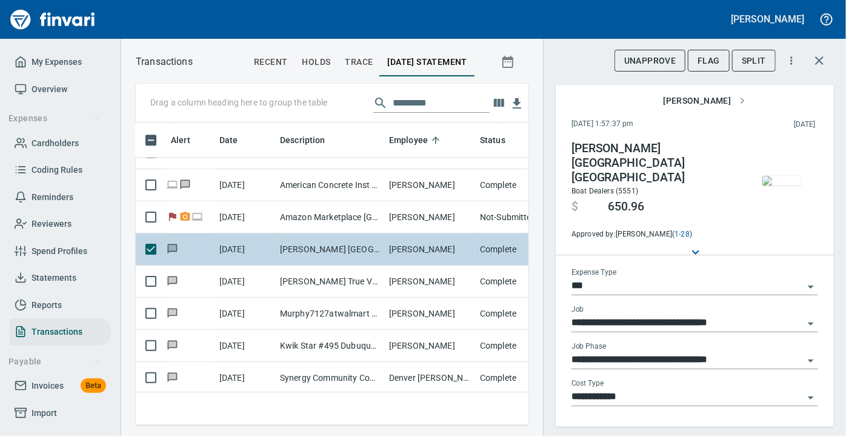
scroll to position [285, 376]
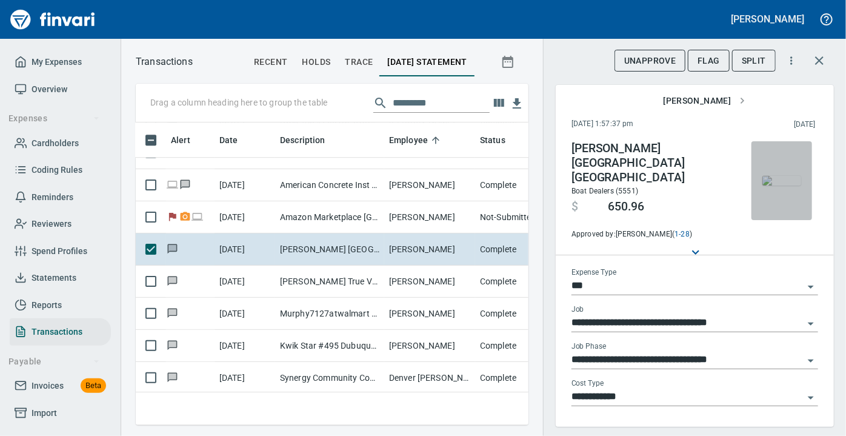
click at [784, 176] on img "button" at bounding box center [781, 181] width 39 height 10
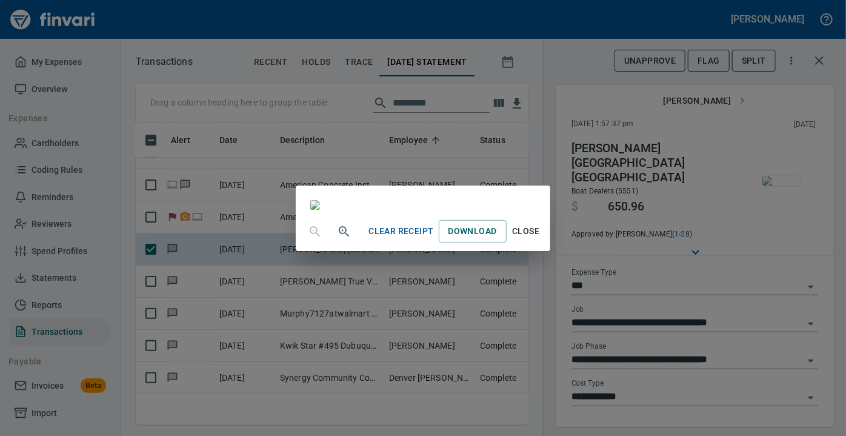
click at [540, 239] on span "Close" at bounding box center [525, 231] width 29 height 15
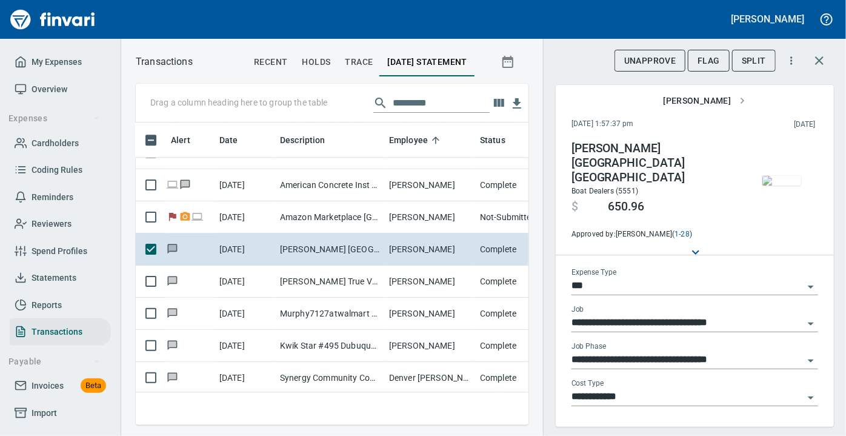
scroll to position [78, 0]
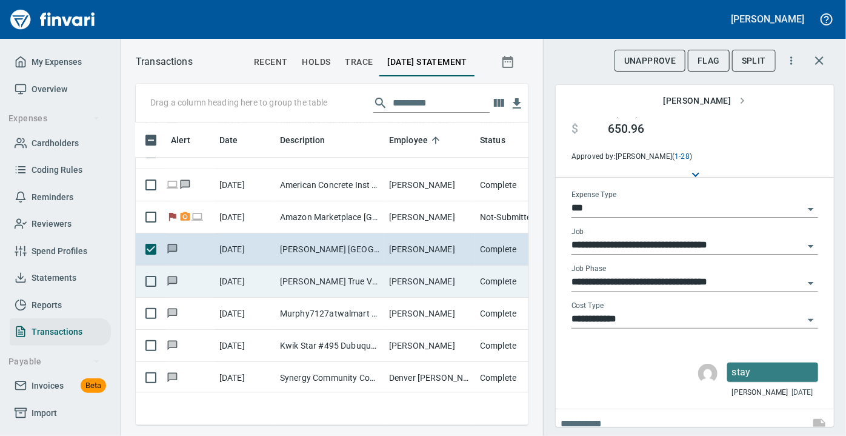
click at [325, 279] on td "Gasser True Value-Gale Galena IL" at bounding box center [329, 281] width 109 height 32
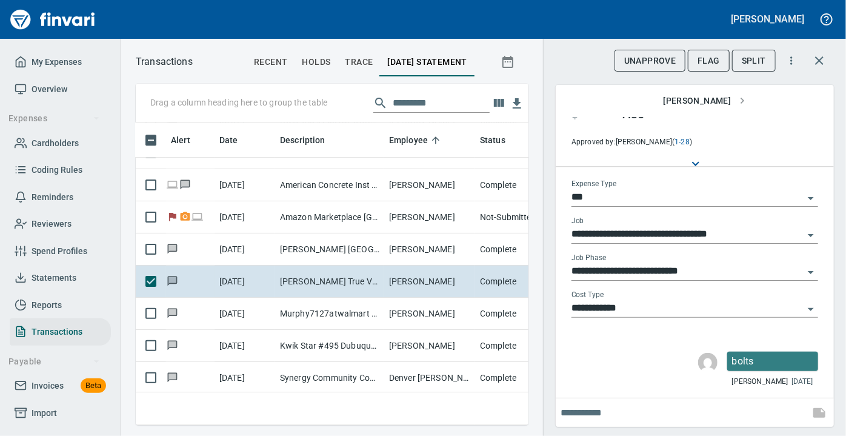
click at [774, 108] on img "button" at bounding box center [781, 103] width 39 height 10
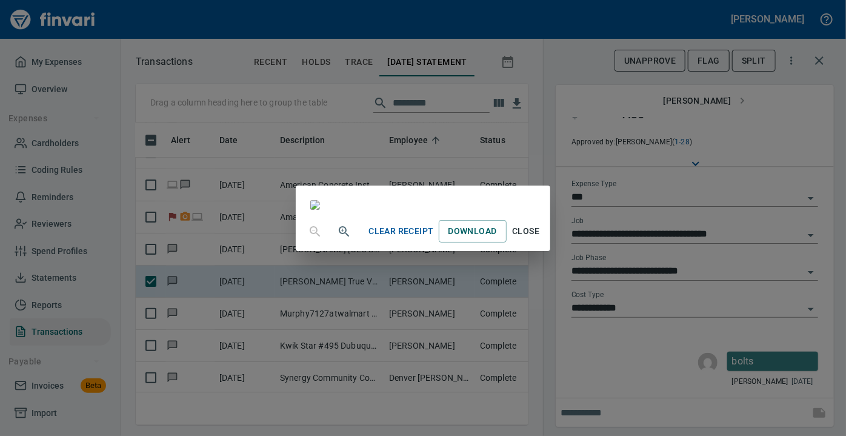
scroll to position [78, 0]
click at [540, 239] on span "Close" at bounding box center [525, 231] width 29 height 15
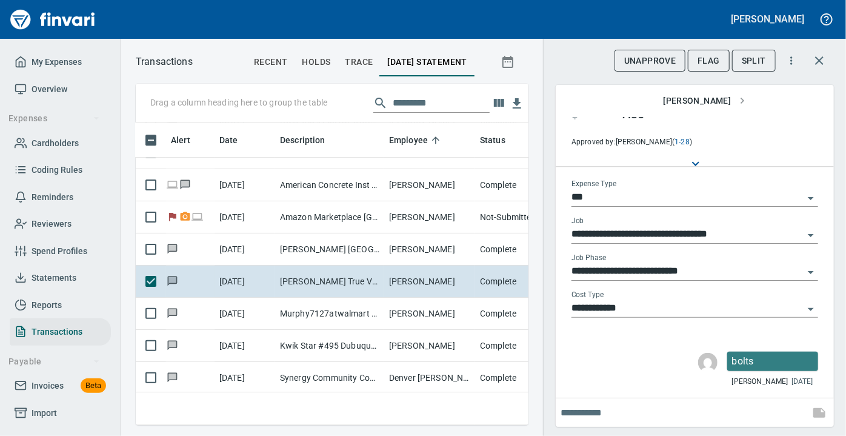
scroll to position [24, 0]
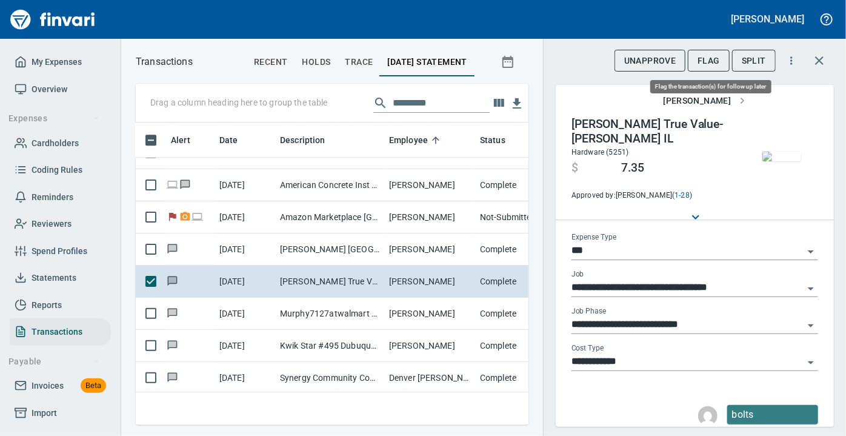
click at [712, 57] on span "Flag" at bounding box center [708, 60] width 22 height 15
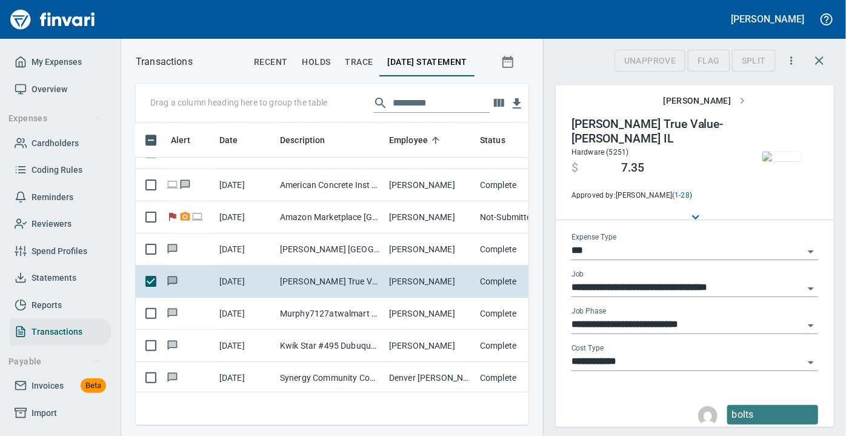
scroll to position [285, 376]
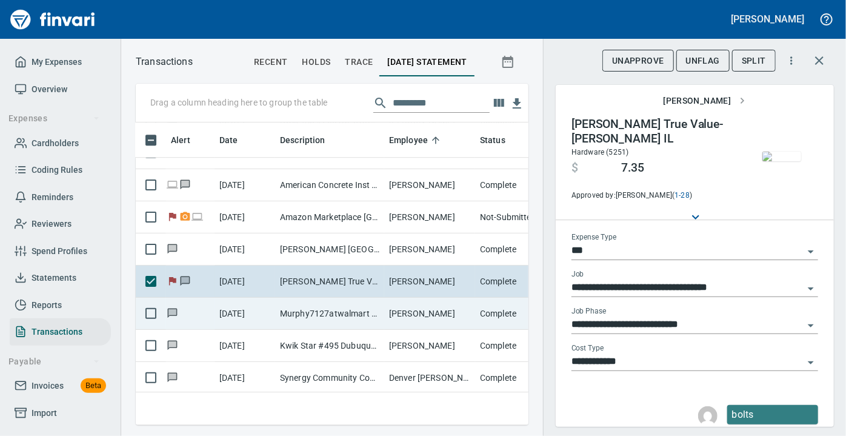
click at [306, 313] on td "Murphy7127atwalmart Galena IL" at bounding box center [329, 313] width 109 height 32
type input "**********"
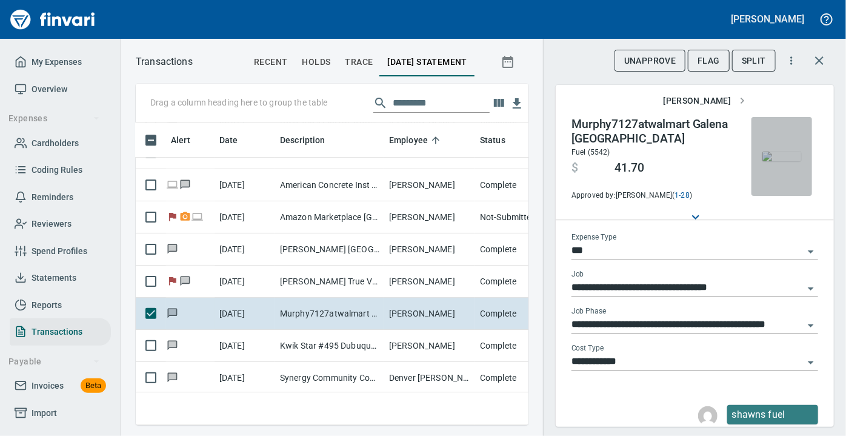
click at [786, 151] on img "button" at bounding box center [781, 156] width 39 height 10
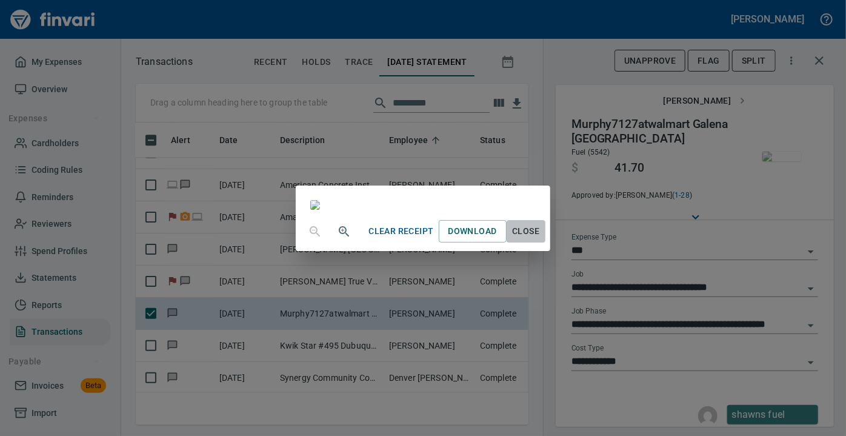
click at [540, 239] on span "Close" at bounding box center [525, 231] width 29 height 15
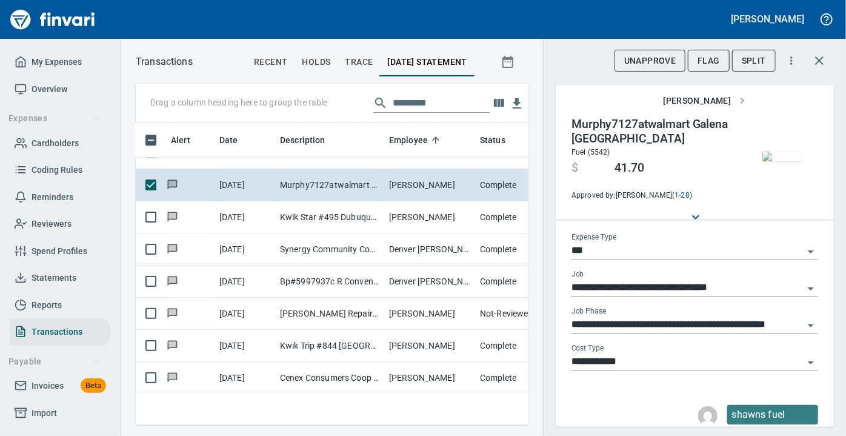
scroll to position [4243, 5]
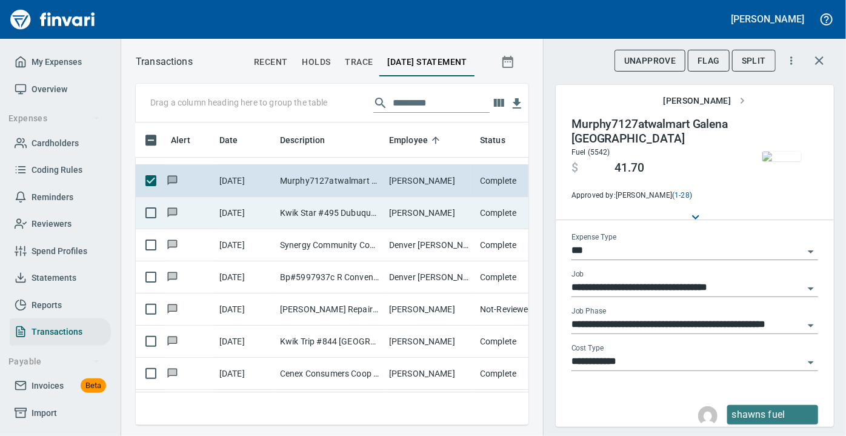
click at [333, 213] on td "Kwik Star #495 Dubuque IA" at bounding box center [329, 213] width 109 height 32
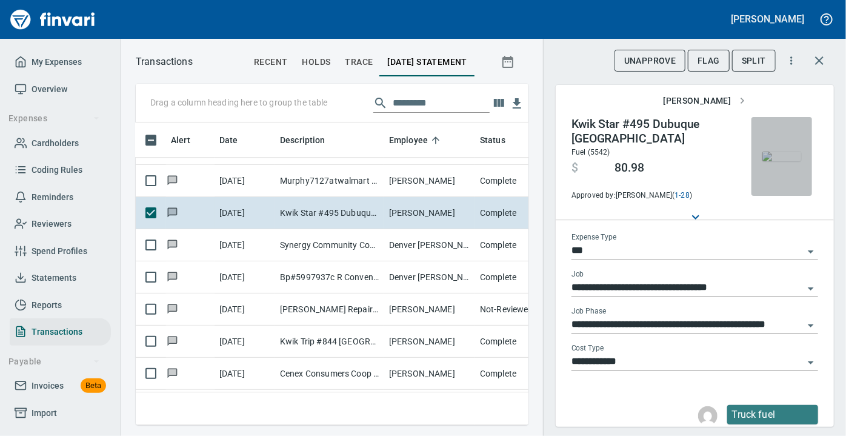
click at [785, 159] on img "button" at bounding box center [781, 156] width 39 height 10
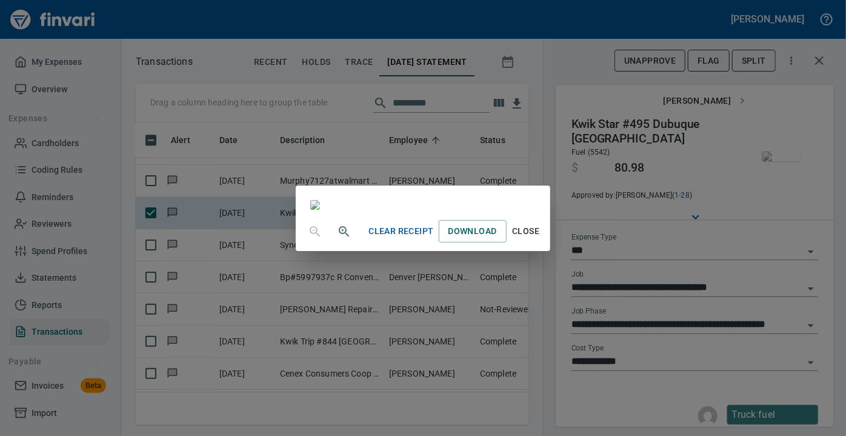
click at [540, 239] on span "Close" at bounding box center [525, 231] width 29 height 15
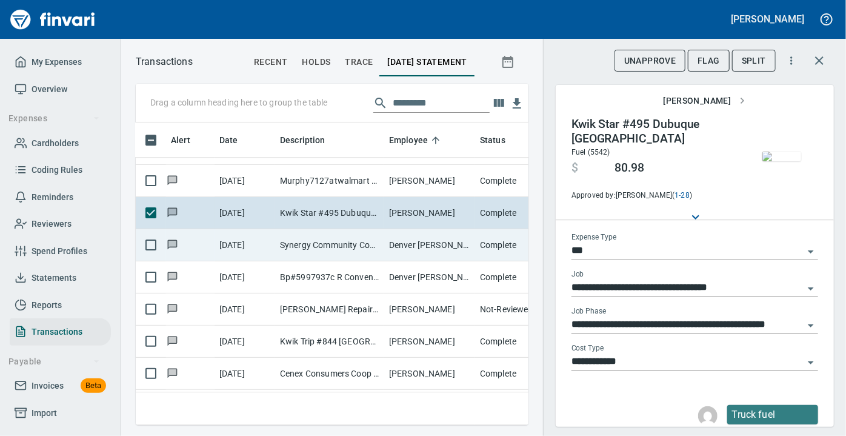
click at [365, 243] on td "Synergy Community Coop Ridgeland WI" at bounding box center [329, 245] width 109 height 32
type input "**********"
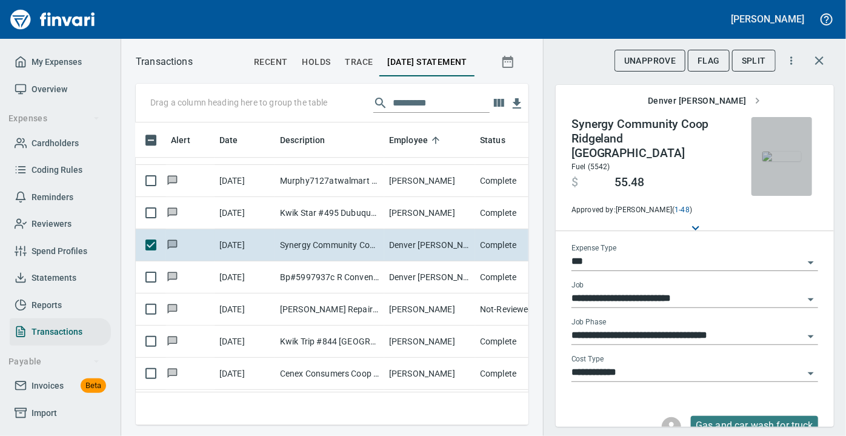
click at [774, 151] on img "button" at bounding box center [781, 156] width 39 height 10
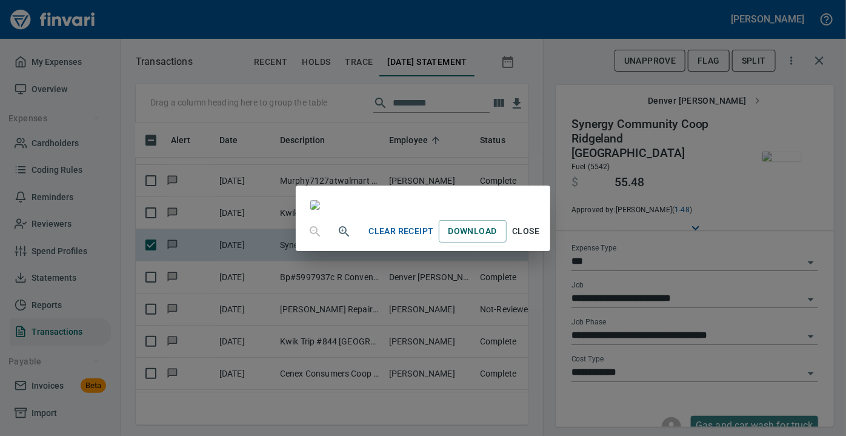
scroll to position [234, 0]
click at [540, 239] on span "Close" at bounding box center [525, 231] width 29 height 15
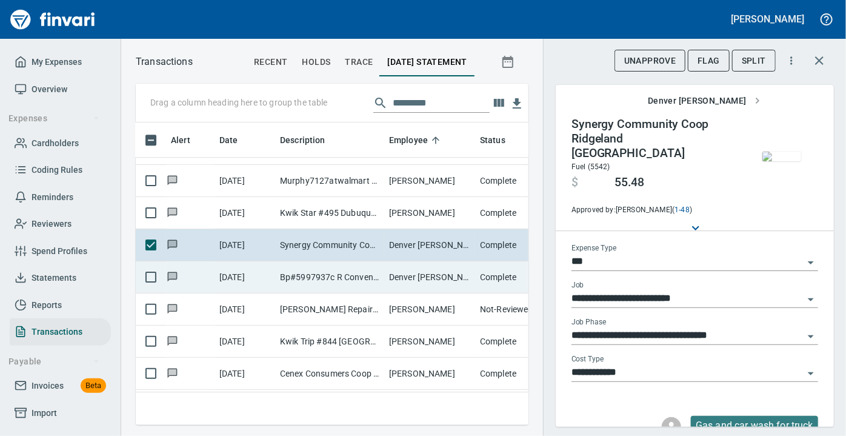
click at [360, 277] on td "Bp#5997937c R Convenie Clear Lake WI" at bounding box center [329, 277] width 109 height 32
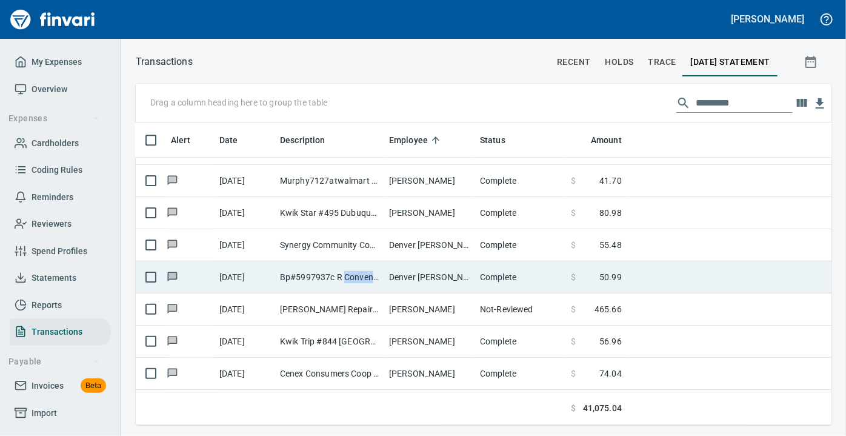
scroll to position [285, 677]
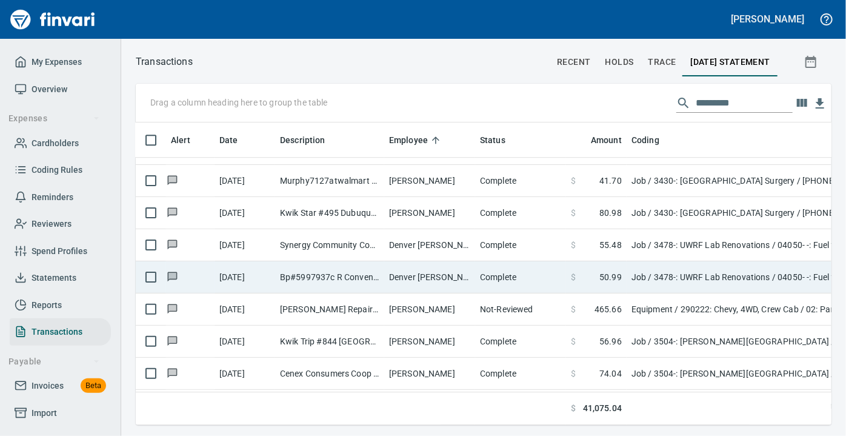
click at [274, 274] on td "9/30/2025" at bounding box center [244, 277] width 61 height 32
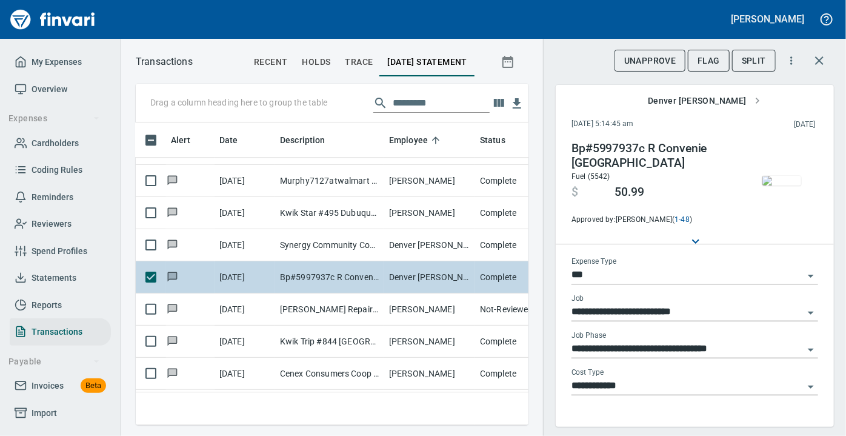
scroll to position [285, 376]
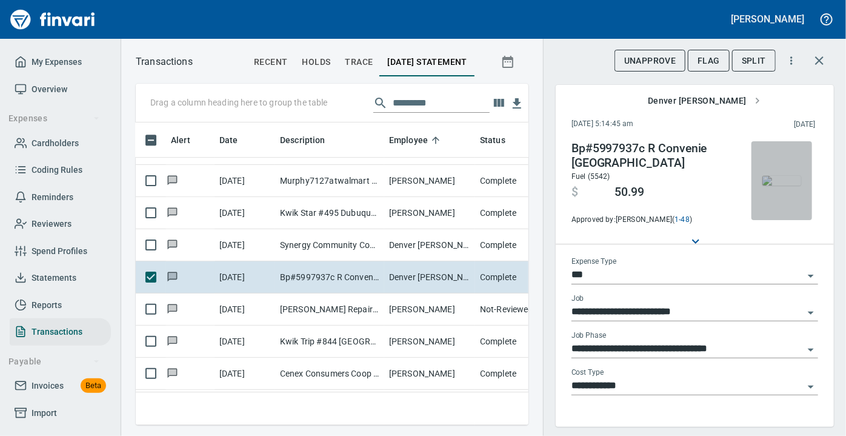
click at [775, 185] on img "button" at bounding box center [781, 181] width 39 height 10
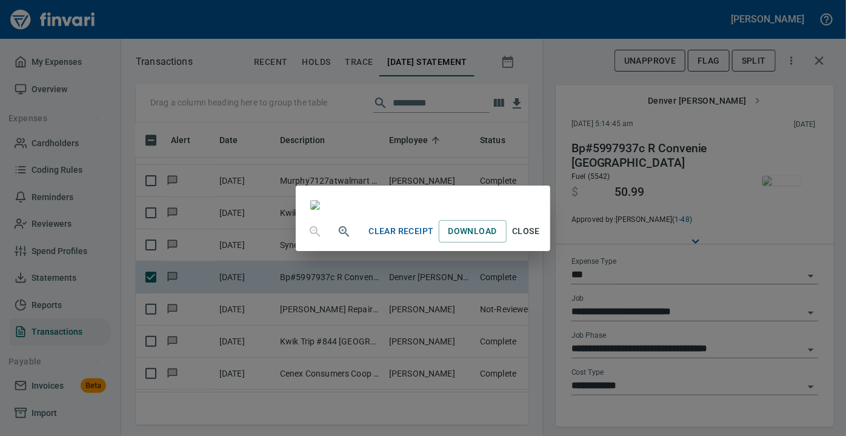
click at [540, 239] on span "Close" at bounding box center [525, 231] width 29 height 15
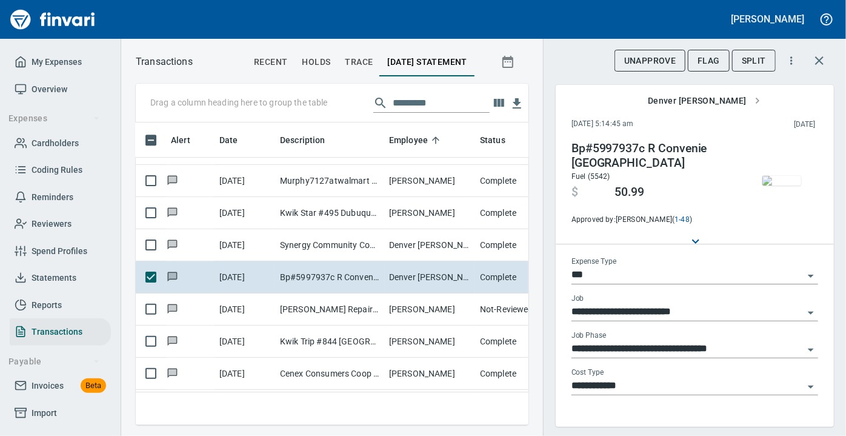
scroll to position [78, 0]
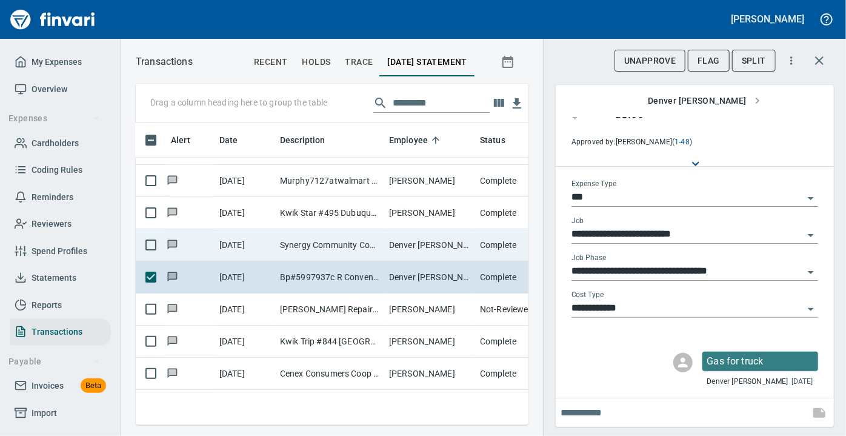
click at [263, 244] on td "10/2/2025" at bounding box center [244, 245] width 61 height 32
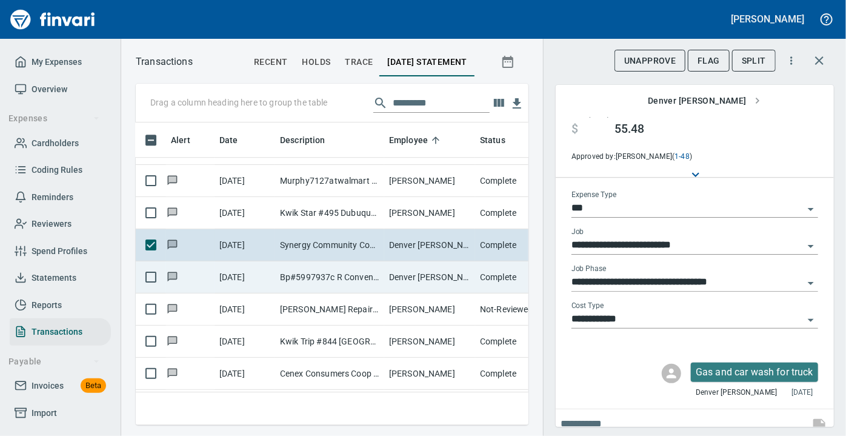
click at [265, 275] on td "9/30/2025" at bounding box center [244, 277] width 61 height 32
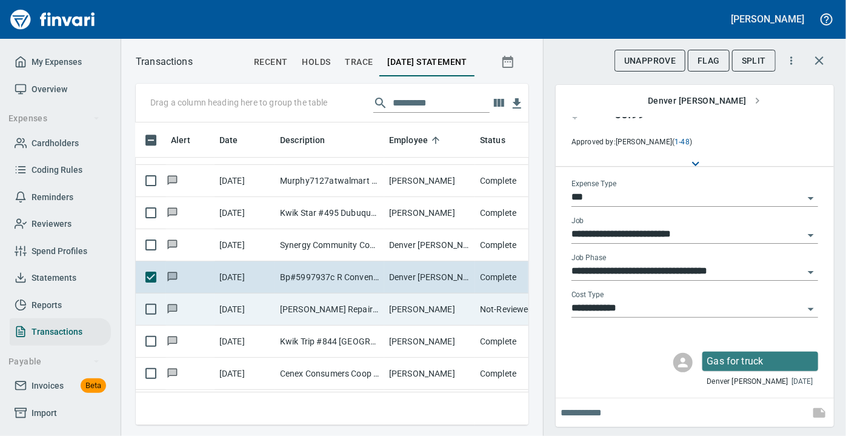
click at [262, 311] on td "10/2/2025" at bounding box center [244, 309] width 61 height 32
type input "*********"
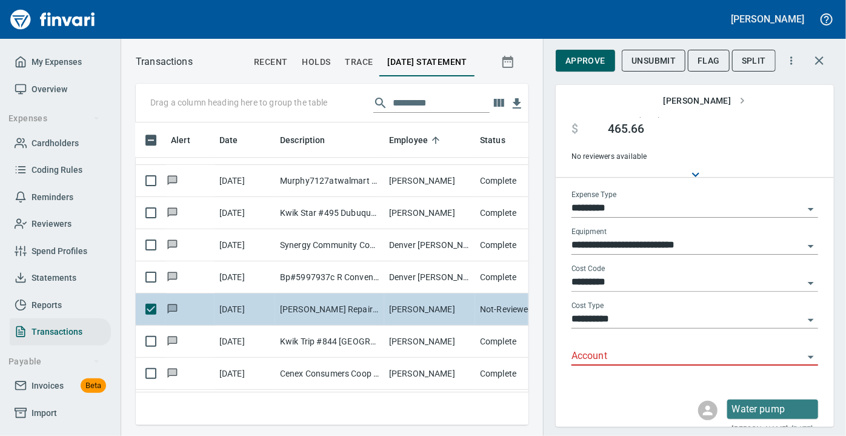
scroll to position [63, 0]
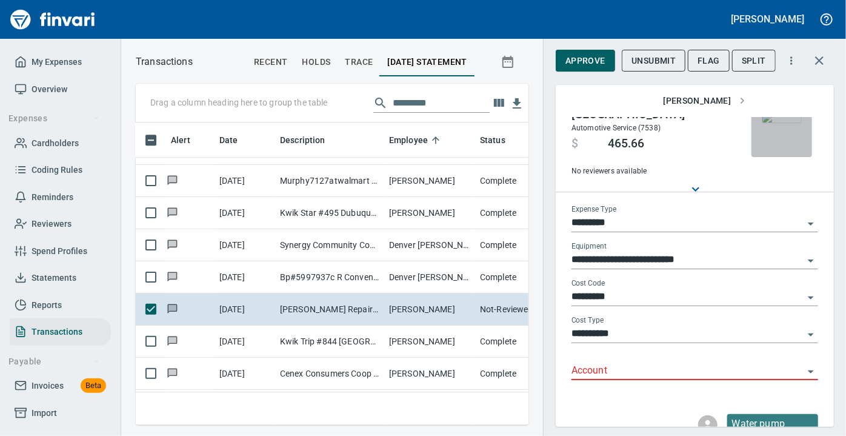
click at [774, 122] on img "button" at bounding box center [781, 118] width 39 height 10
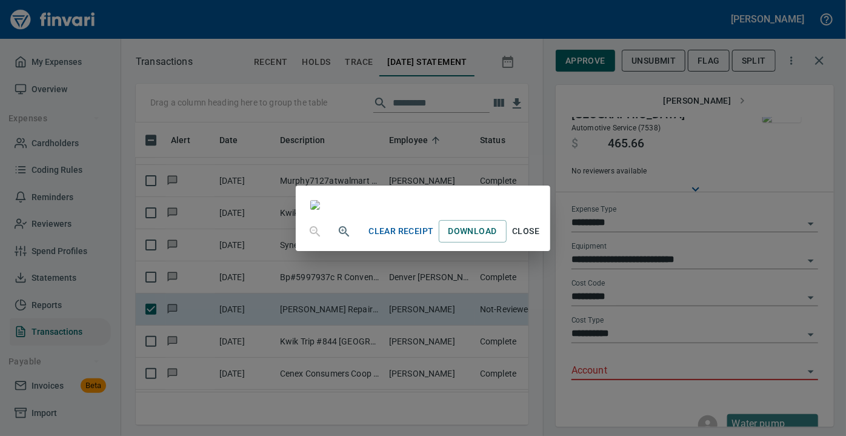
click at [540, 239] on span "Close" at bounding box center [525, 231] width 29 height 15
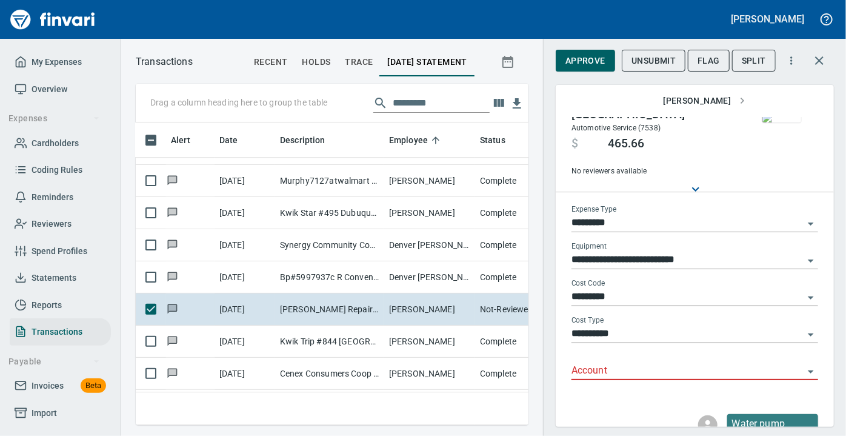
scroll to position [24, 0]
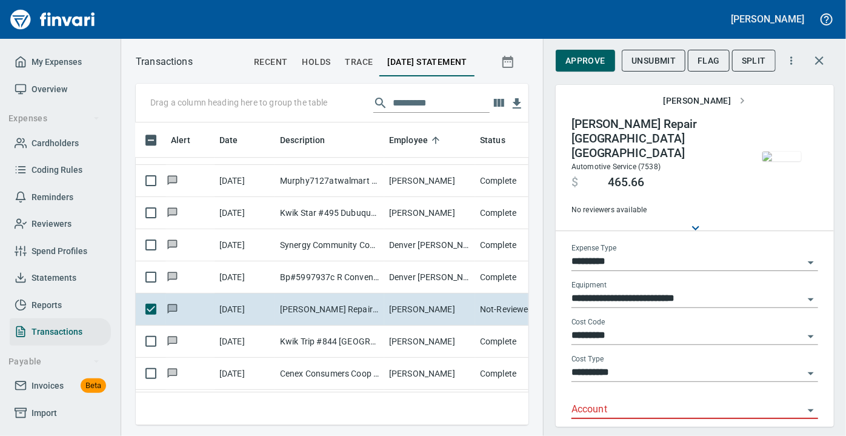
click at [803, 403] on icon "Open" at bounding box center [810, 410] width 15 height 15
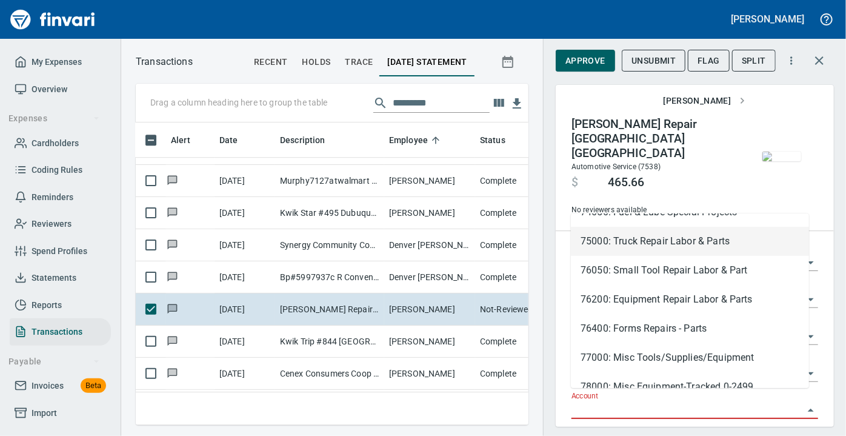
scroll to position [110, 0]
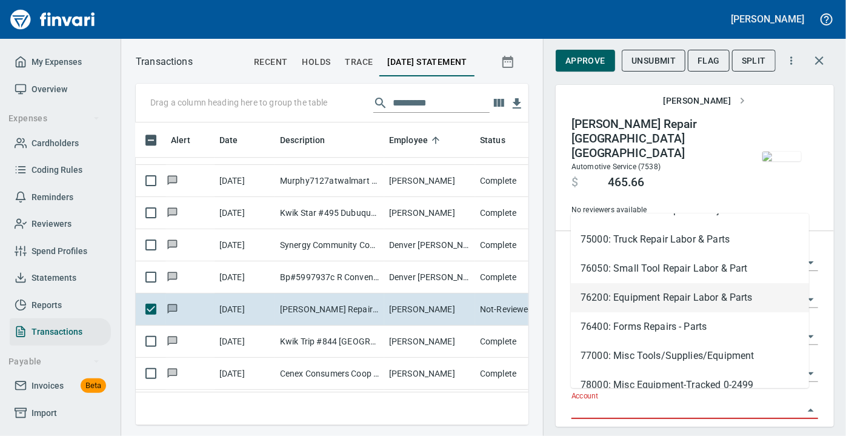
click at [651, 297] on li "76200: Equipment Repair Labor & Parts" at bounding box center [690, 297] width 238 height 29
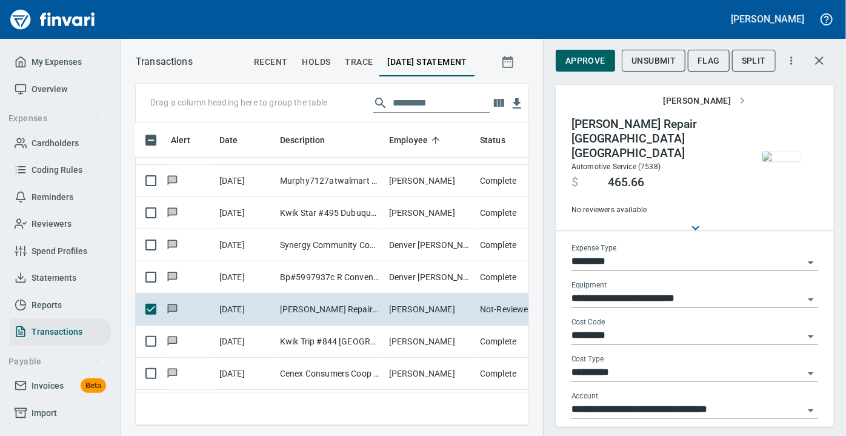
click at [651, 297] on div "**********" at bounding box center [694, 298] width 247 height 37
click at [808, 409] on icon "Open" at bounding box center [811, 410] width 6 height 3
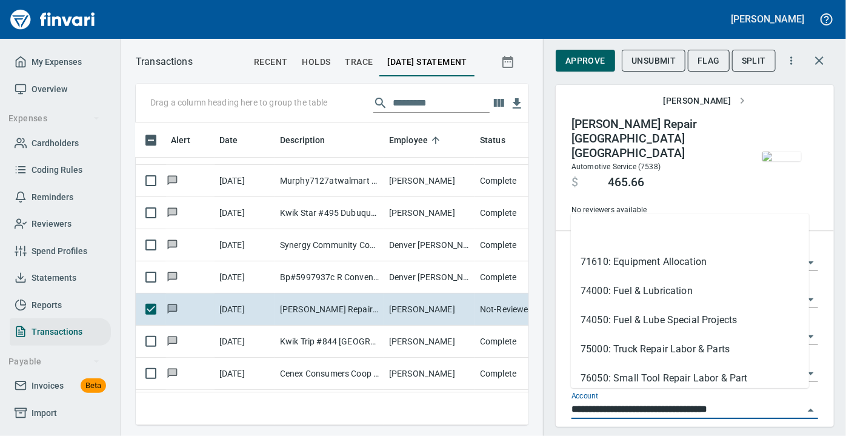
scroll to position [34, 0]
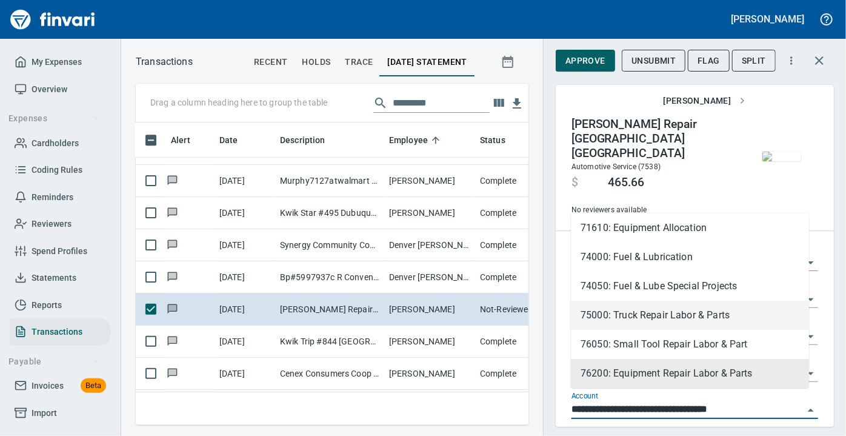
click at [689, 312] on li "75000: Truck Repair Labor & Parts" at bounding box center [690, 314] width 238 height 29
type input "**********"
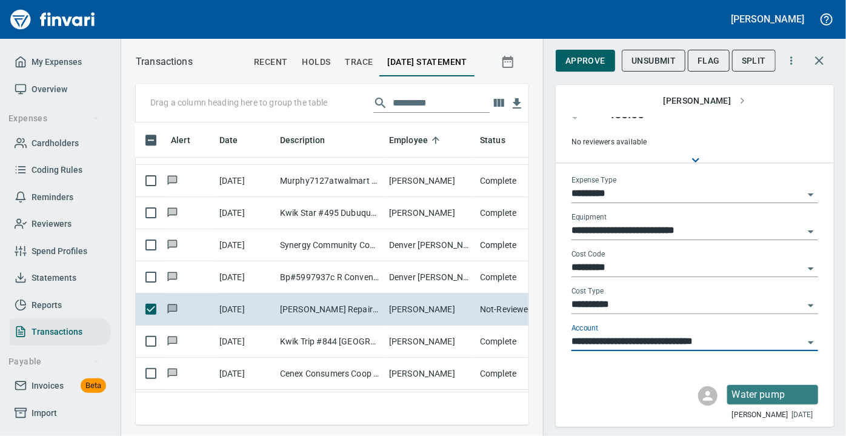
scroll to position [91, 0]
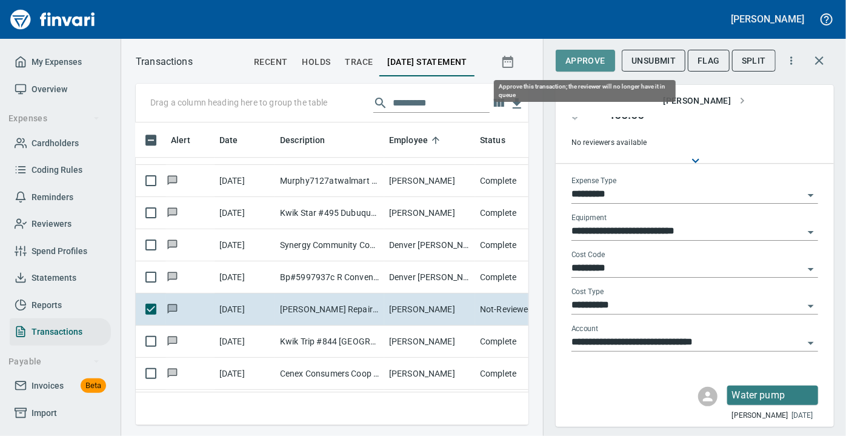
click at [576, 58] on span "Approve" at bounding box center [585, 60] width 40 height 15
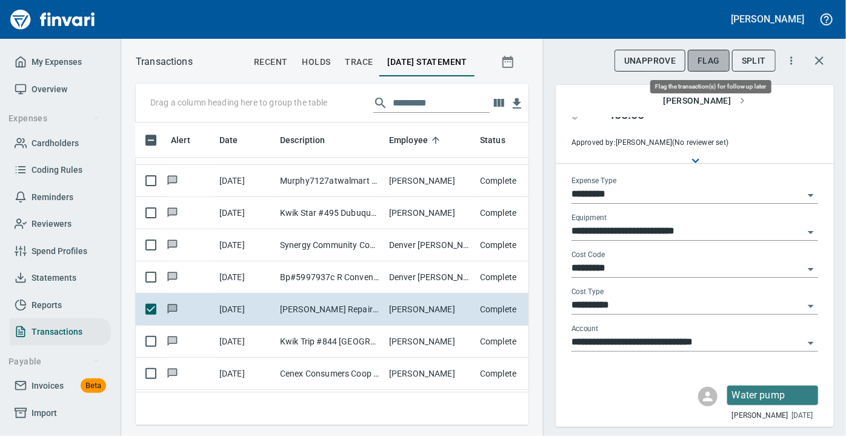
click at [703, 59] on span "Flag" at bounding box center [708, 60] width 22 height 15
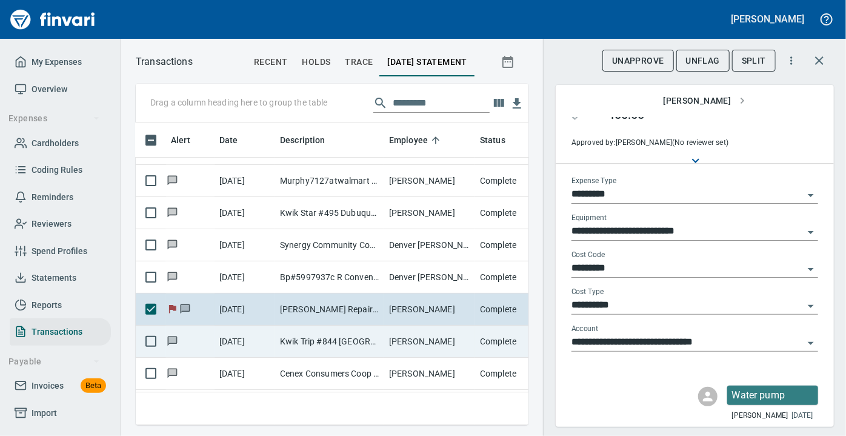
click at [267, 344] on td "10/2/2025" at bounding box center [244, 341] width 61 height 32
type input "***"
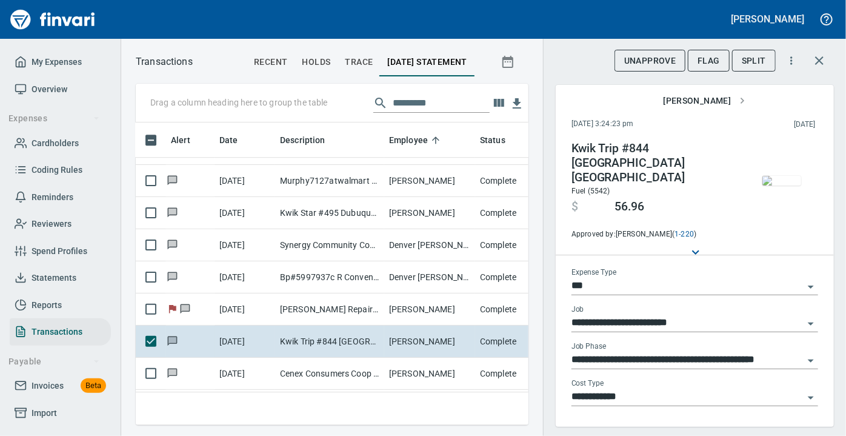
click at [775, 185] on img "button" at bounding box center [781, 181] width 39 height 10
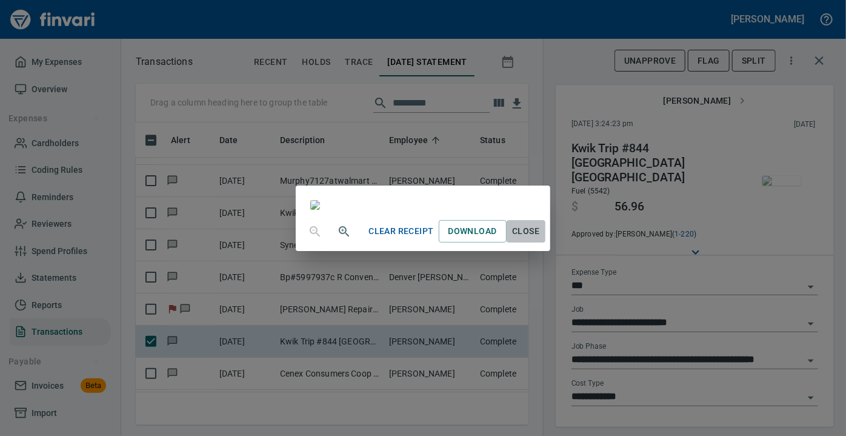
click at [540, 239] on span "Close" at bounding box center [525, 231] width 29 height 15
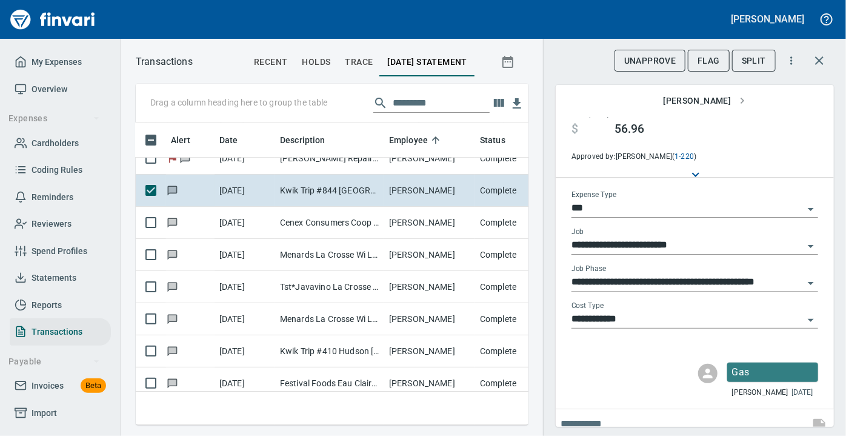
scroll to position [4397, 5]
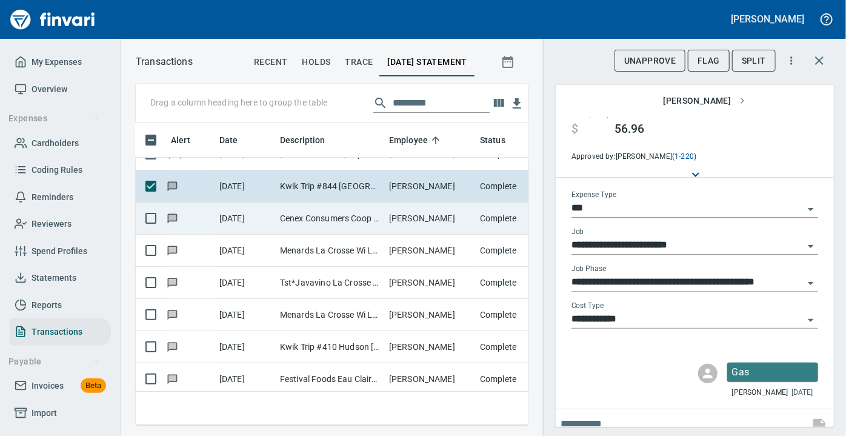
click at [314, 220] on td "Cenex Consumers Coop O Durand WI" at bounding box center [329, 218] width 109 height 32
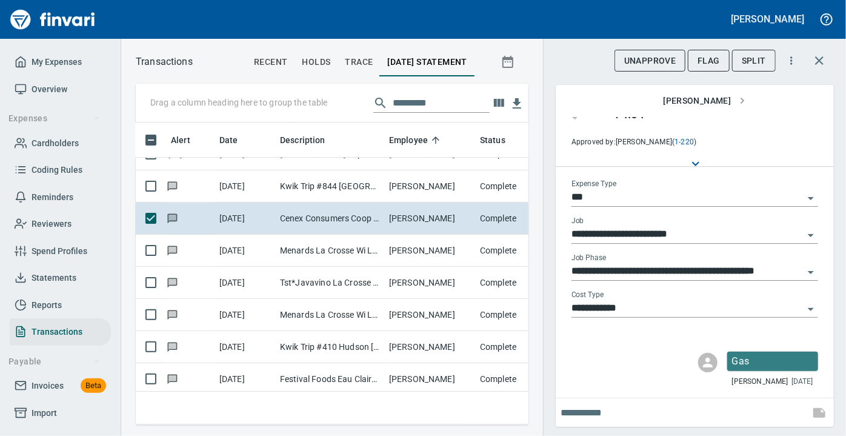
click at [769, 108] on img "button" at bounding box center [781, 103] width 39 height 10
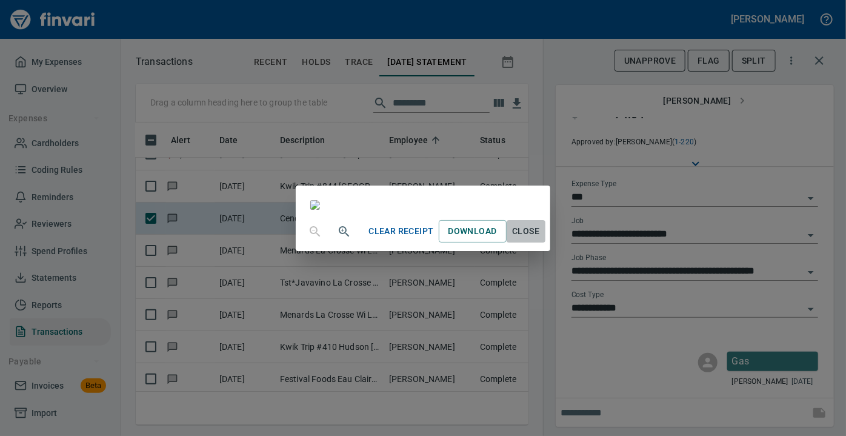
click at [540, 239] on span "Close" at bounding box center [525, 231] width 29 height 15
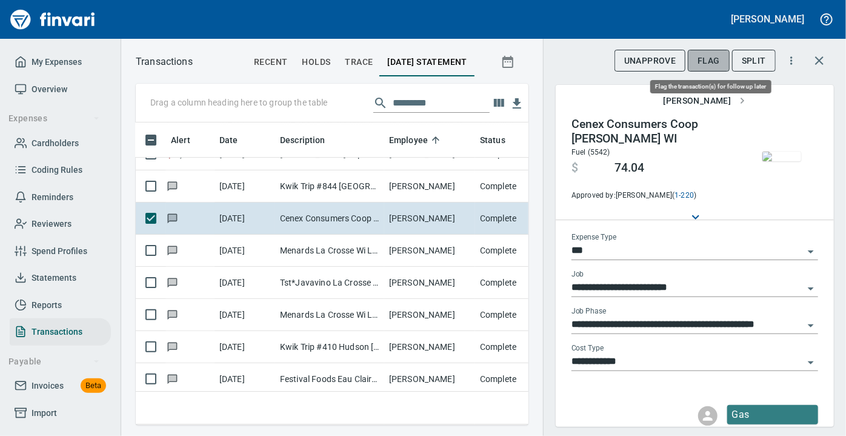
click at [704, 66] on span "Flag" at bounding box center [708, 60] width 22 height 15
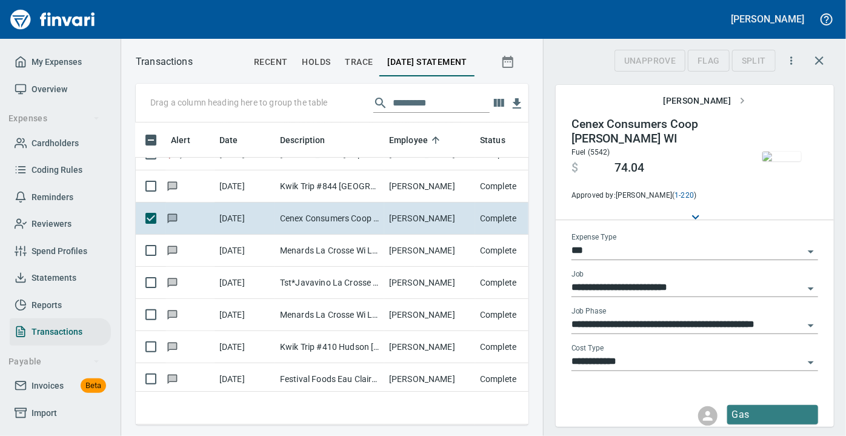
scroll to position [285, 376]
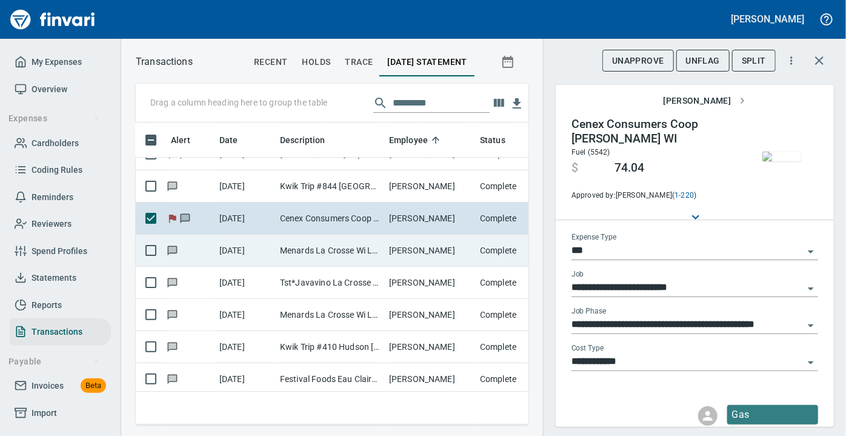
click at [263, 254] on td "10/2/2025" at bounding box center [244, 250] width 61 height 32
type input "**********"
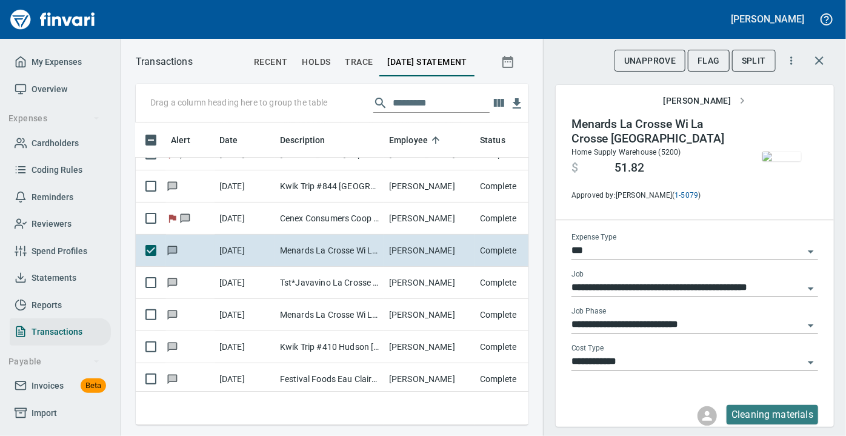
click at [768, 161] on img "button" at bounding box center [781, 156] width 39 height 10
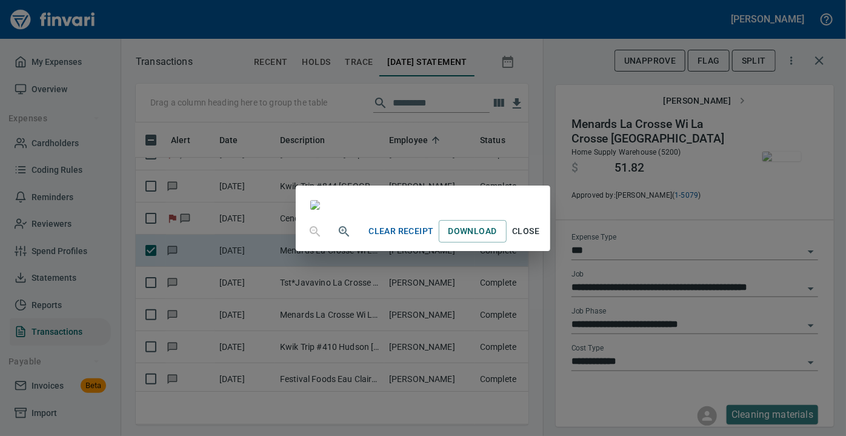
click at [768, 162] on div "Clear Receipt Download Close" at bounding box center [423, 218] width 846 height 436
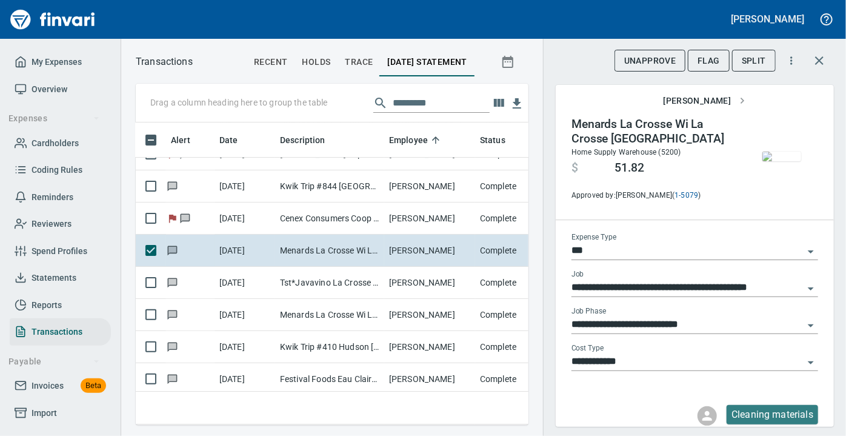
click at [767, 161] on img "button" at bounding box center [781, 156] width 39 height 10
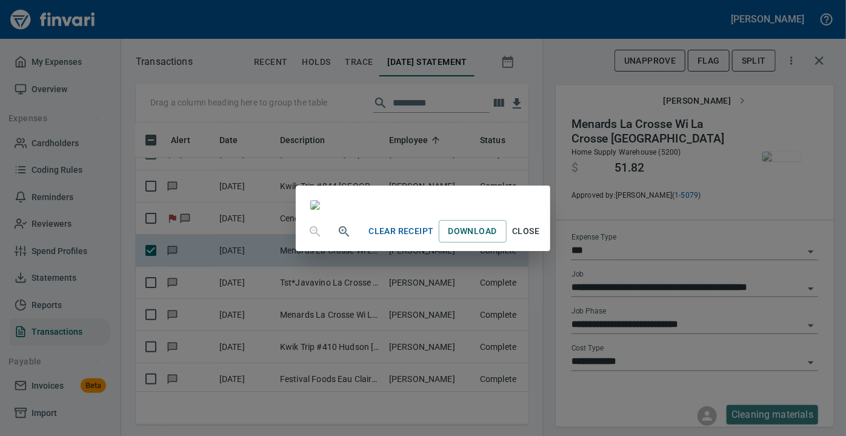
scroll to position [176, 0]
click at [540, 239] on span "Close" at bounding box center [525, 231] width 29 height 15
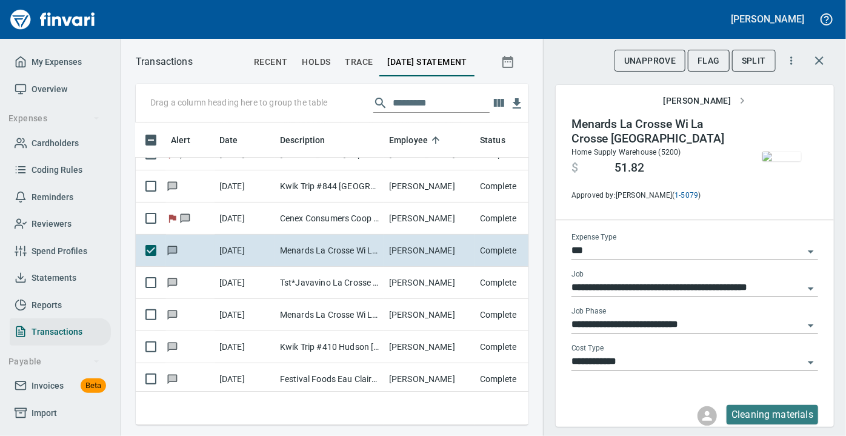
click at [644, 395] on div "Cleaning materials Dirk Slaback 10 days ago" at bounding box center [695, 420] width 278 height 51
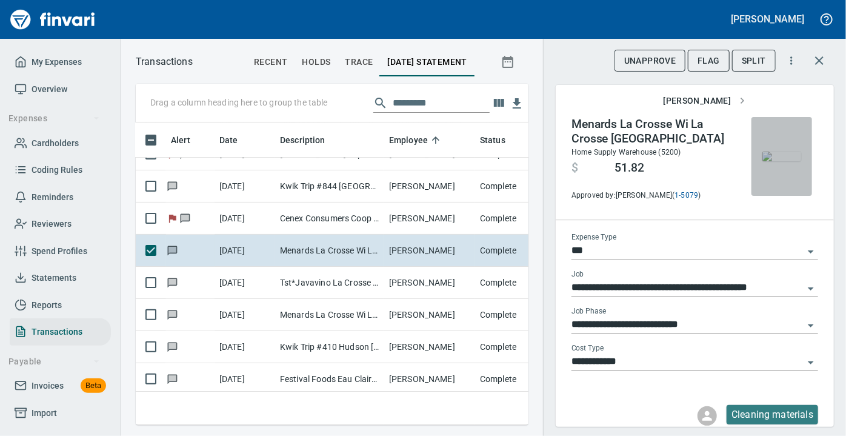
click at [778, 154] on img "button" at bounding box center [781, 156] width 39 height 10
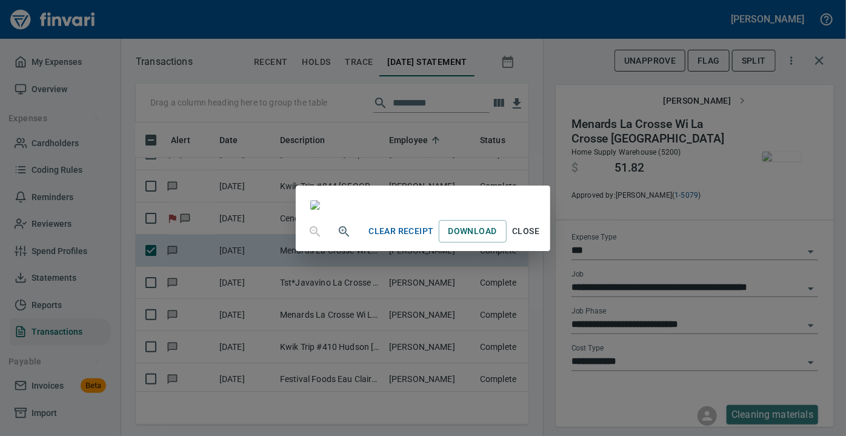
scroll to position [147, 0]
click at [540, 239] on span "Close" at bounding box center [525, 231] width 29 height 15
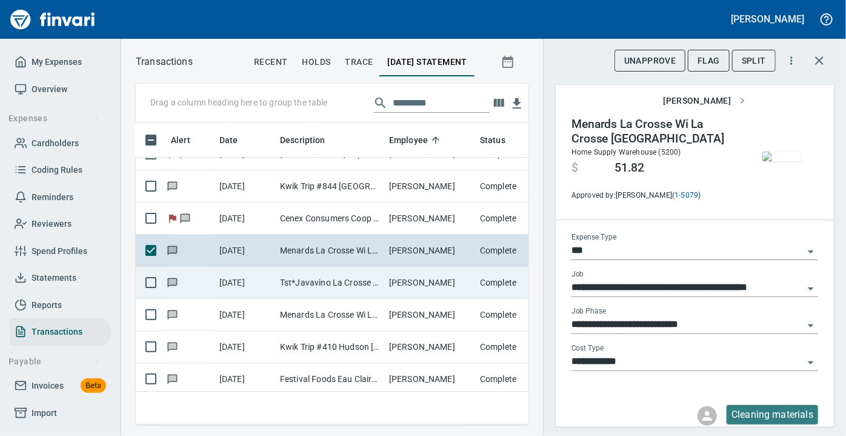
click at [284, 274] on td "Tst*Javavino La Crosse WI" at bounding box center [329, 283] width 109 height 32
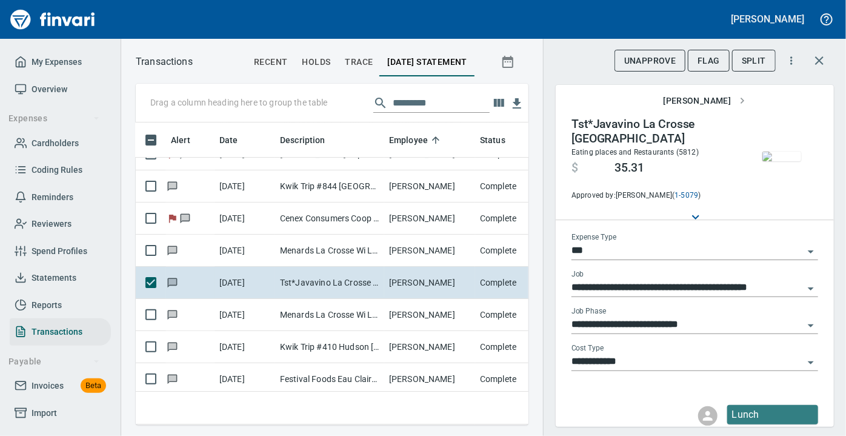
click at [778, 156] on img "button" at bounding box center [781, 156] width 39 height 10
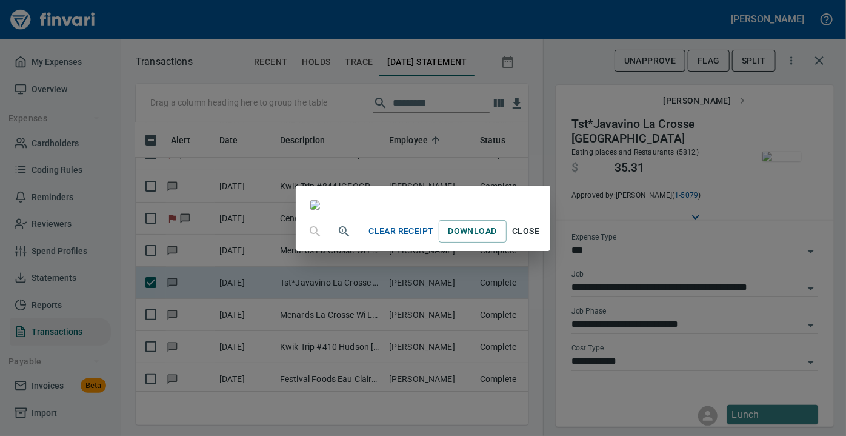
scroll to position [253, 0]
click at [540, 239] on span "Close" at bounding box center [525, 231] width 29 height 15
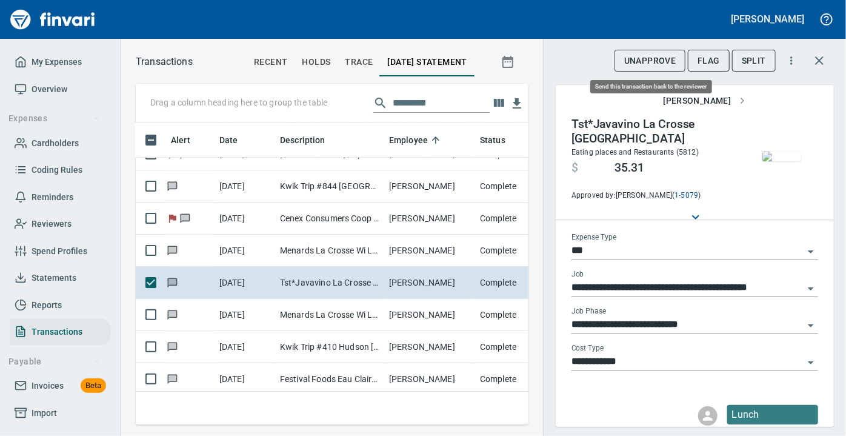
scroll to position [285, 376]
click at [708, 55] on span "Flag" at bounding box center [708, 60] width 22 height 15
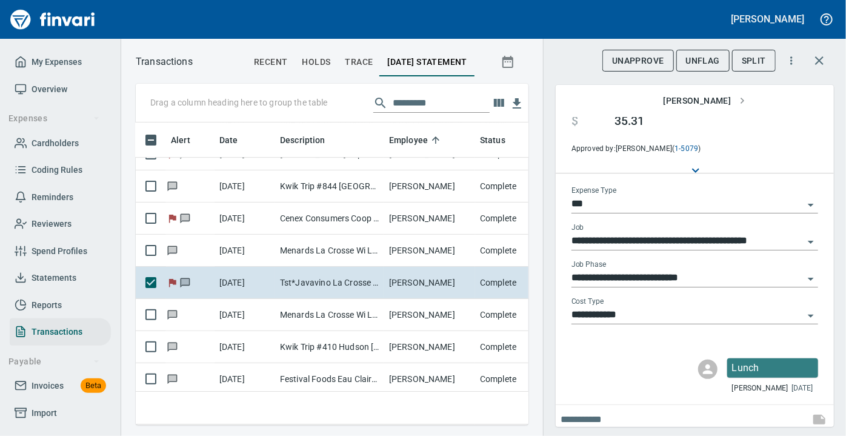
scroll to position [78, 0]
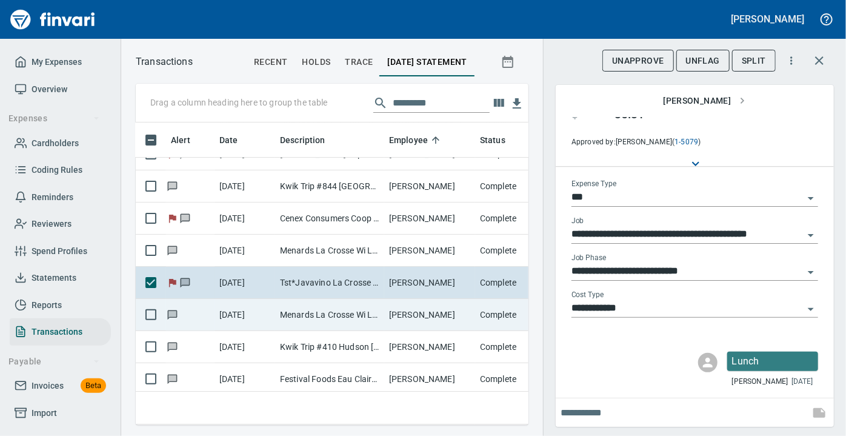
click at [267, 314] on td "9/30/2025" at bounding box center [244, 315] width 61 height 32
type input "**********"
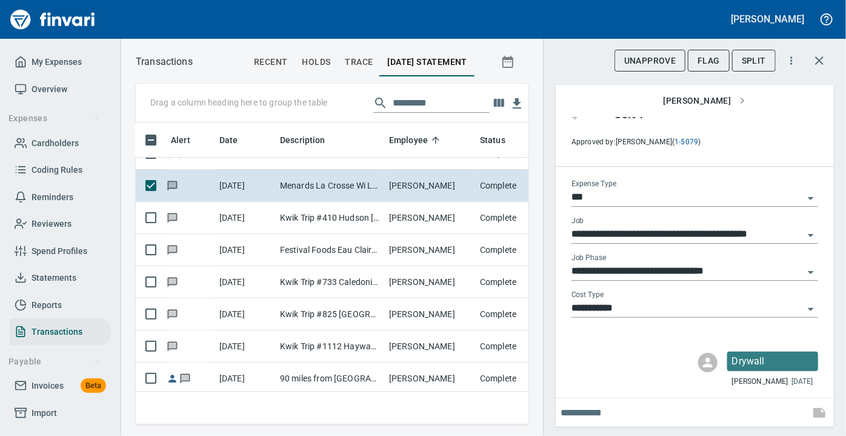
scroll to position [4530, 5]
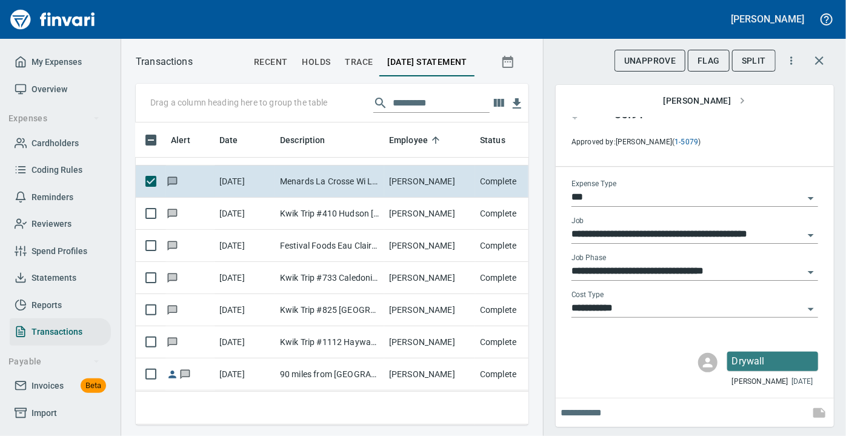
click at [762, 108] on img "button" at bounding box center [781, 103] width 39 height 10
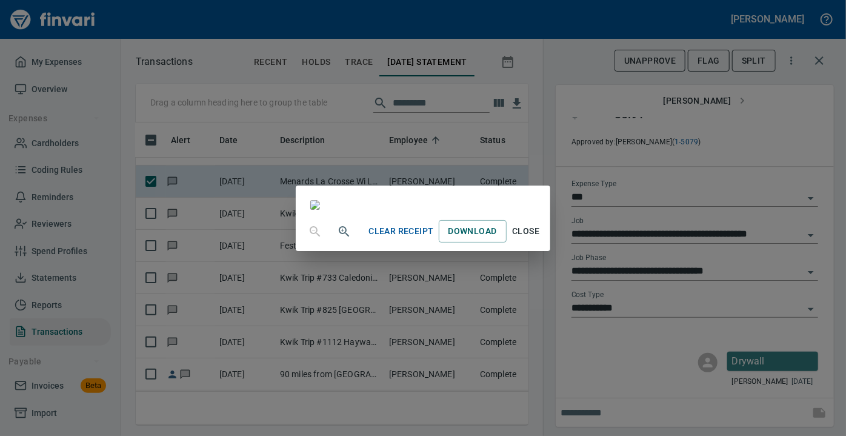
scroll to position [213, 0]
click at [540, 239] on span "Close" at bounding box center [525, 231] width 29 height 15
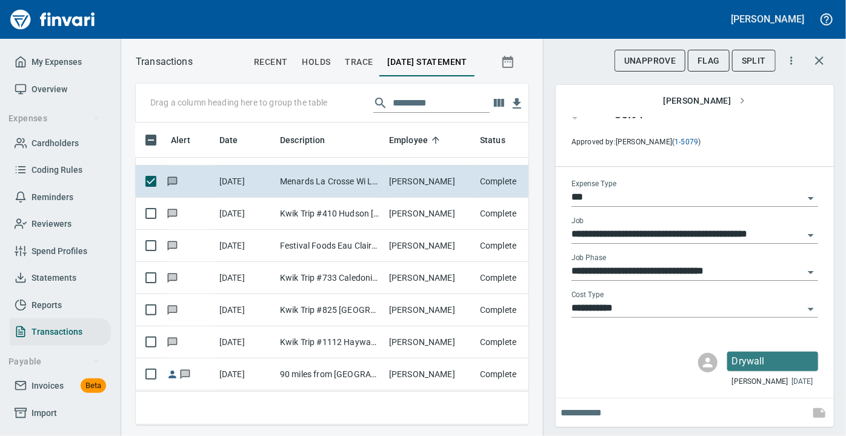
scroll to position [24, 0]
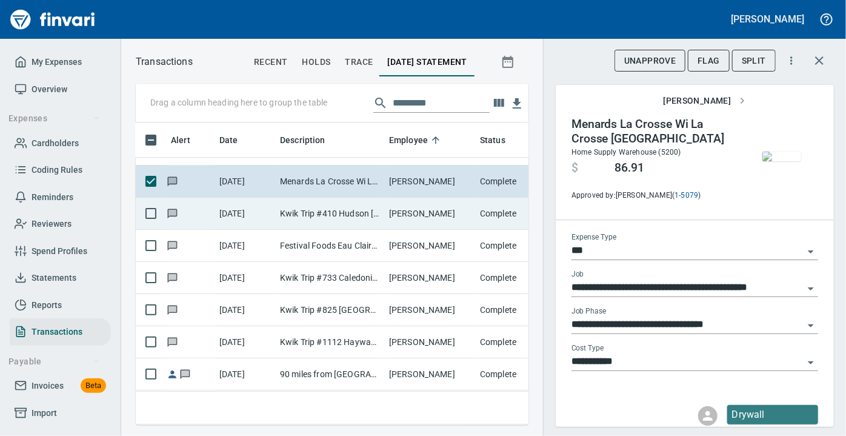
click at [349, 212] on td "Kwik Trip #410 Hudson WI" at bounding box center [329, 213] width 109 height 32
type input "**"
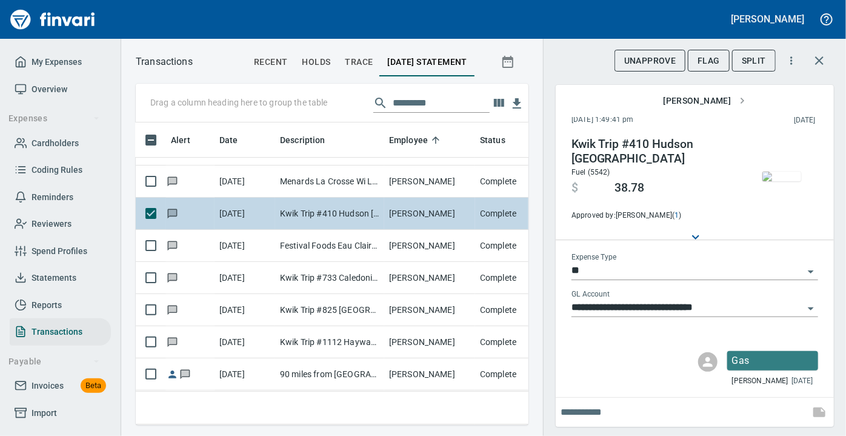
scroll to position [4, 0]
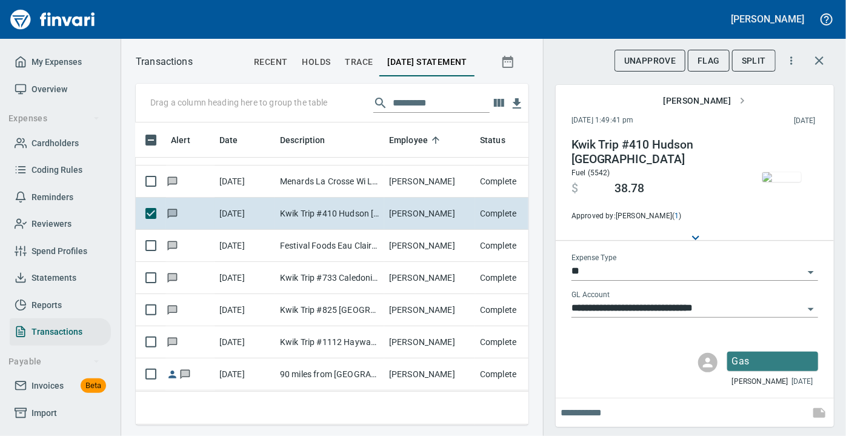
click at [781, 182] on img "button" at bounding box center [781, 177] width 39 height 10
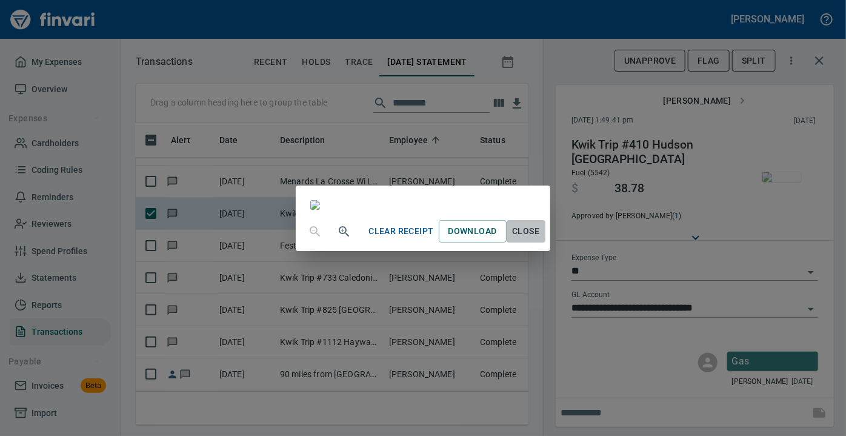
click at [540, 239] on span "Close" at bounding box center [525, 231] width 29 height 15
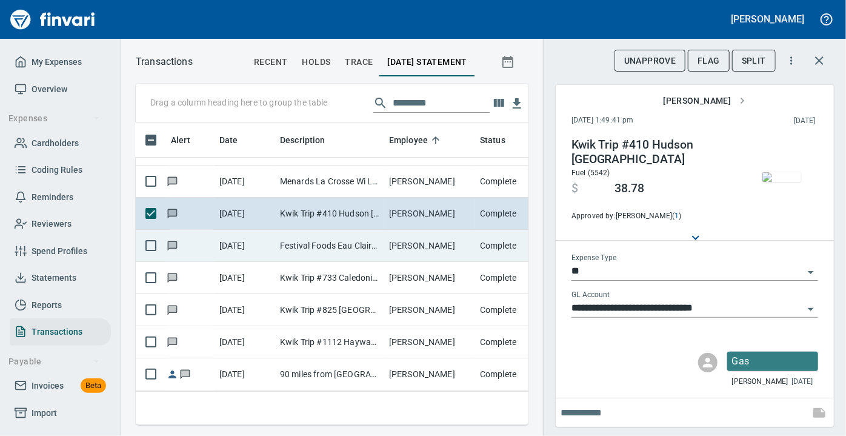
click at [312, 239] on td "Festival Foods Eau Claire WI" at bounding box center [329, 246] width 109 height 32
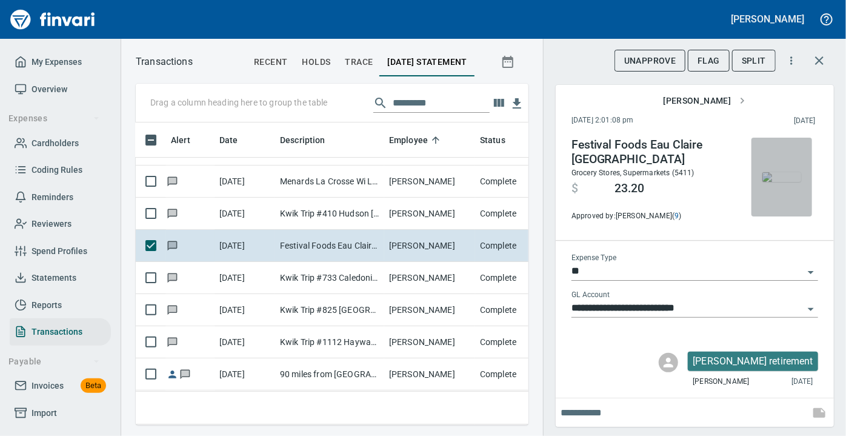
click at [768, 180] on img "button" at bounding box center [781, 177] width 39 height 10
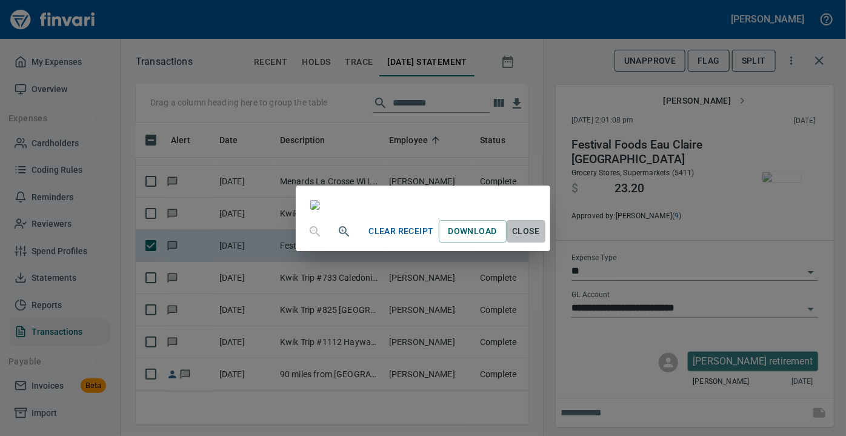
click at [540, 239] on span "Close" at bounding box center [525, 231] width 29 height 15
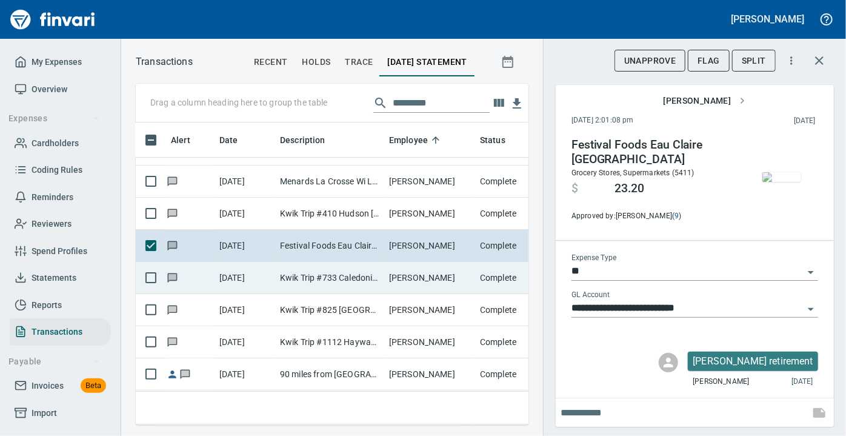
click at [362, 280] on td "Kwik Trip #733 Caledonia MN" at bounding box center [329, 278] width 109 height 32
type input "**********"
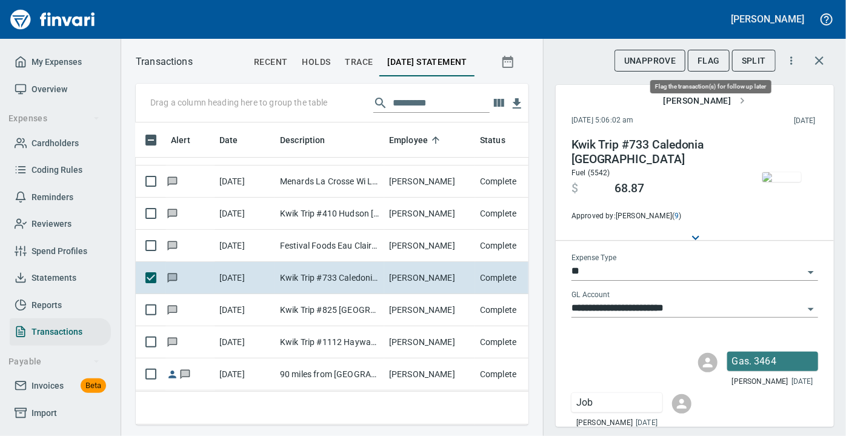
scroll to position [285, 376]
click at [720, 58] on span "Flag" at bounding box center [708, 60] width 22 height 15
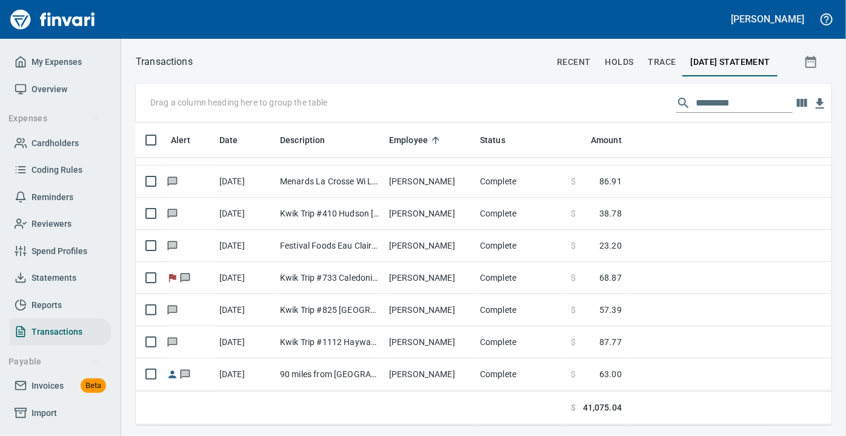
scroll to position [285, 677]
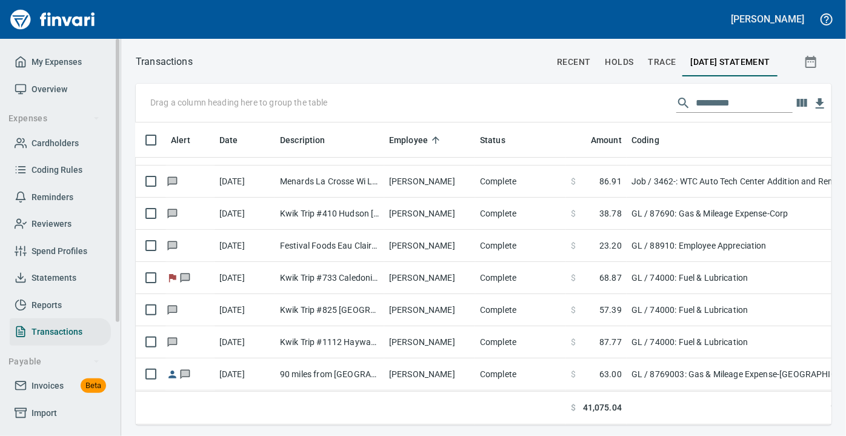
click at [44, 193] on span "Reminders" at bounding box center [53, 197] width 42 height 15
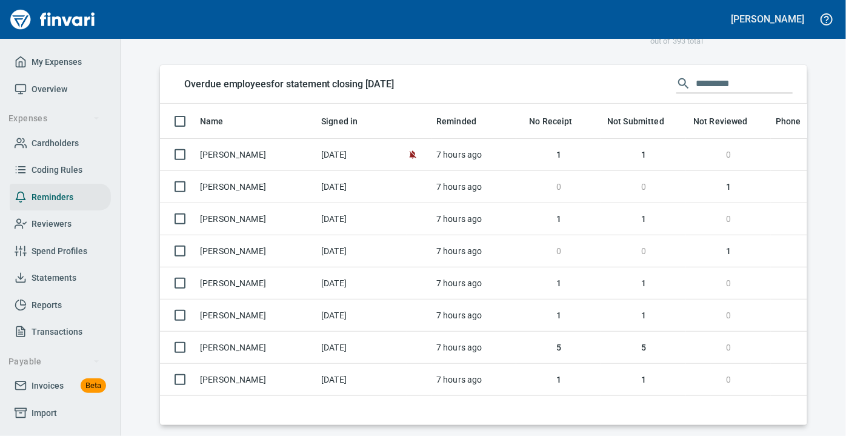
scroll to position [286, 0]
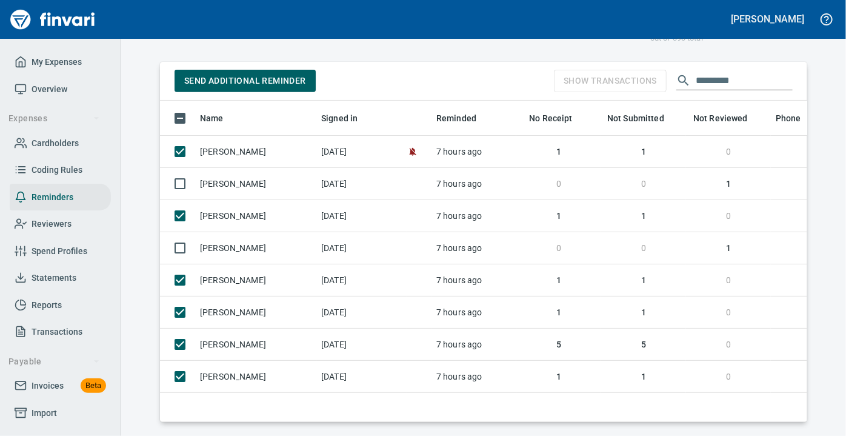
click at [282, 76] on span "Send Additional Reminder" at bounding box center [245, 80] width 122 height 15
